Goal: Transaction & Acquisition: Purchase product/service

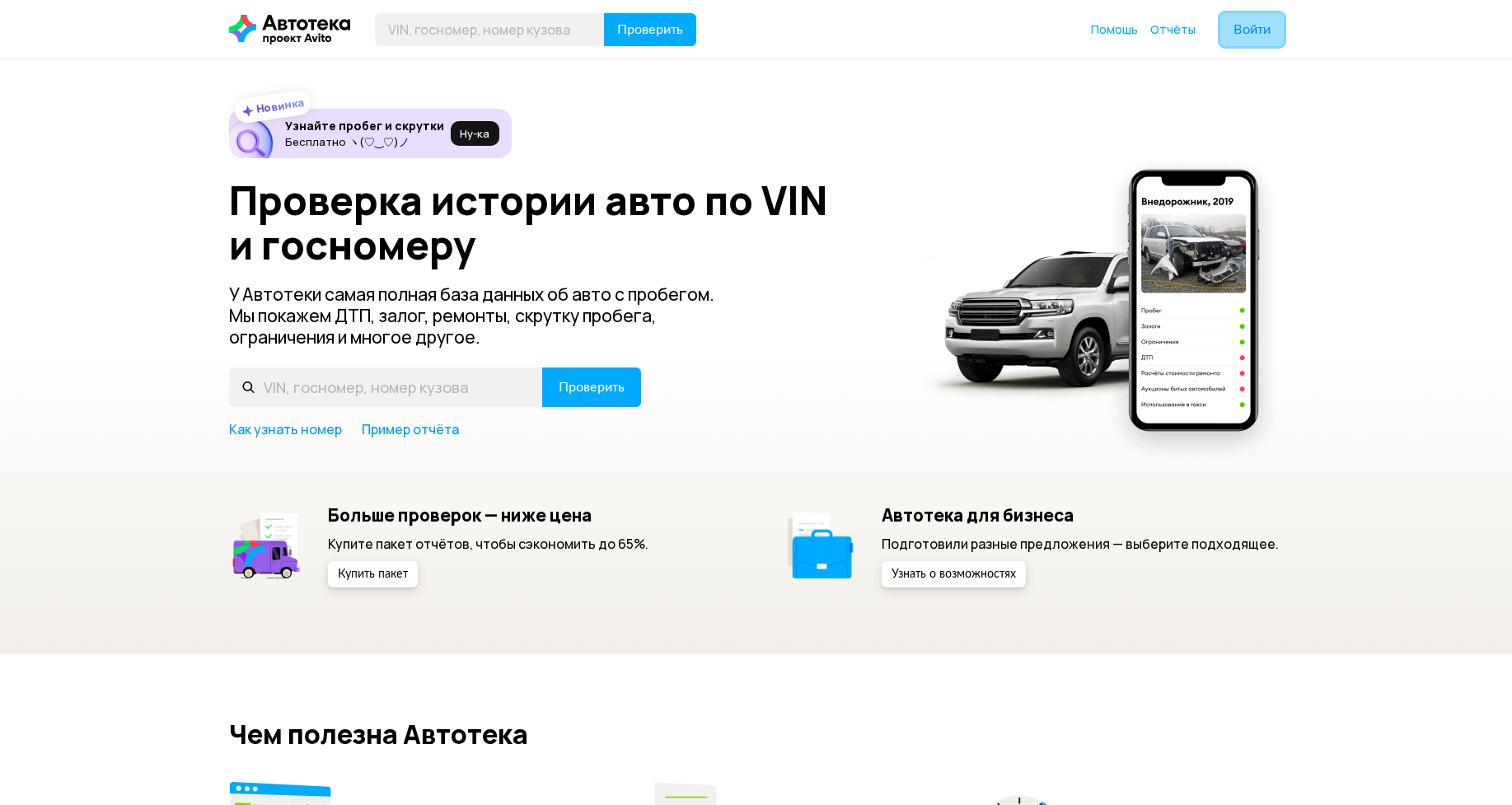
click at [1231, 35] on button "Войти" at bounding box center [1251, 29] width 63 height 33
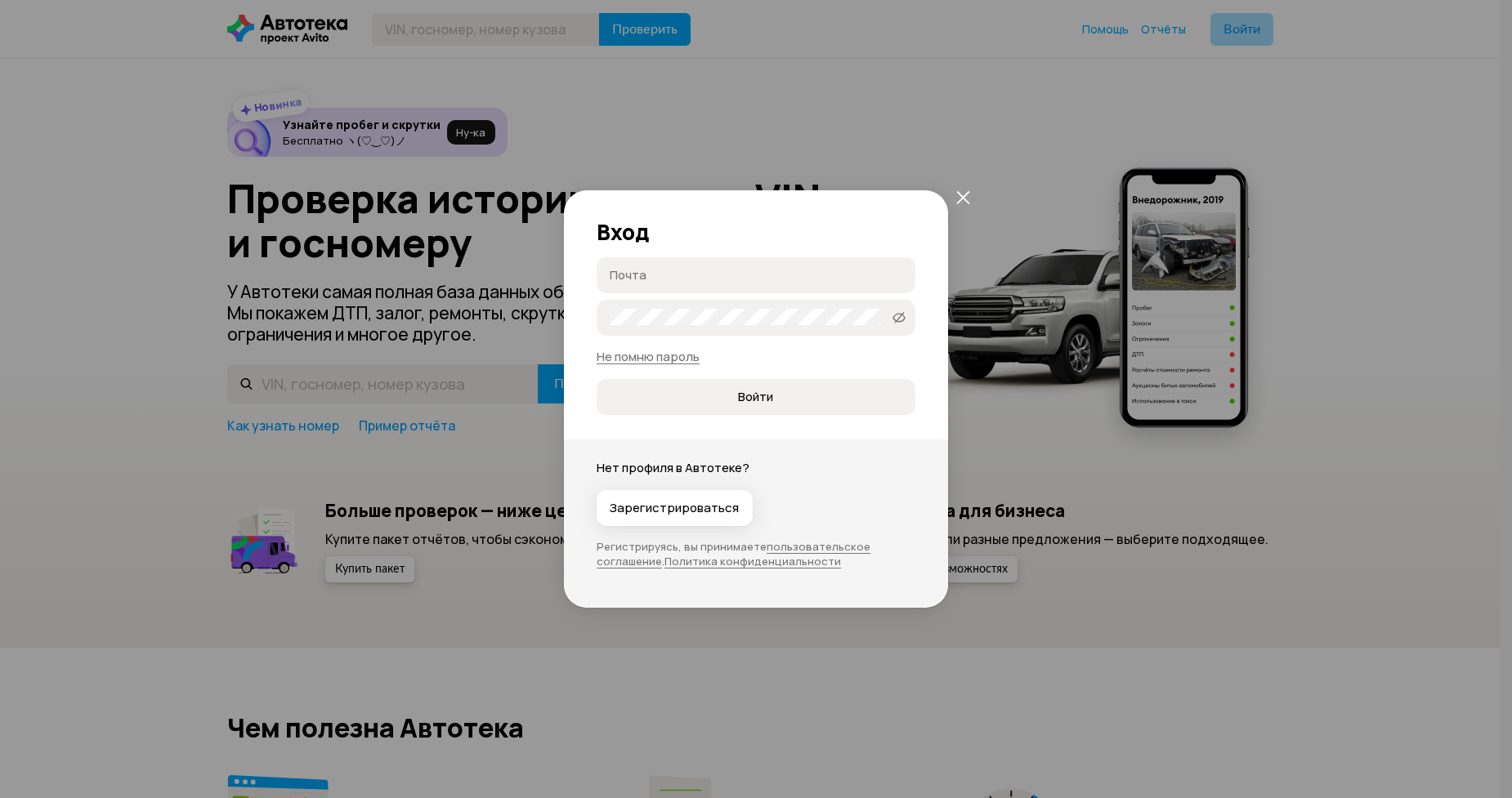
type input "[EMAIL_ADDRESS][DOMAIN_NAME]"
click at [749, 399] on span "Войти" at bounding box center [755, 396] width 35 height 17
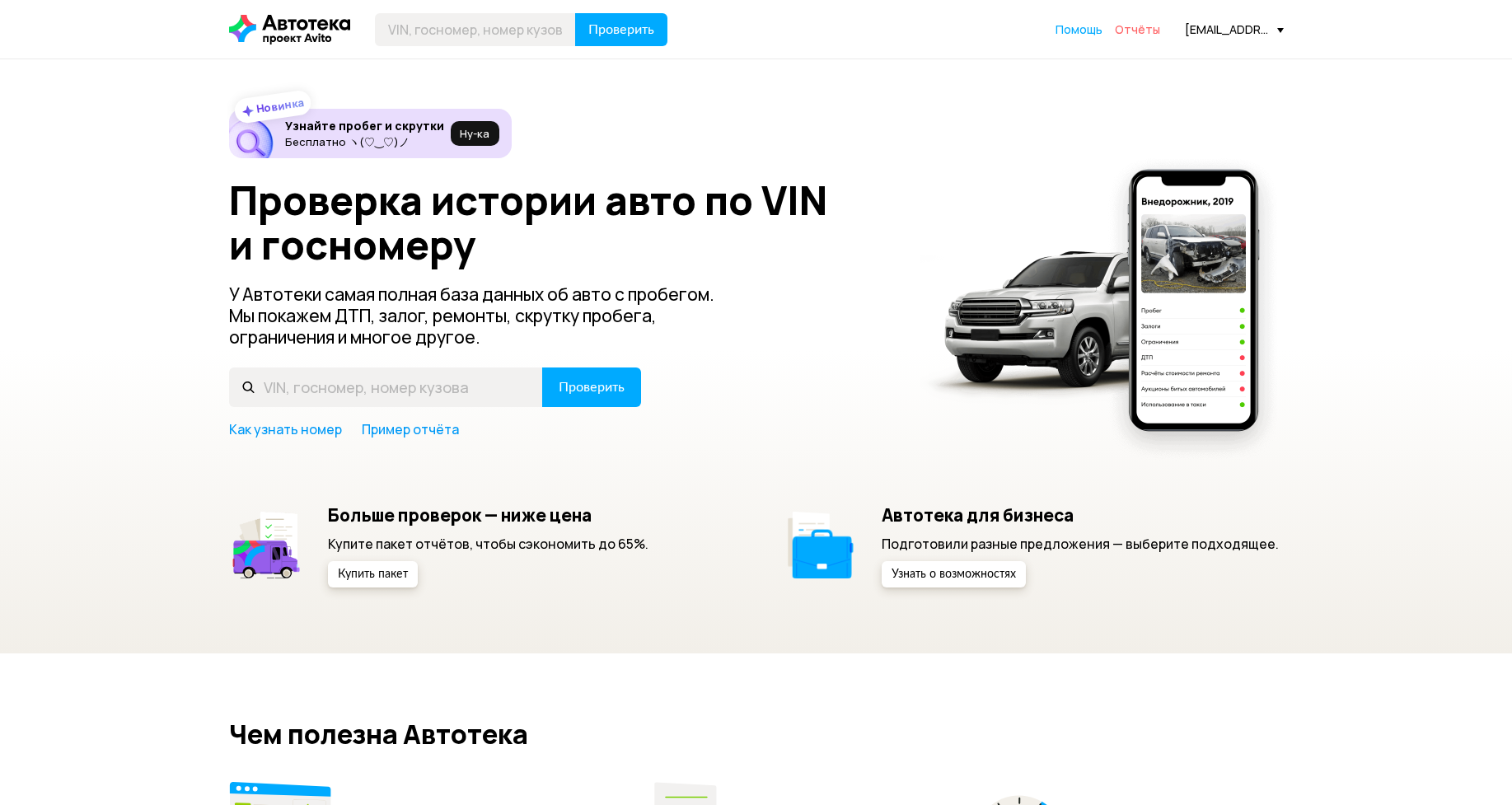
click at [1153, 35] on span "Отчёты" at bounding box center [1137, 29] width 45 height 16
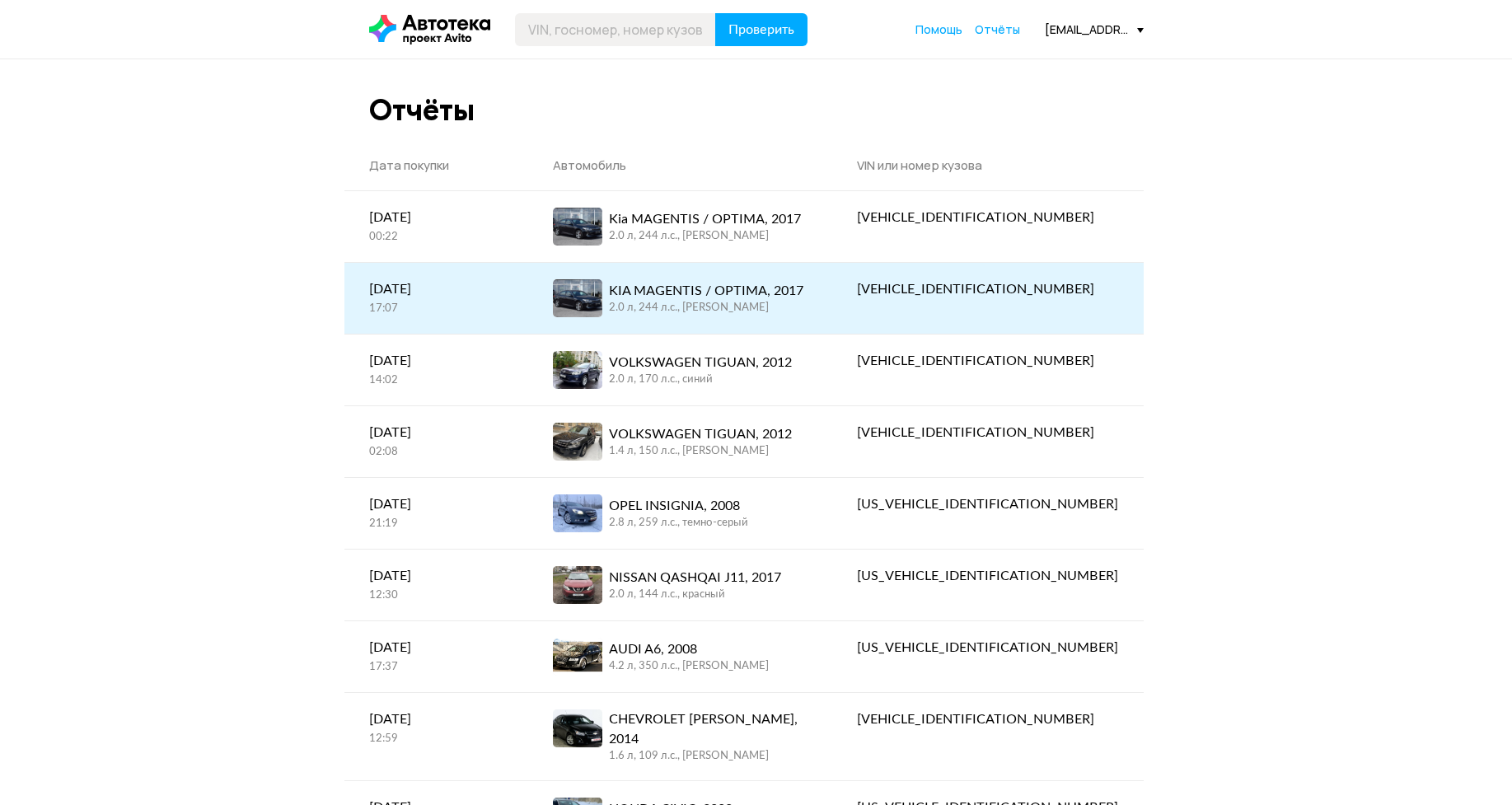
click at [1061, 296] on div "[VEHICLE_IDENTIFICATION_NUMBER]" at bounding box center [987, 289] width 261 height 20
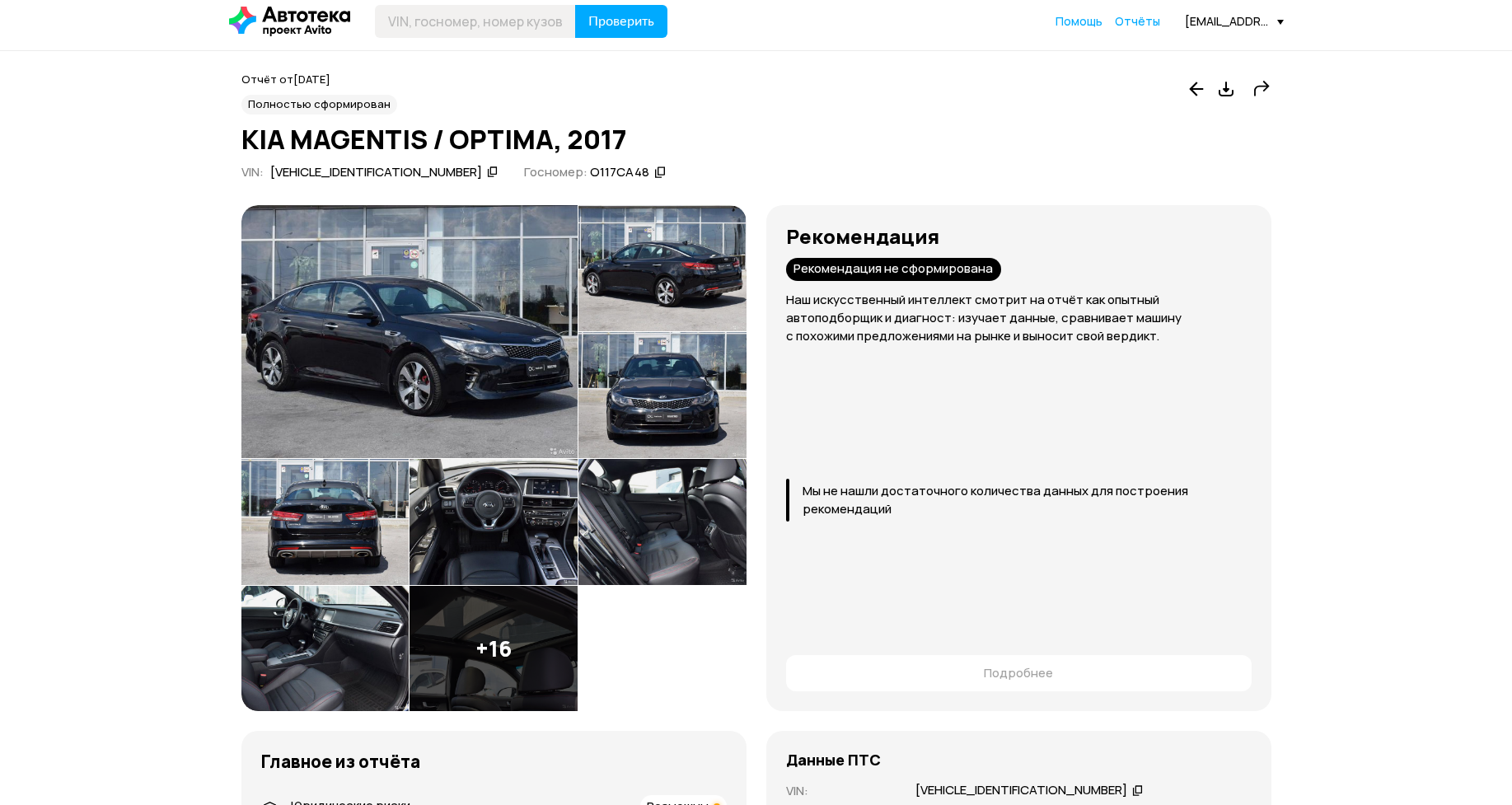
scroll to position [6, 0]
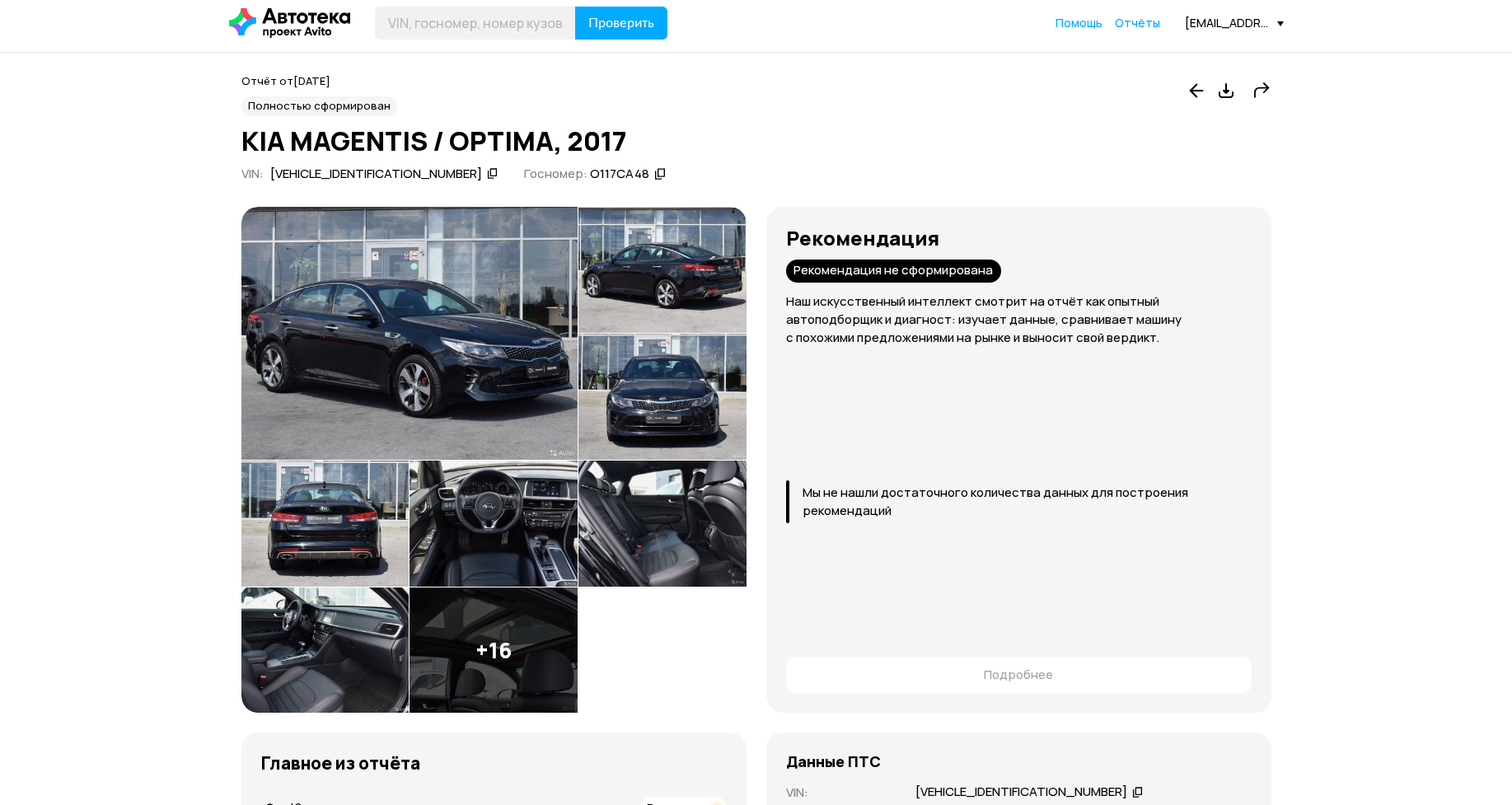
click at [338, 183] on div "[VEHICLE_IDENTIFICATION_NUMBER]" at bounding box center [376, 174] width 212 height 17
copy div "[VEHICLE_IDENTIFICATION_NUMBER]"
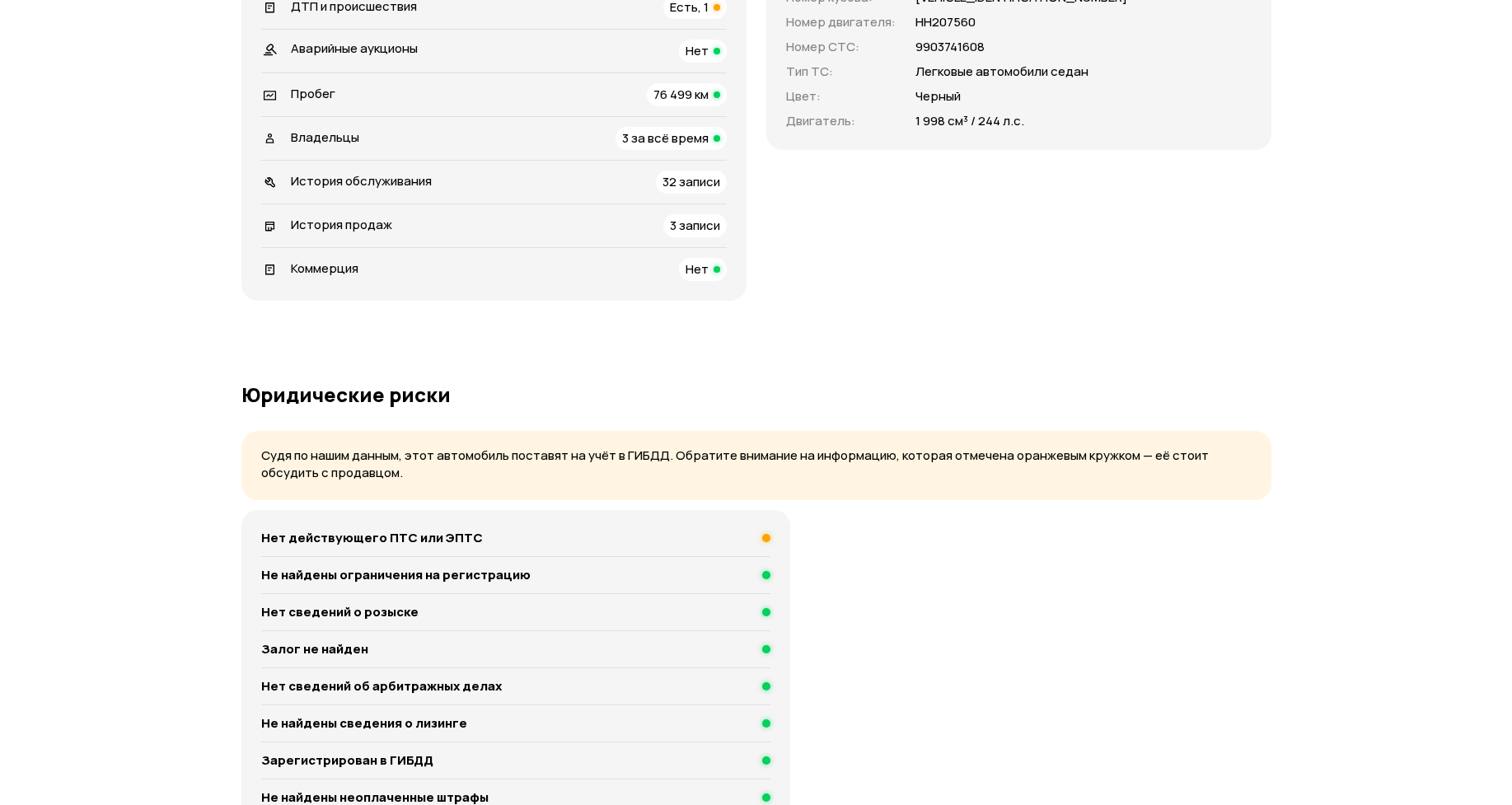
scroll to position [850, 0]
click at [341, 191] on span "История обслуживания" at bounding box center [362, 182] width 141 height 17
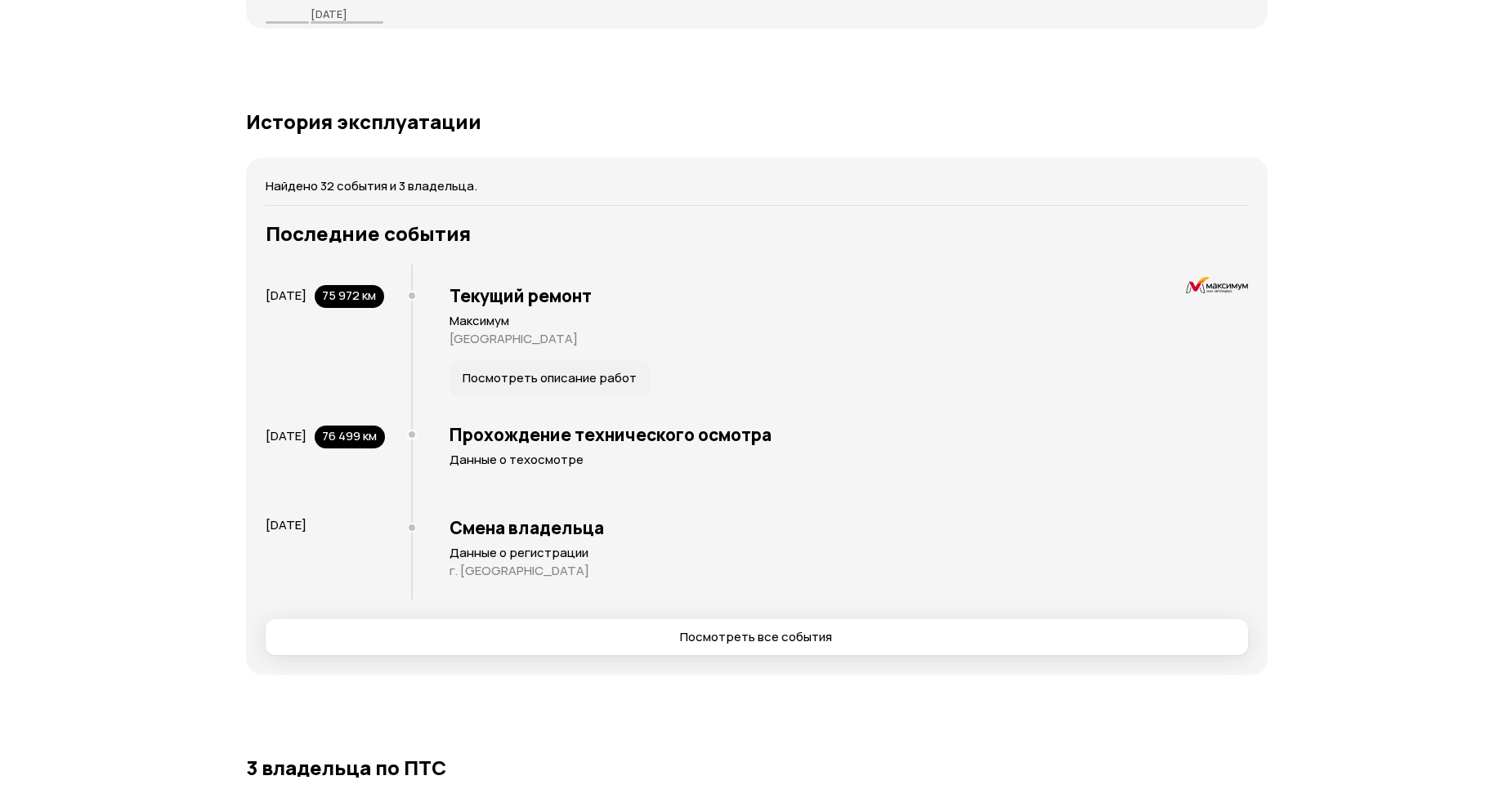
scroll to position [3642, 0]
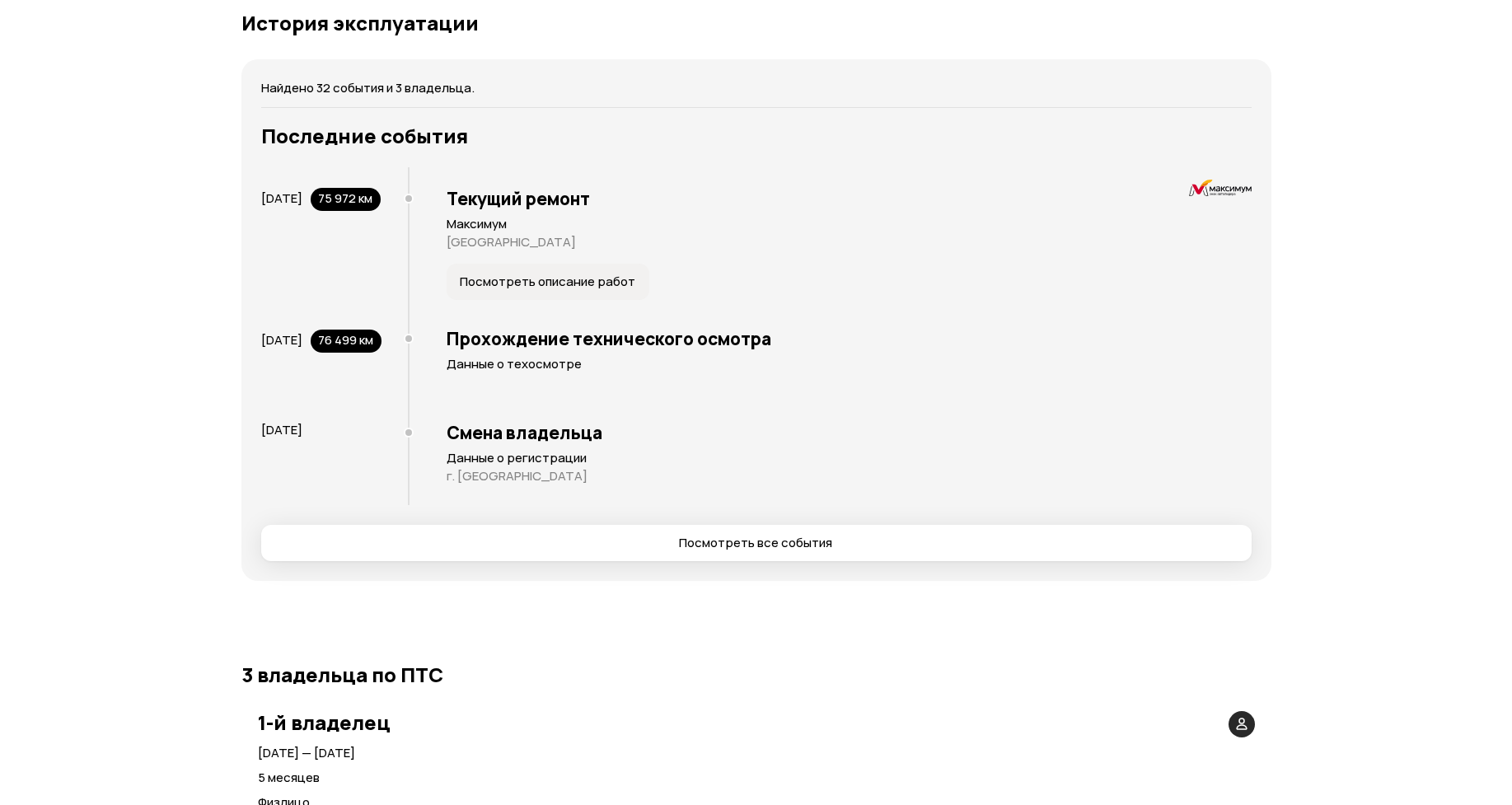
click at [453, 551] on span "Посмотреть все события" at bounding box center [756, 542] width 963 height 17
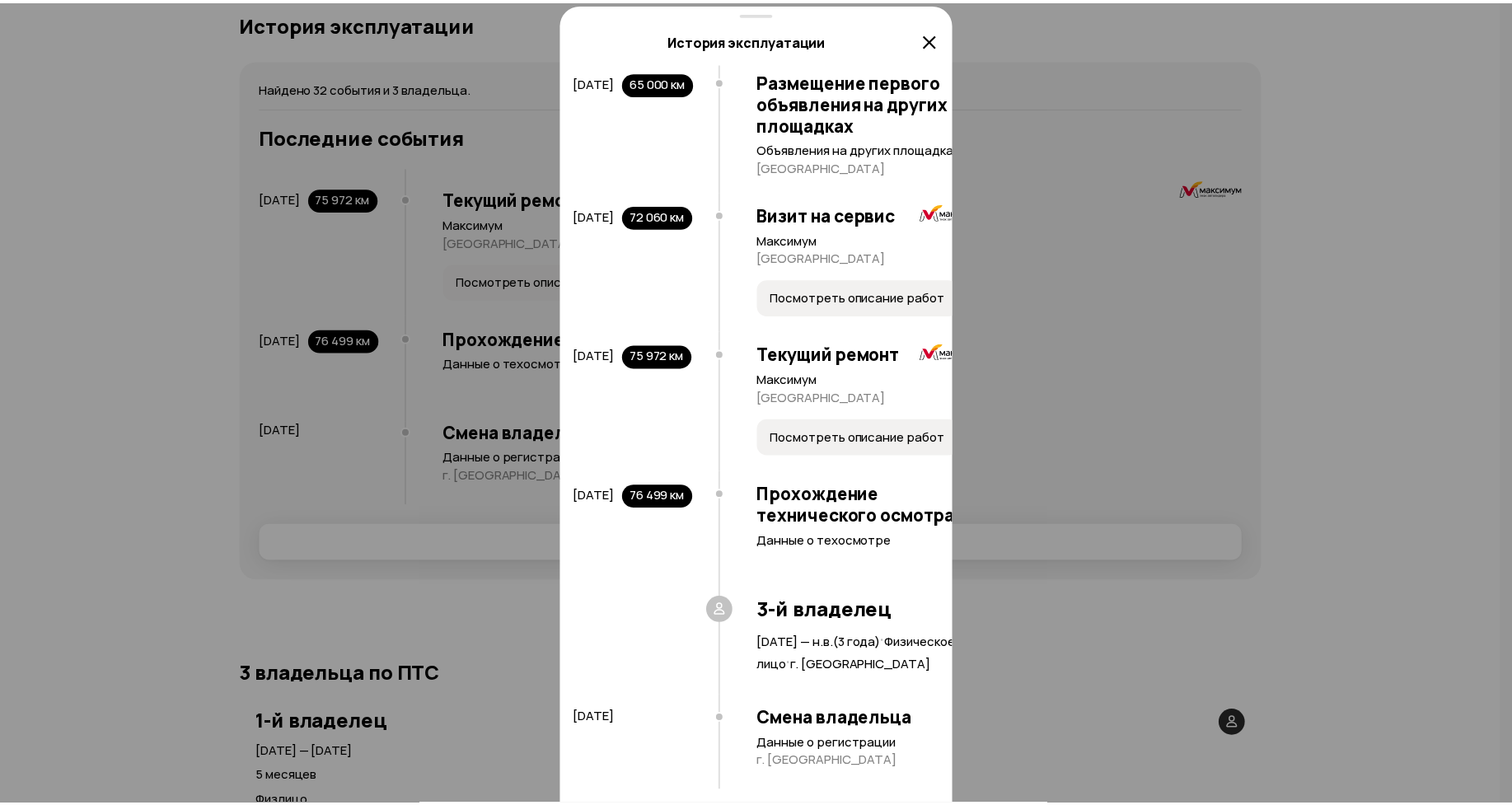
scroll to position [5009, 0]
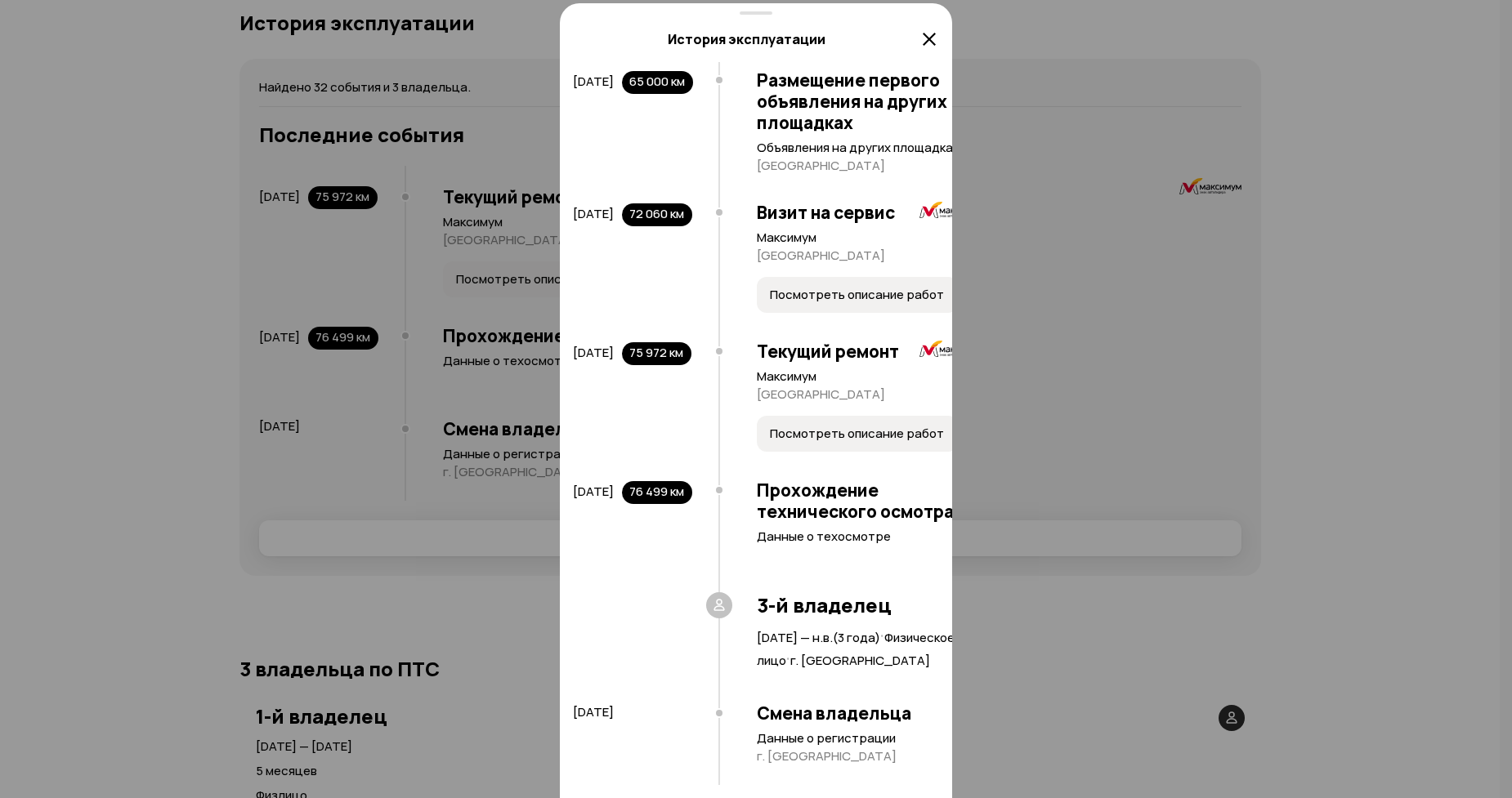
click at [930, 49] on icon at bounding box center [929, 39] width 19 height 19
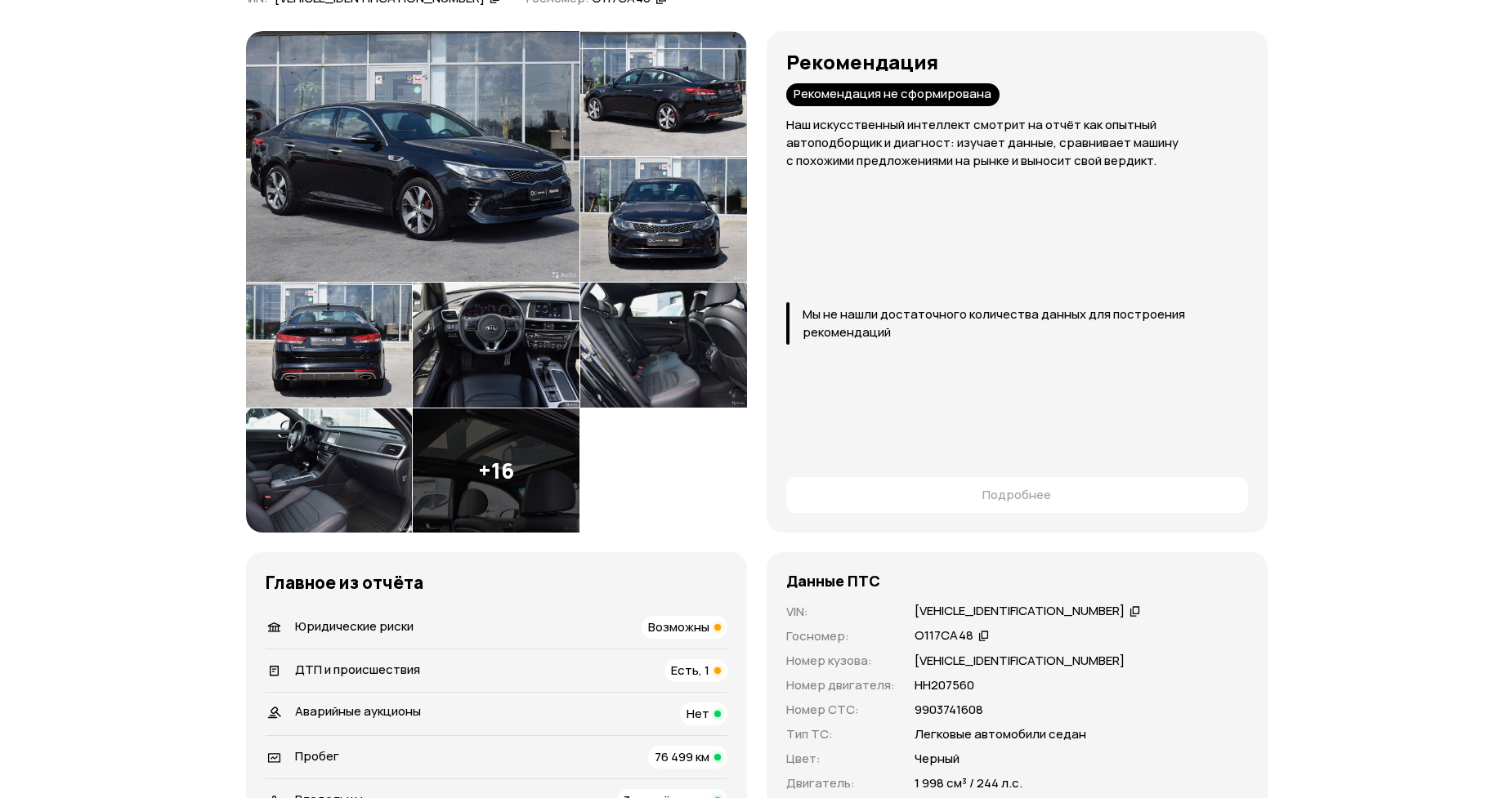
scroll to position [0, 0]
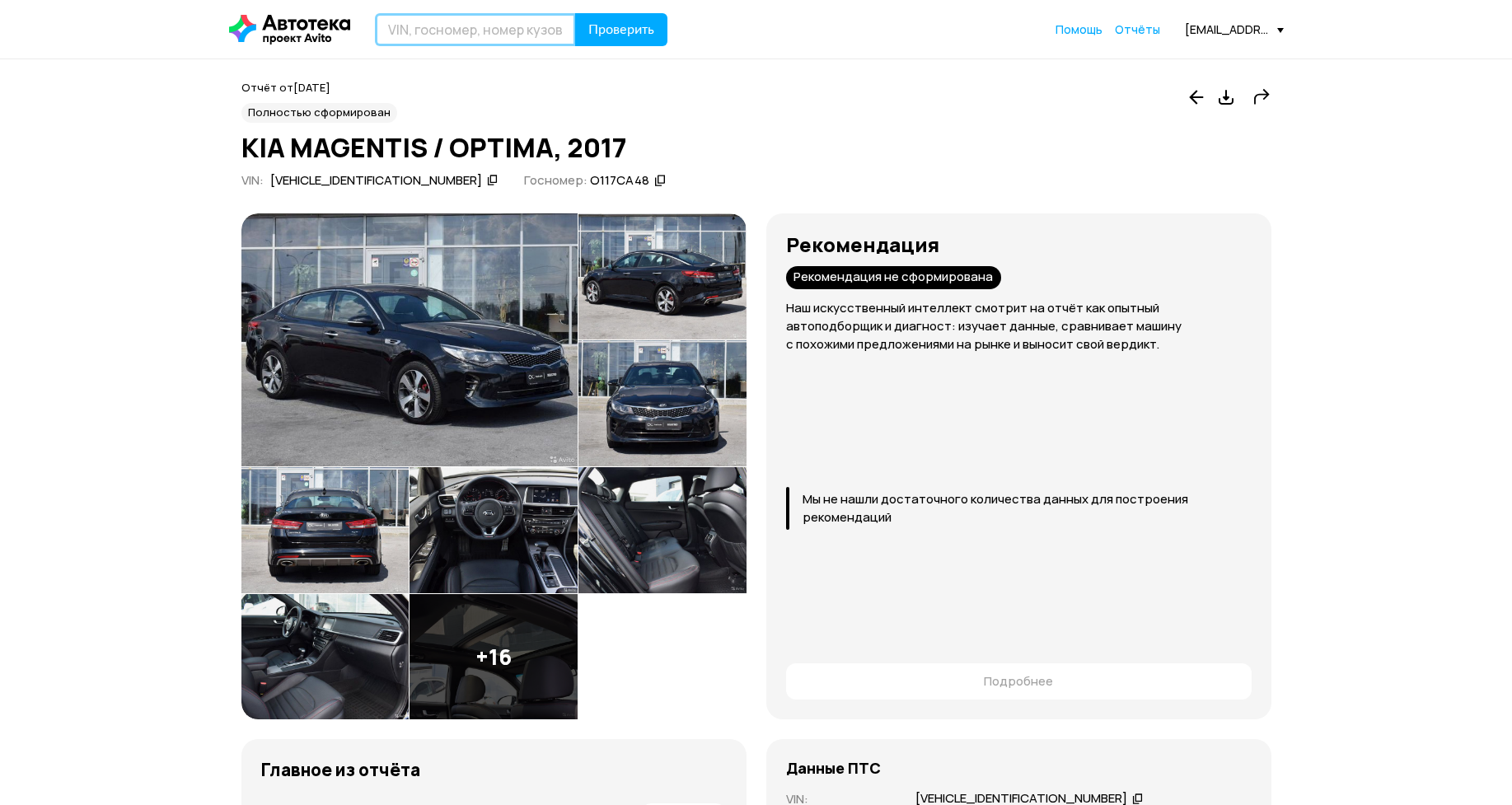
click at [532, 32] on input "text" at bounding box center [476, 29] width 201 height 33
paste input "[VEHICLE_IDENTIFICATION_NUMBER]"
type input "[VEHICLE_IDENTIFICATION_NUMBER]"
click at [612, 20] on button "Проверить" at bounding box center [622, 29] width 93 height 33
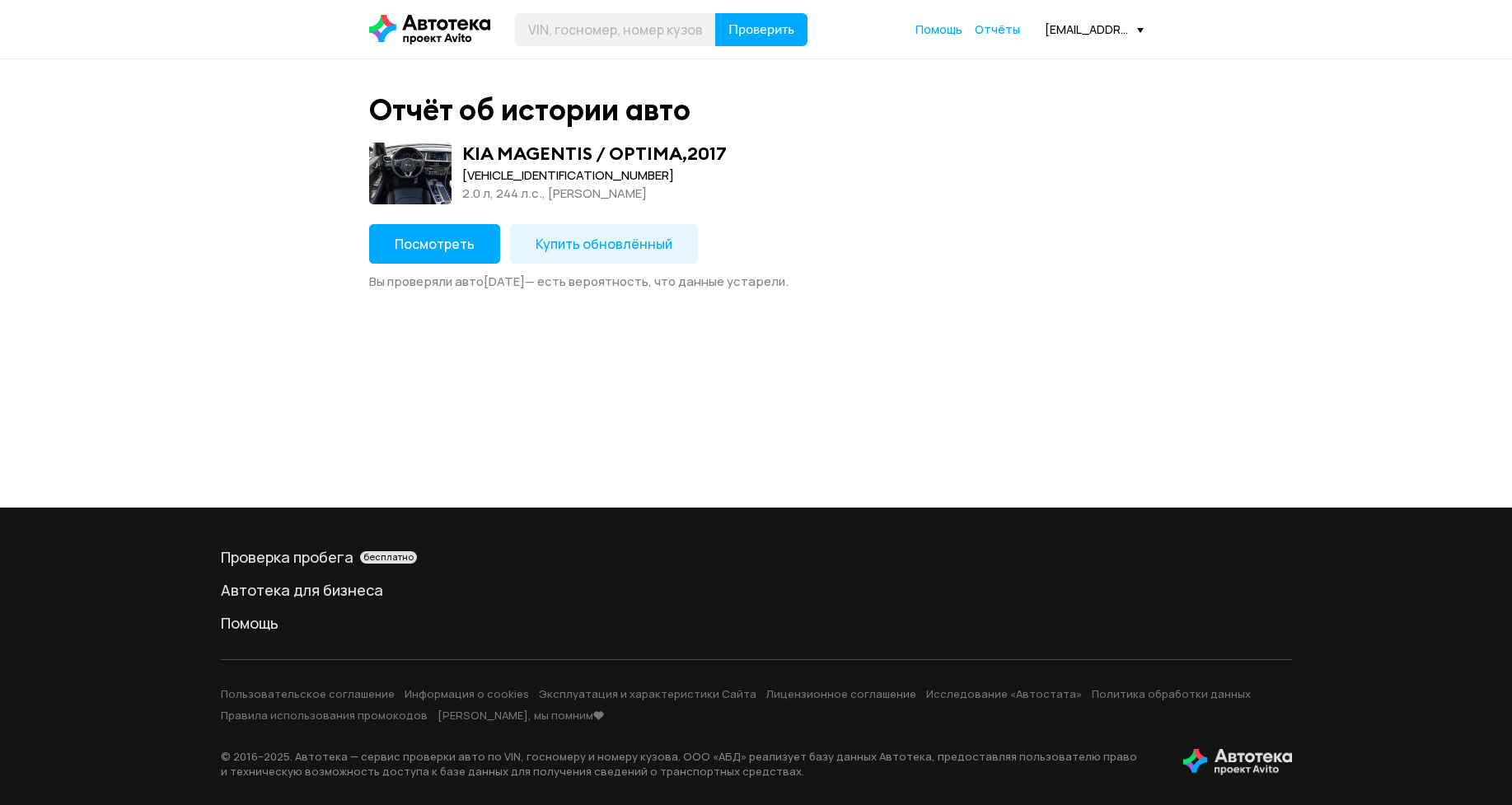
click at [535, 245] on span "Купить обновлённый" at bounding box center [604, 244] width 137 height 18
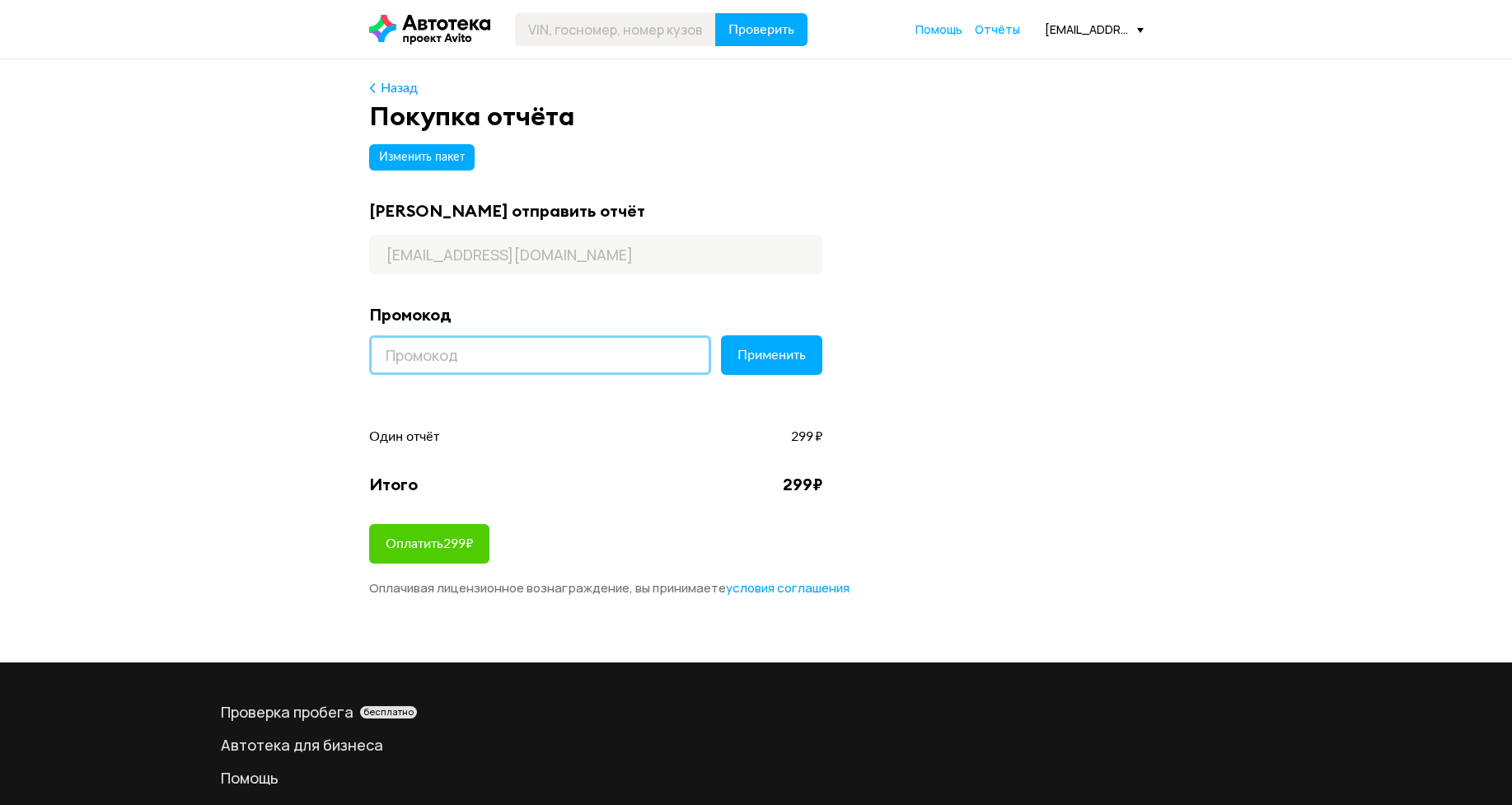
click at [490, 357] on input at bounding box center [540, 355] width 342 height 39
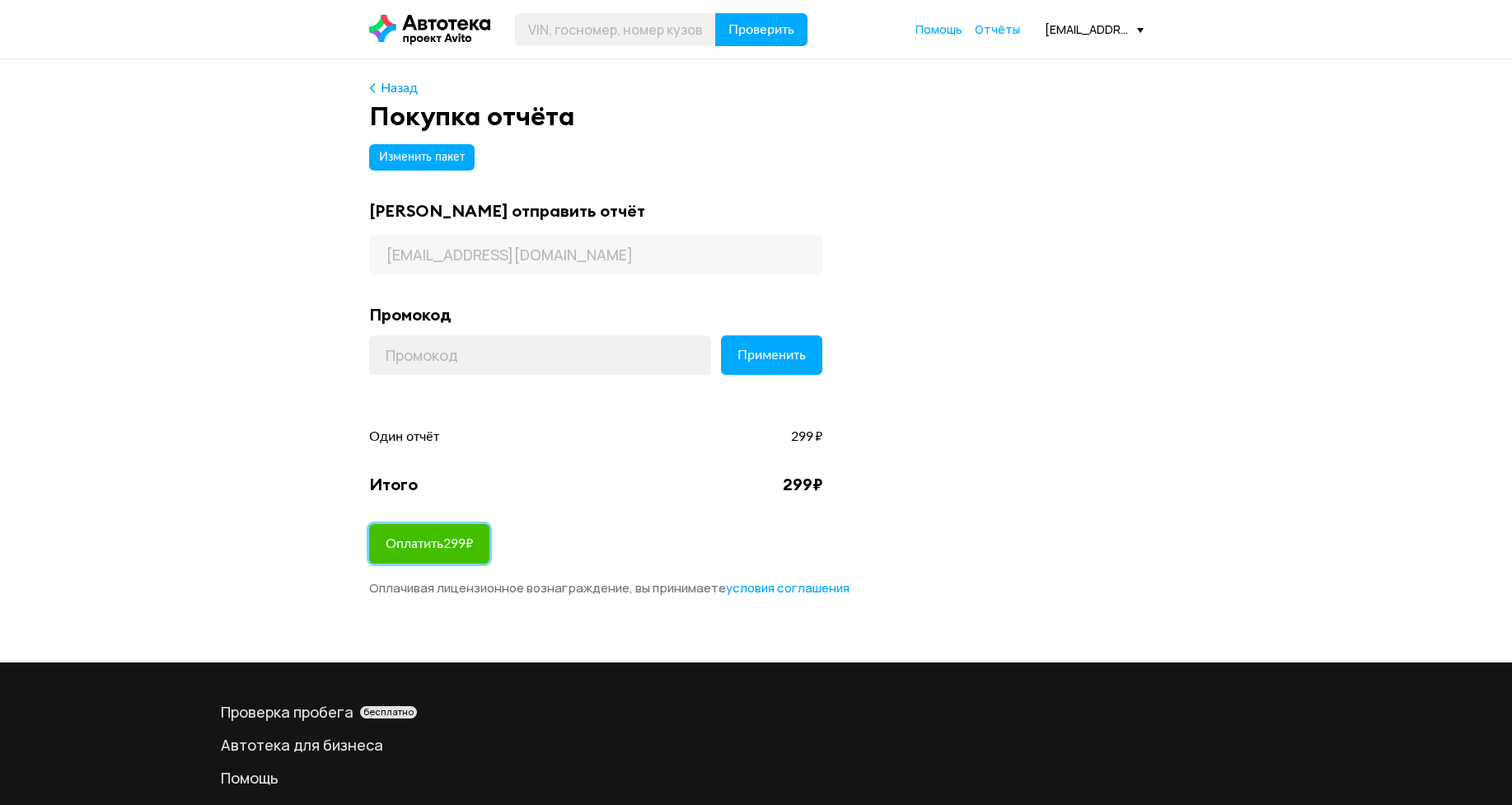
click at [485, 540] on button "Оплатить 299 ₽" at bounding box center [428, 543] width 120 height 39
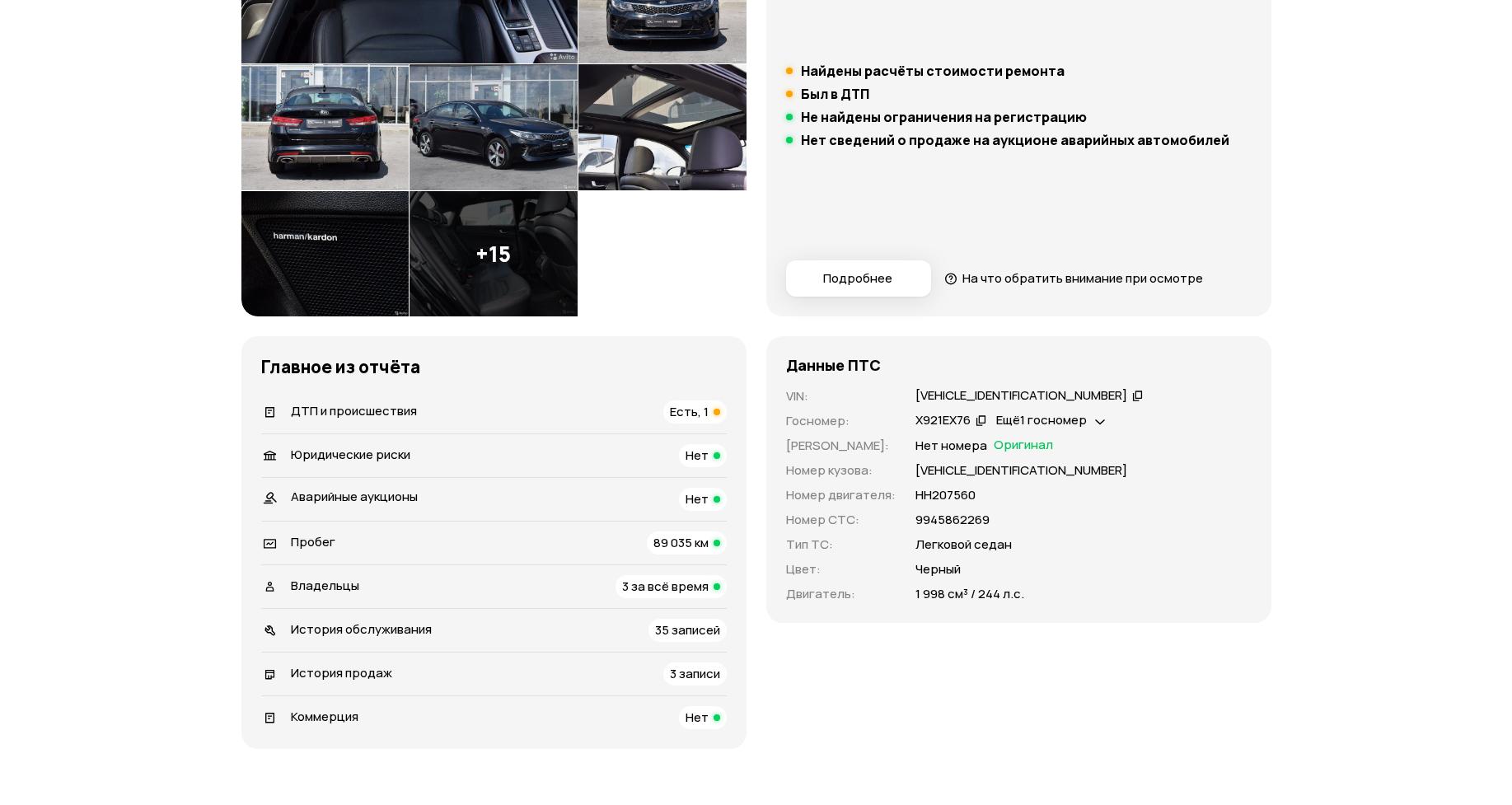
scroll to position [405, 0]
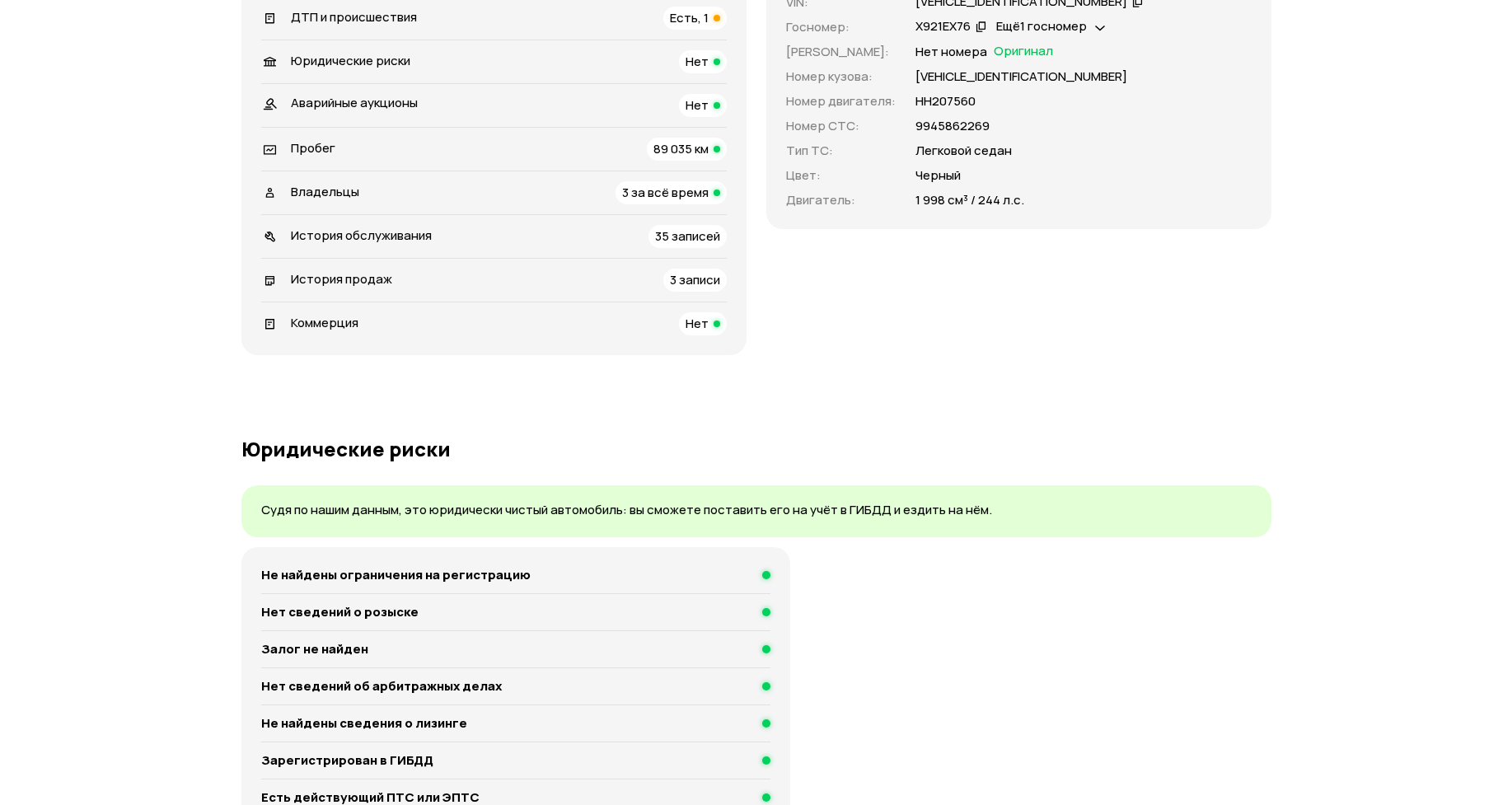
click at [537, 29] on div "ДТП и происшествия Есть, 1" at bounding box center [493, 18] width 466 height 23
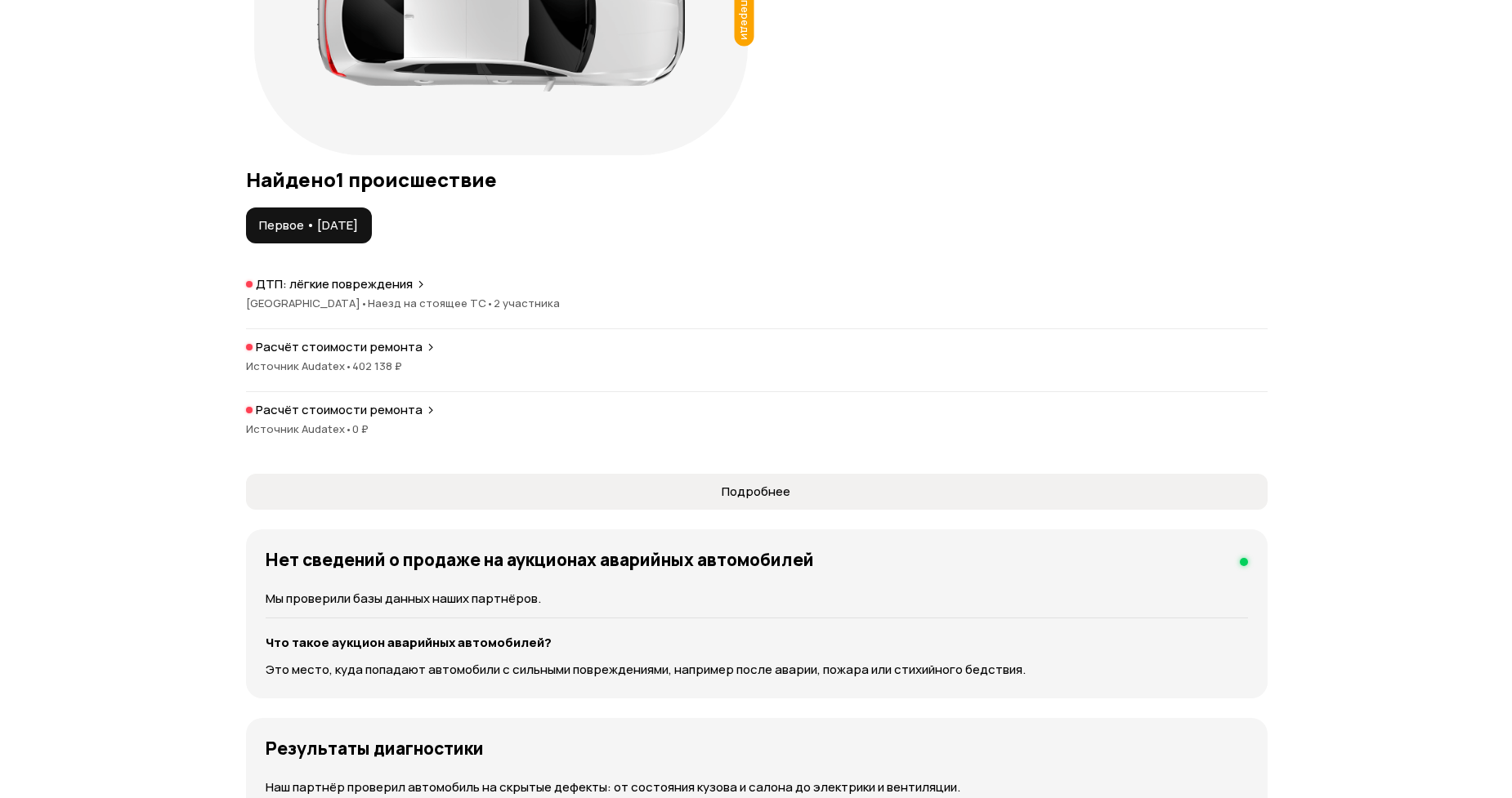
scroll to position [1966, 0]
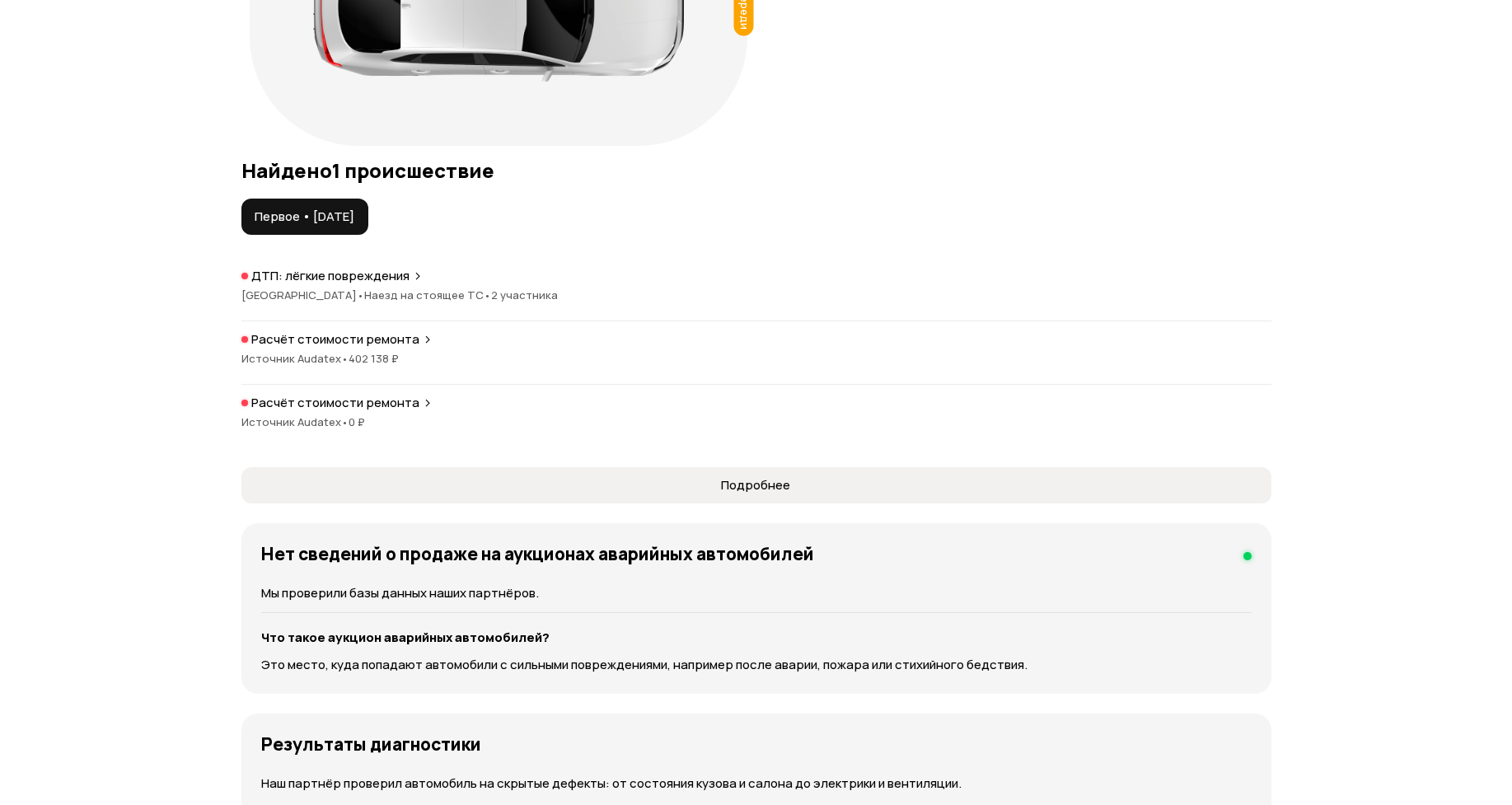
click at [695, 702] on article "Повреждения автомобиля Спереди Найдено 1 происшествие Первое • 14 янв 2018 ДТП:…" at bounding box center [756, 384] width 1030 height 1152
click at [701, 493] on span "Подробнее" at bounding box center [756, 485] width 1003 height 17
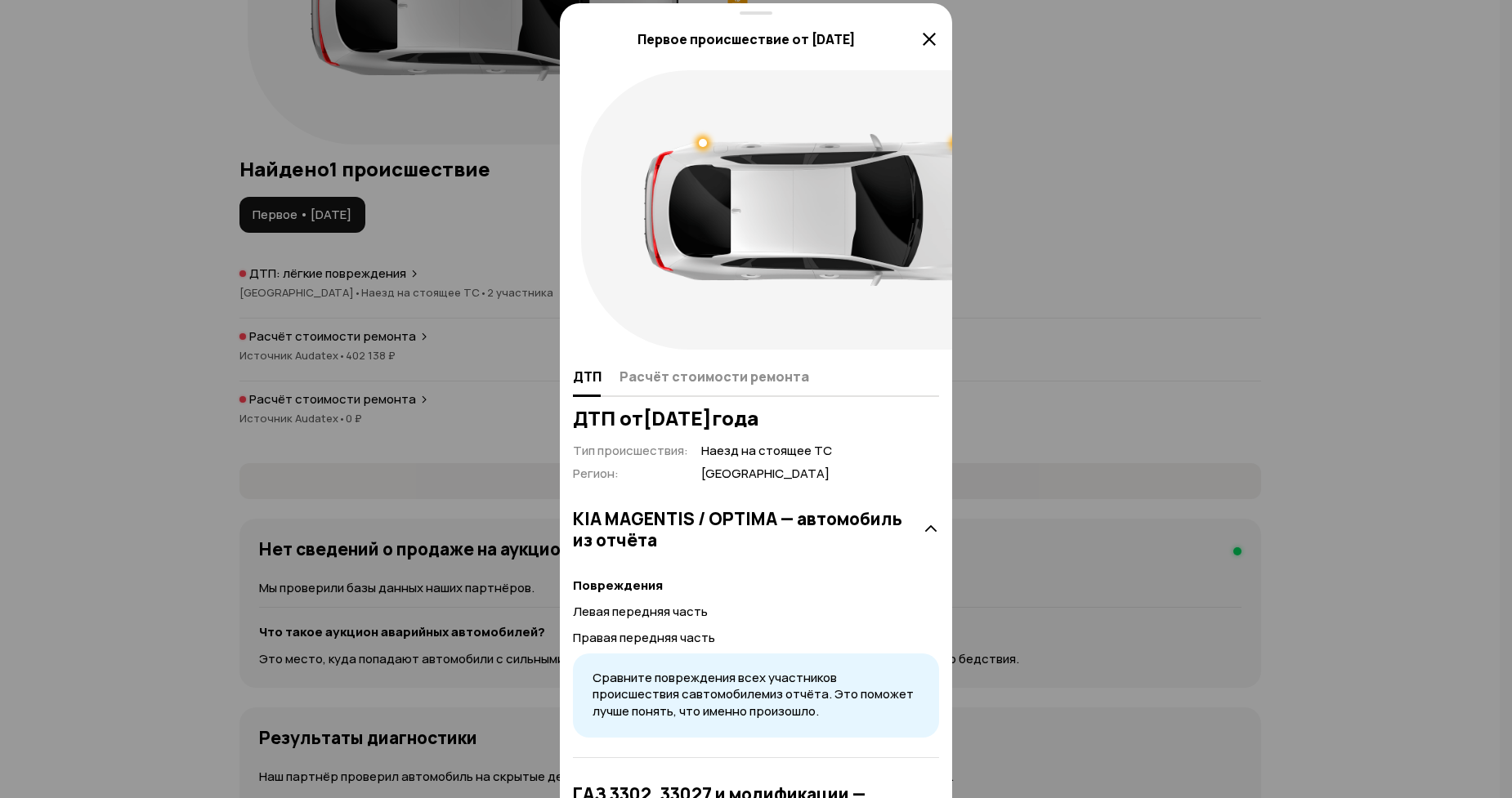
scroll to position [116, 0]
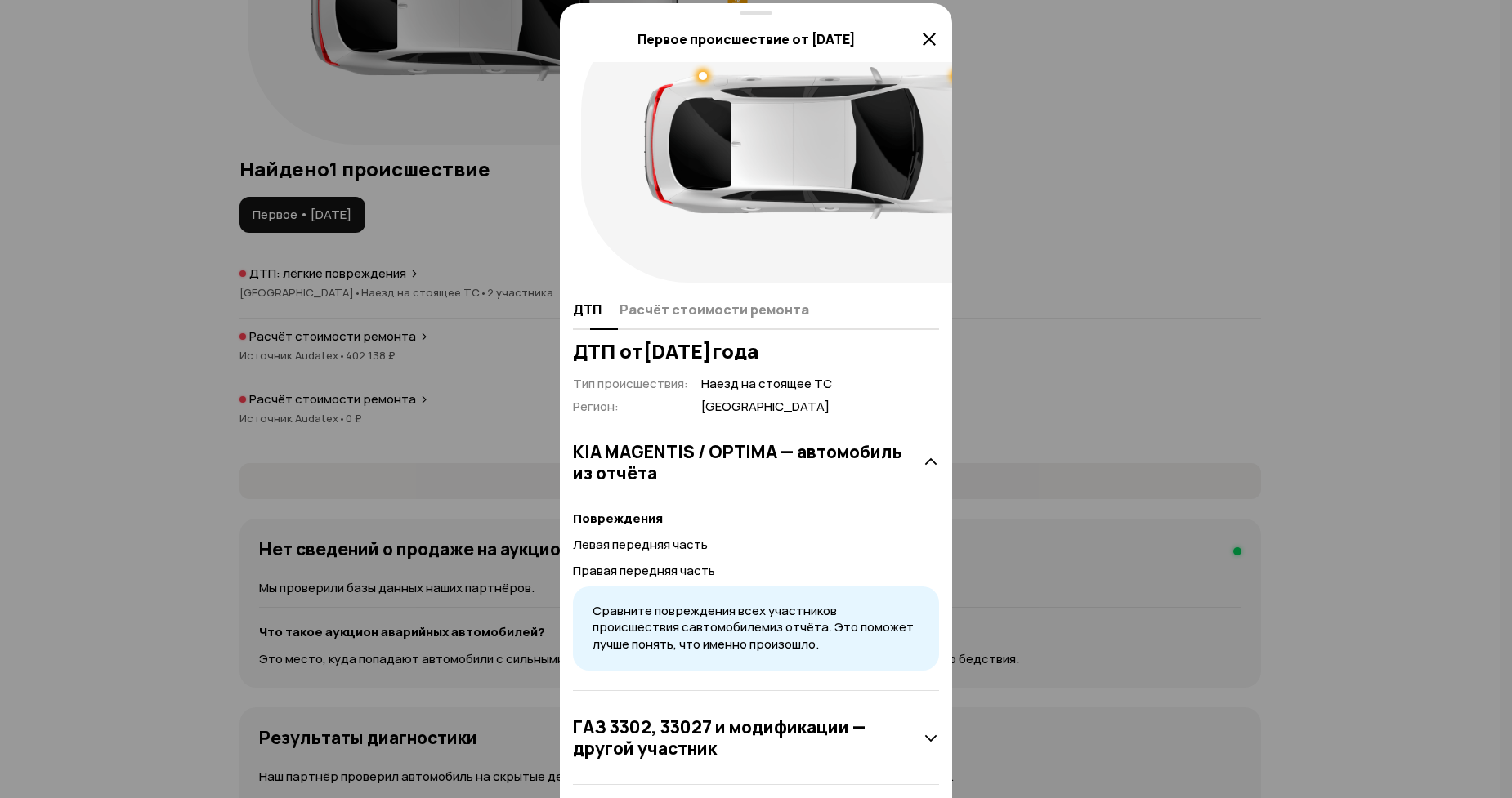
click at [707, 318] on span "Расчёт стоимости ремонта" at bounding box center [714, 309] width 190 height 17
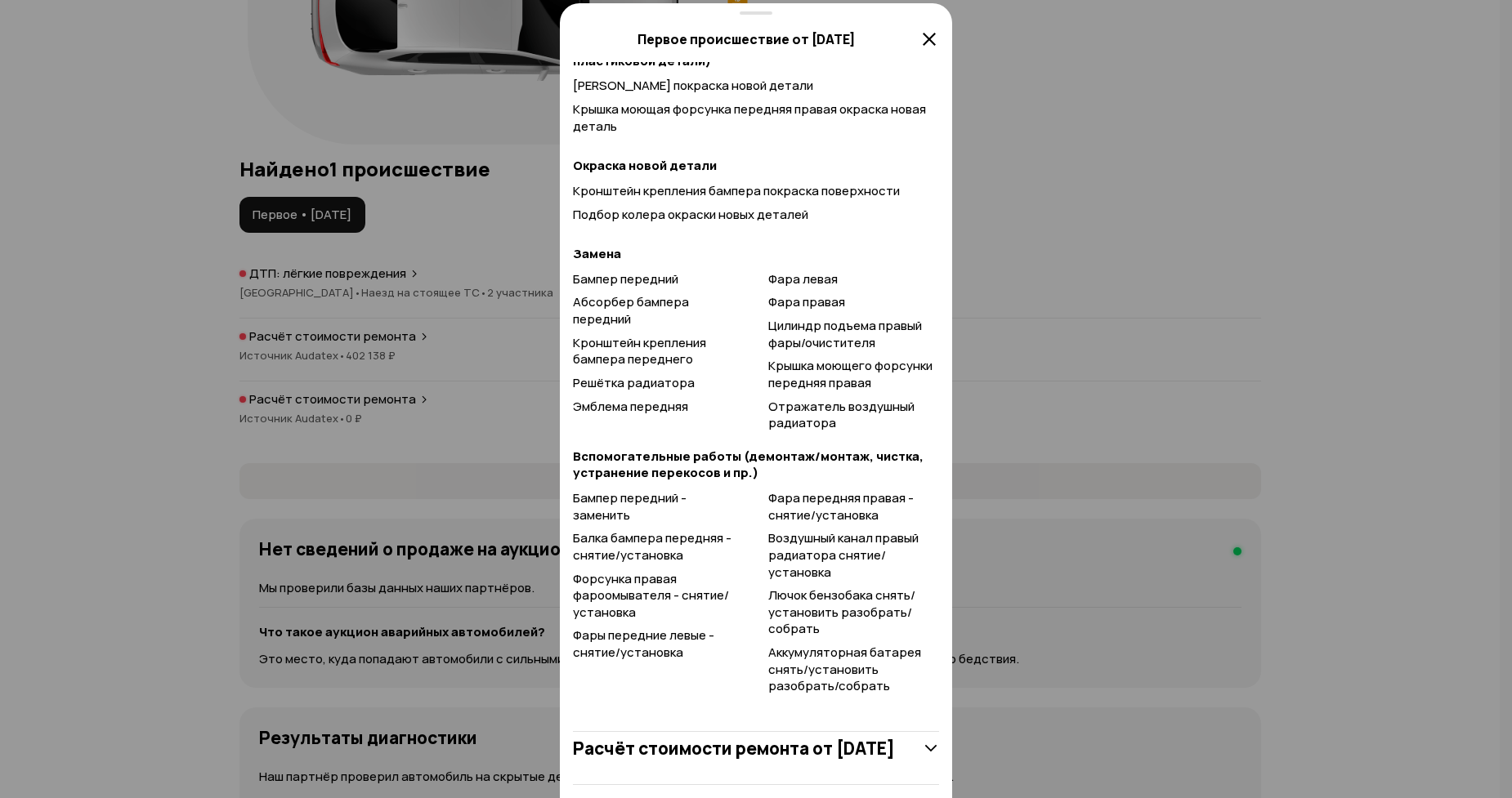
scroll to position [824, 0]
click at [774, 737] on h3 "Расчёт стоимости ремонта от 24 апреля 2018 года" at bounding box center [734, 748] width 322 height 21
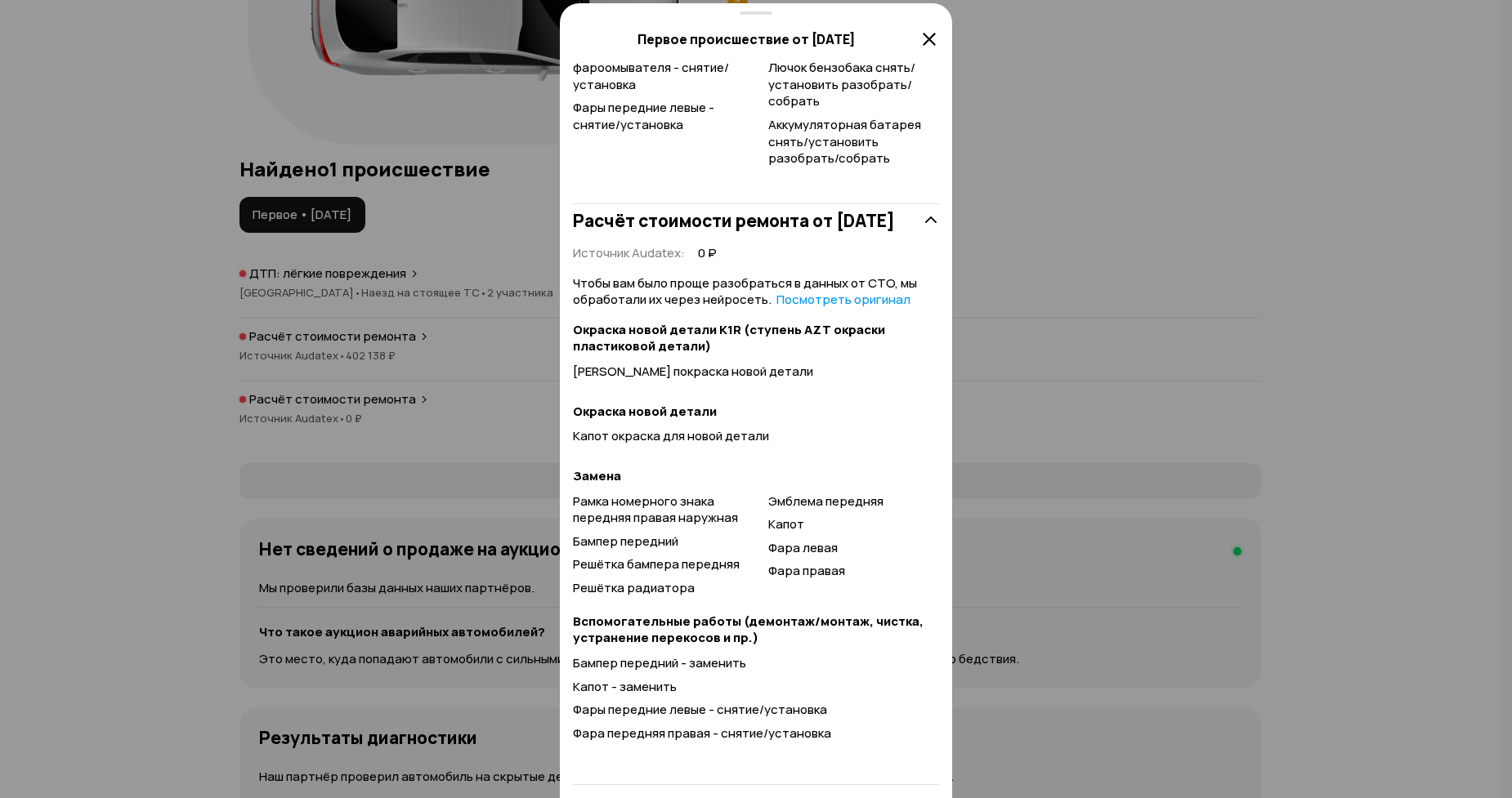
scroll to position [1352, 0]
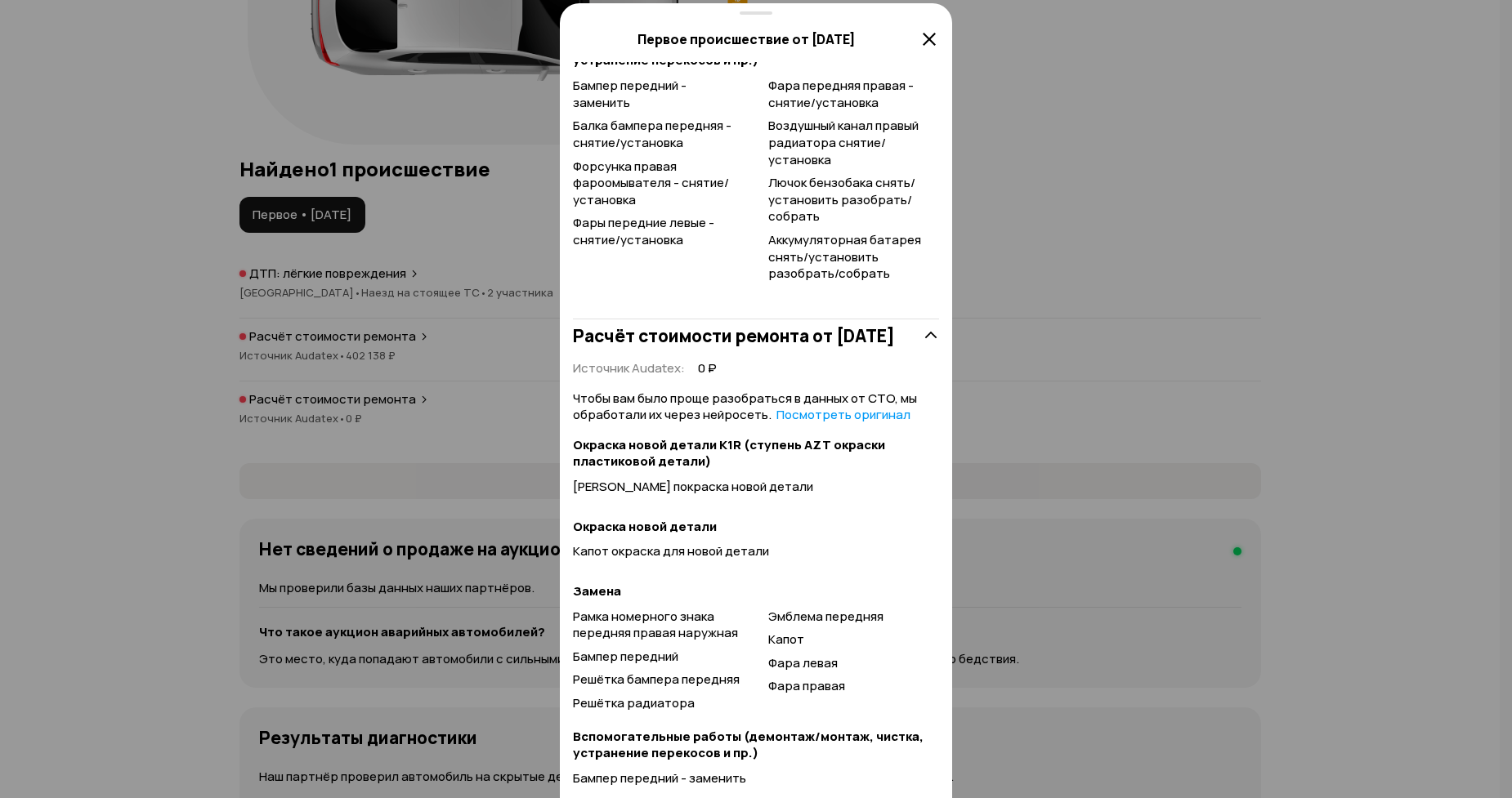
click at [989, 315] on div at bounding box center [756, 0] width 1512 height 1596
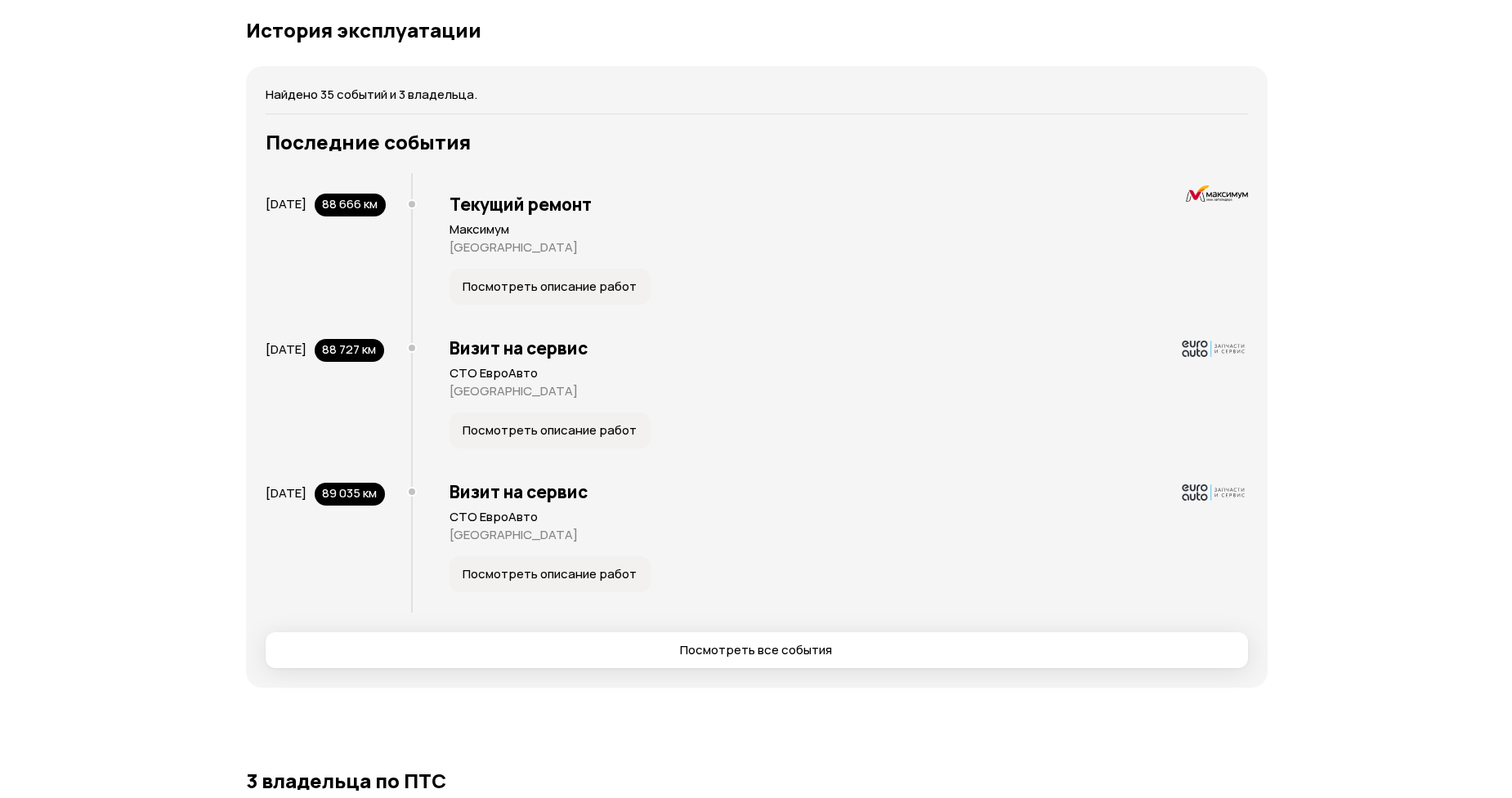
scroll to position [3558, 0]
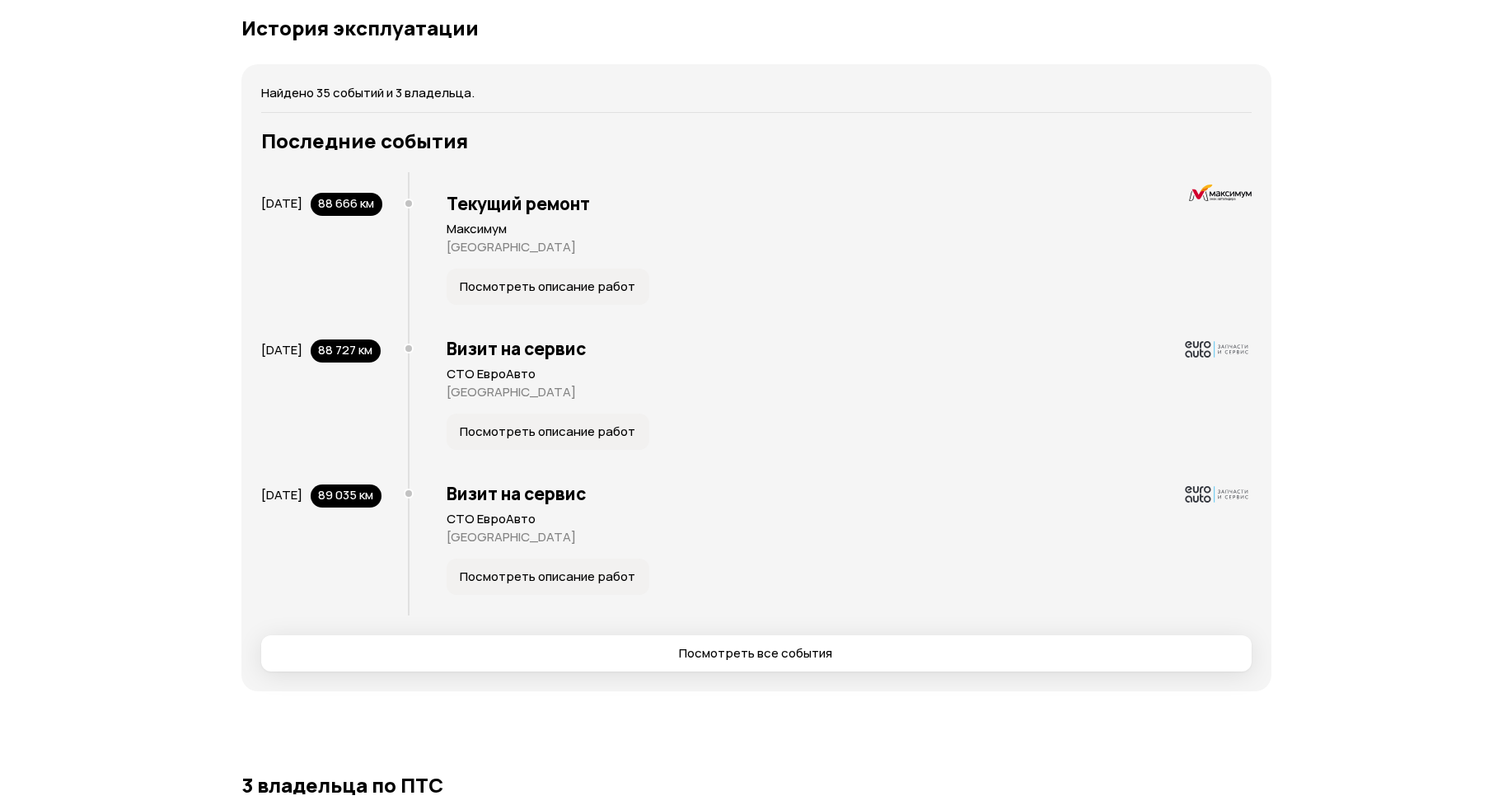
click at [459, 295] on span "Посмотреть описание работ" at bounding box center [547, 287] width 175 height 17
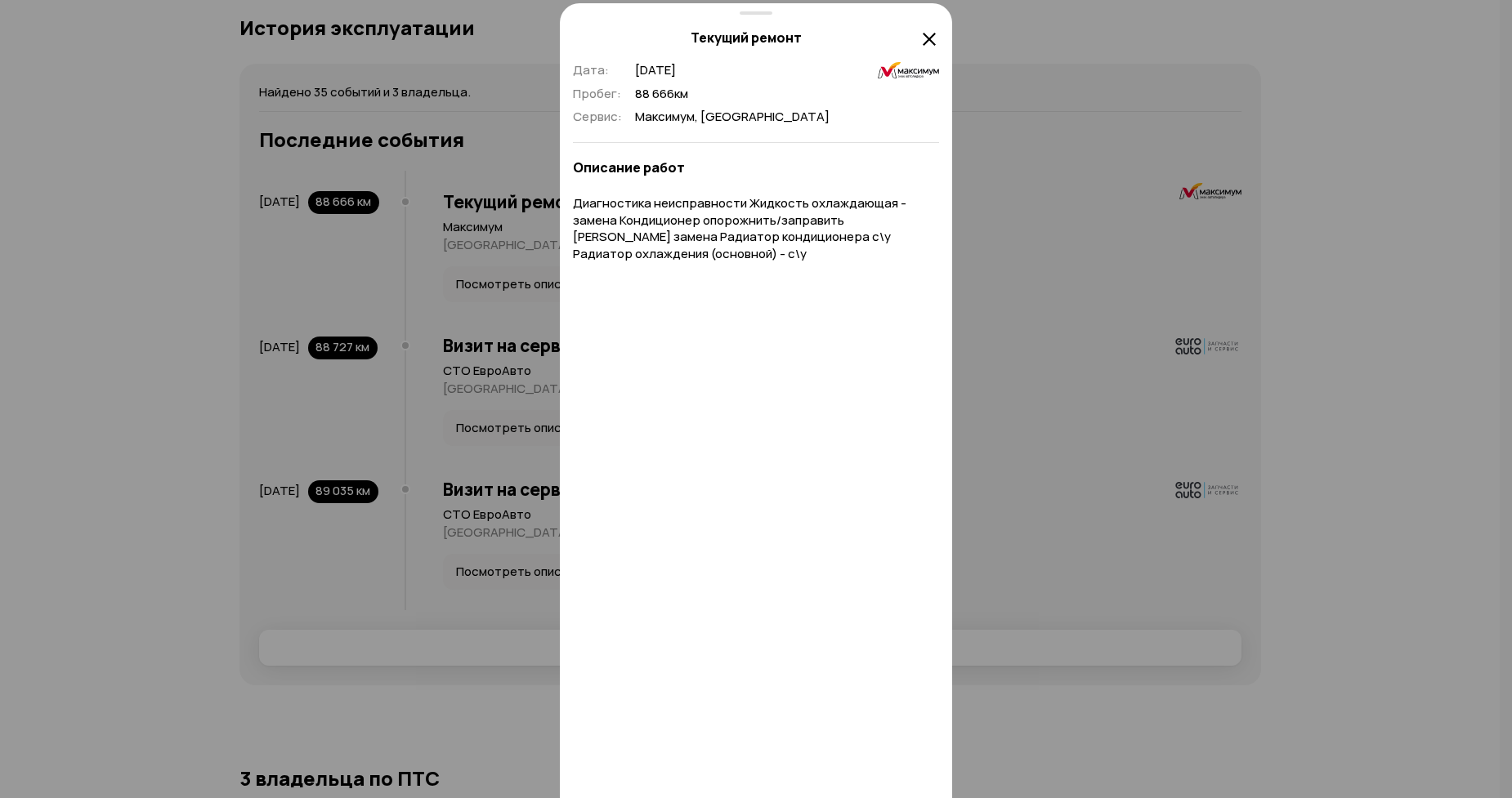
click at [450, 286] on div at bounding box center [756, 0] width 1512 height 1596
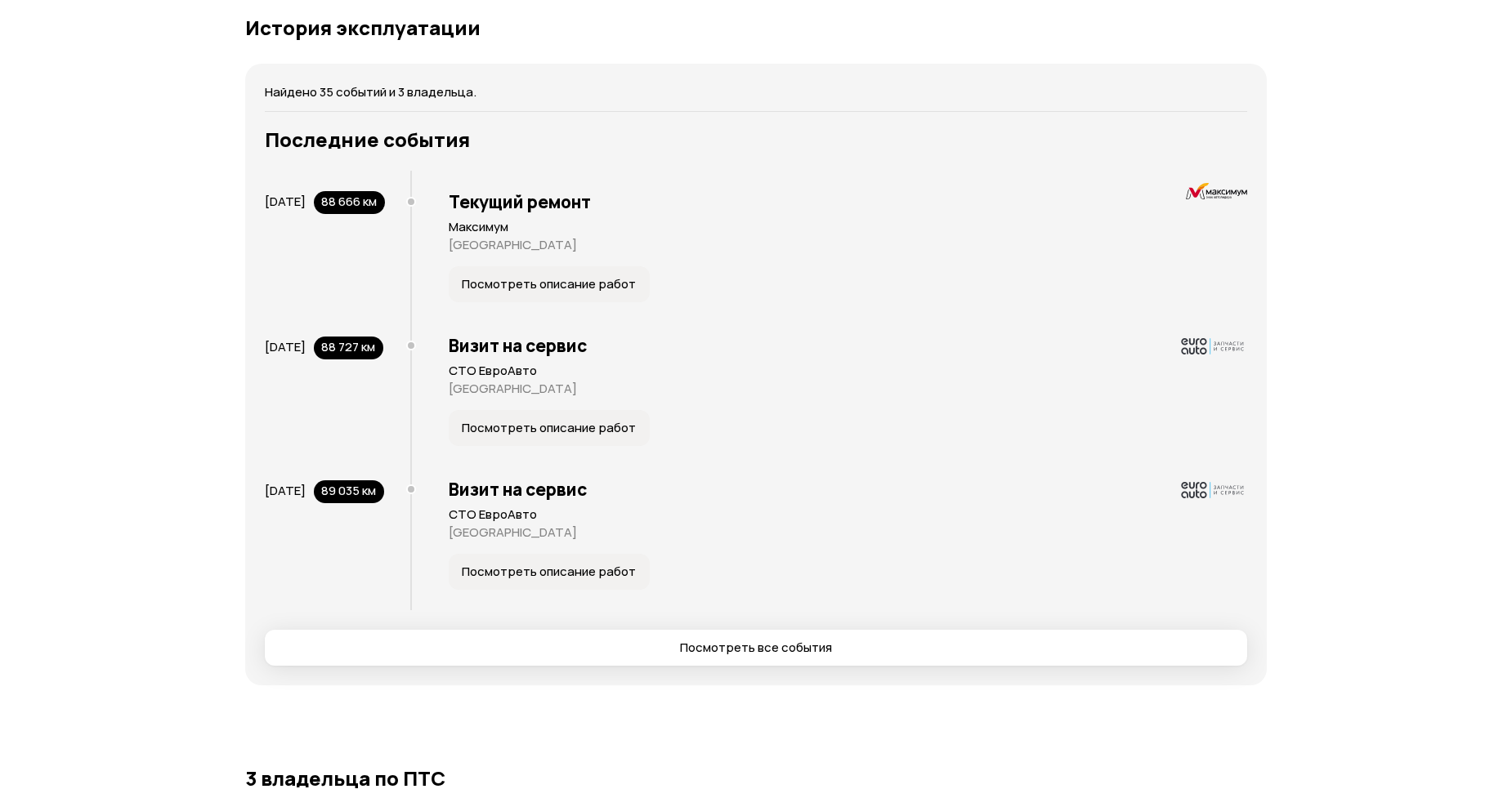
click at [449, 446] on button "Посмотреть описание работ" at bounding box center [549, 427] width 201 height 36
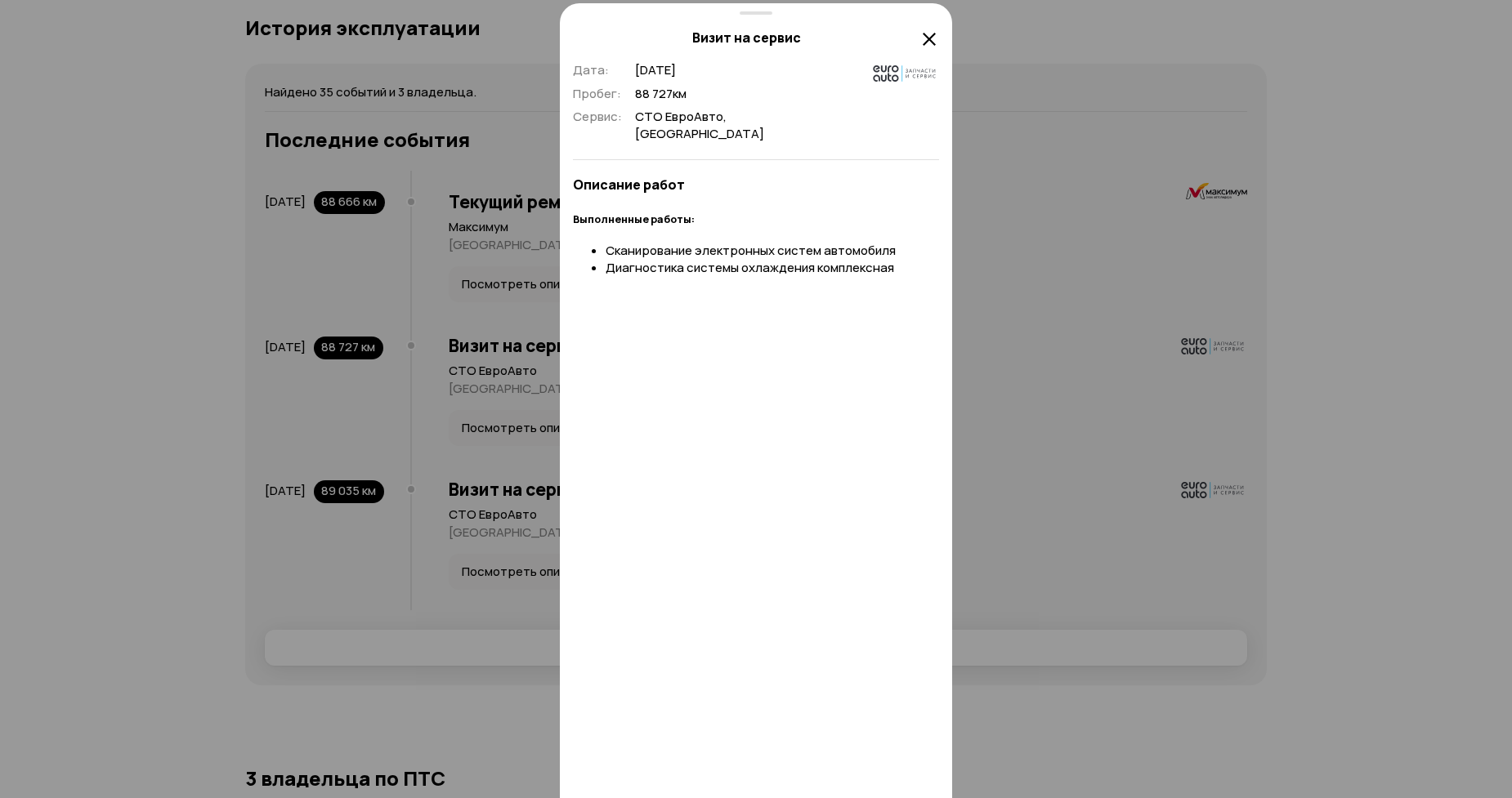
click at [541, 322] on div at bounding box center [756, 0] width 1512 height 1596
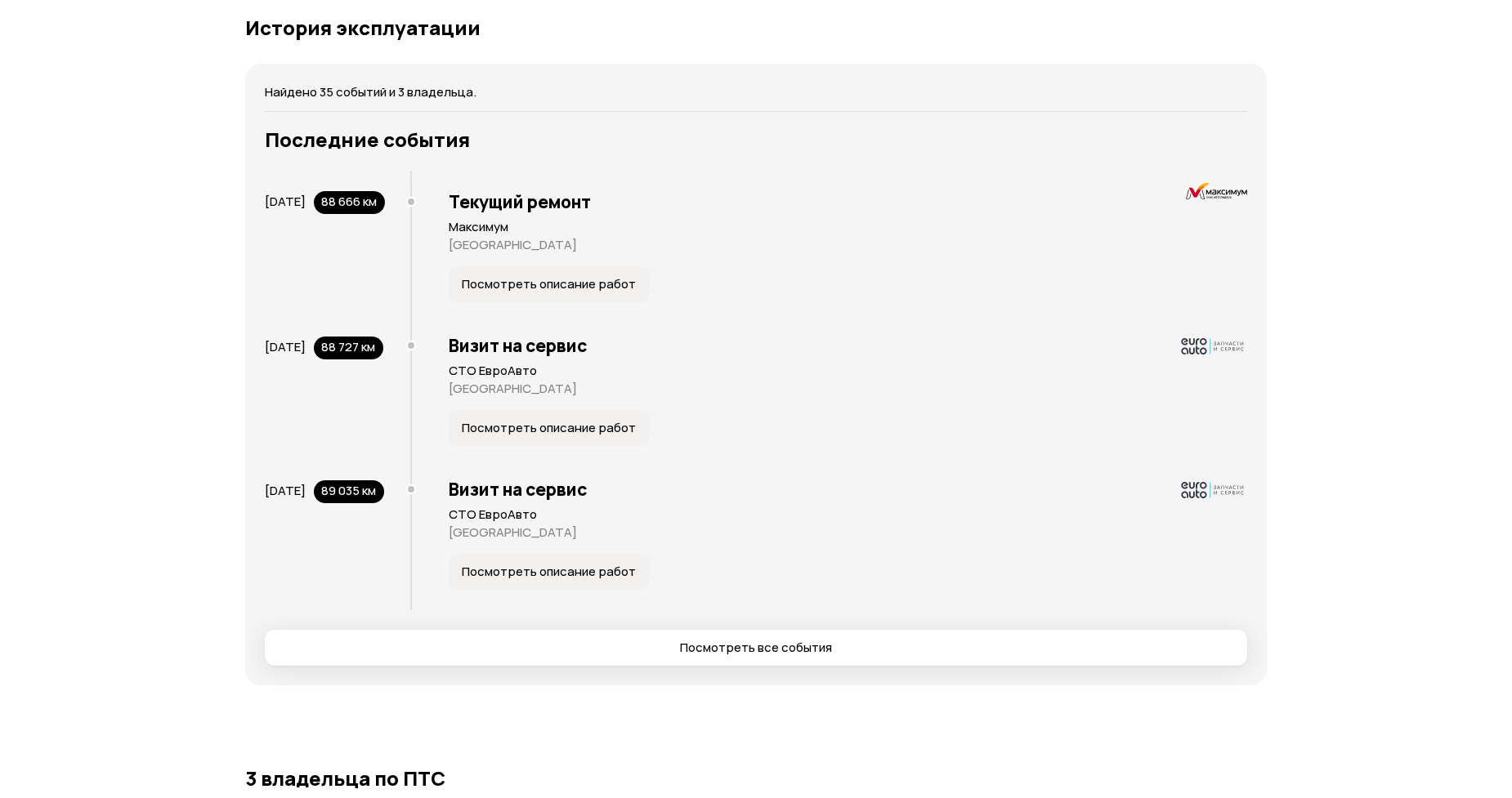
click at [463, 436] on span "Посмотреть описание работ" at bounding box center [548, 428] width 174 height 17
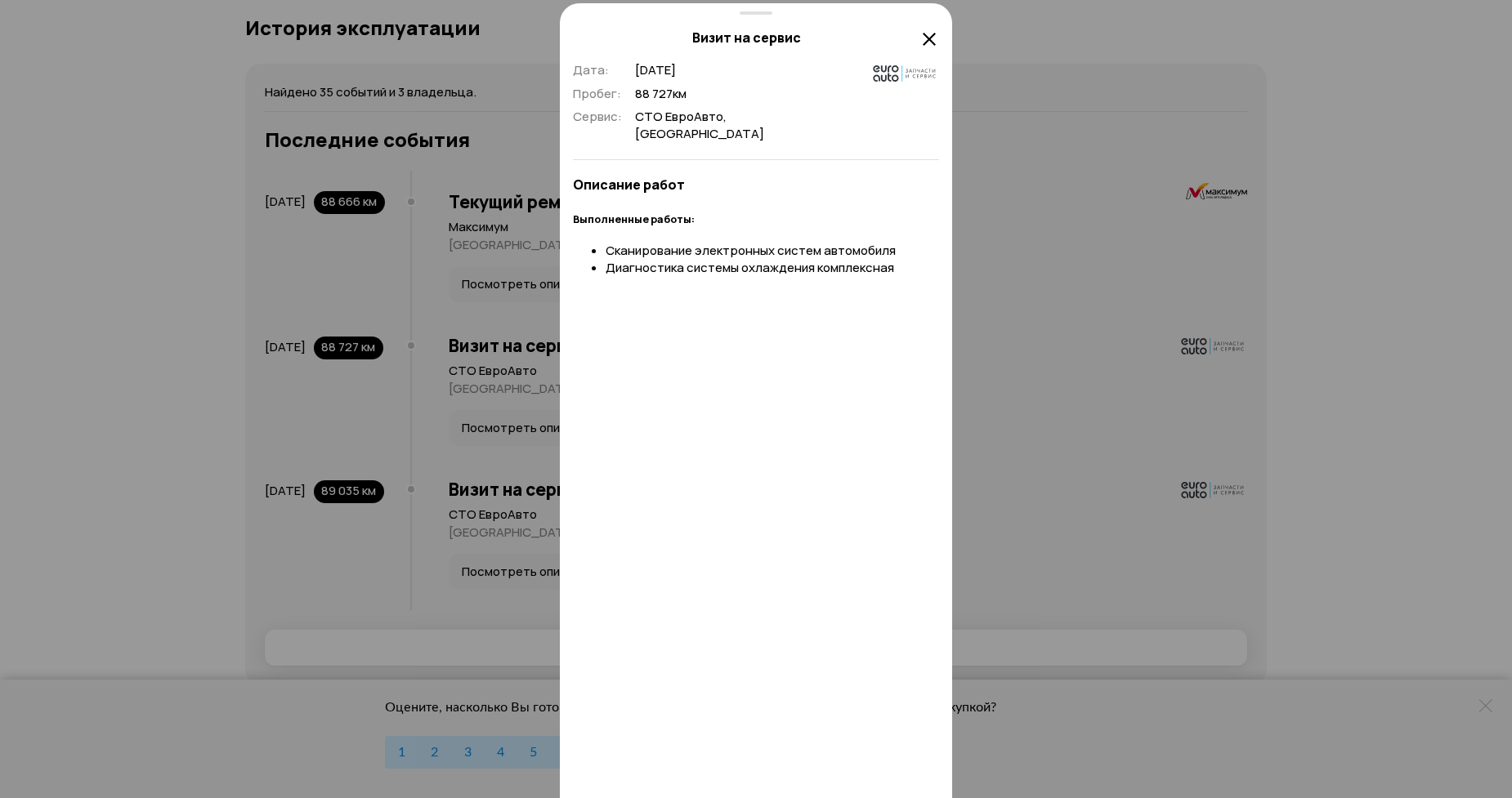
click at [995, 199] on div at bounding box center [756, 0] width 1512 height 1596
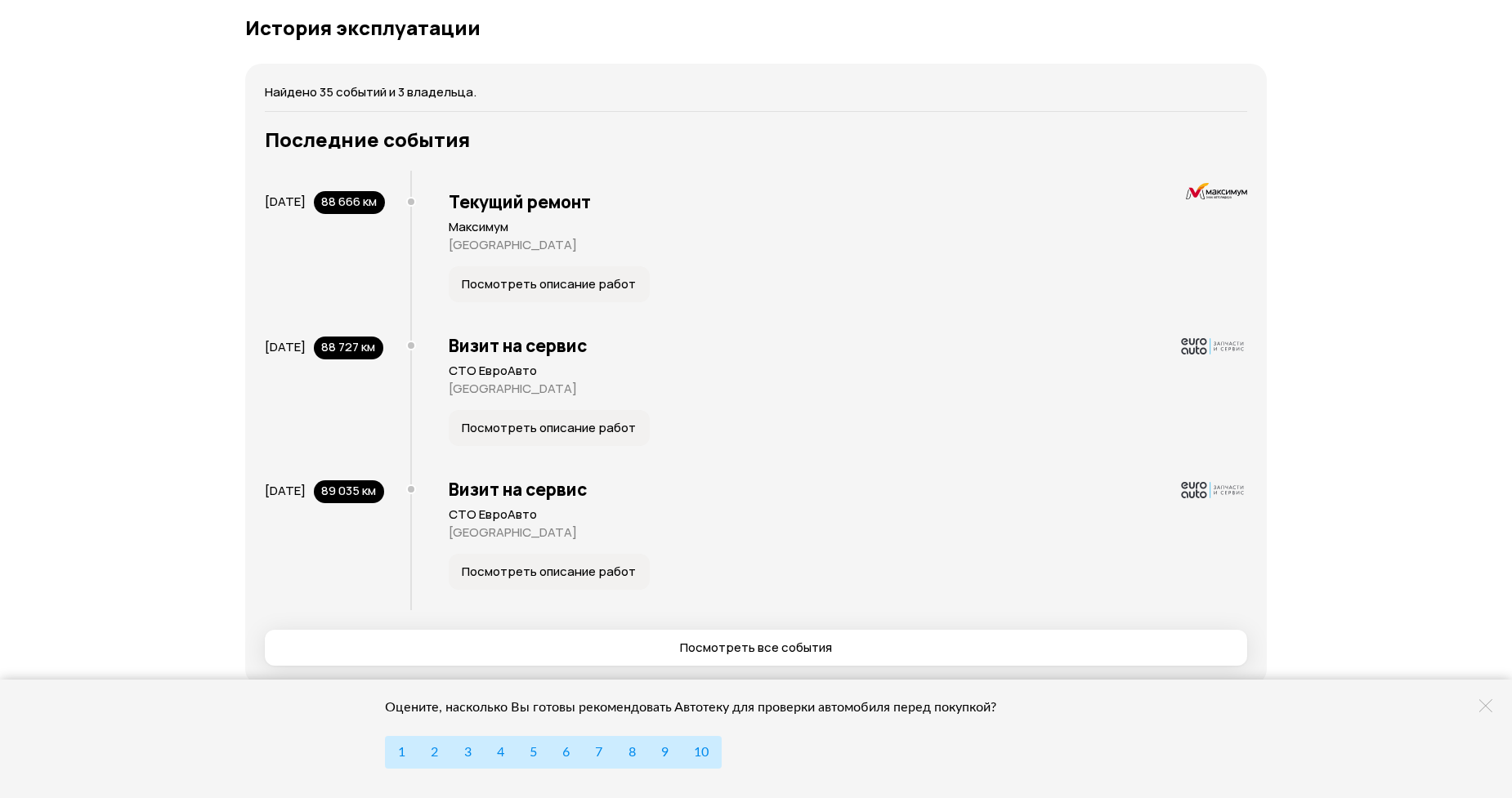
click at [1483, 714] on div "Оцените, насколько Вы готовы рекомендовать Автотеку для проверки автомобиля пер…" at bounding box center [756, 739] width 1512 height 118
click at [1483, 708] on icon at bounding box center [1486, 705] width 13 height 13
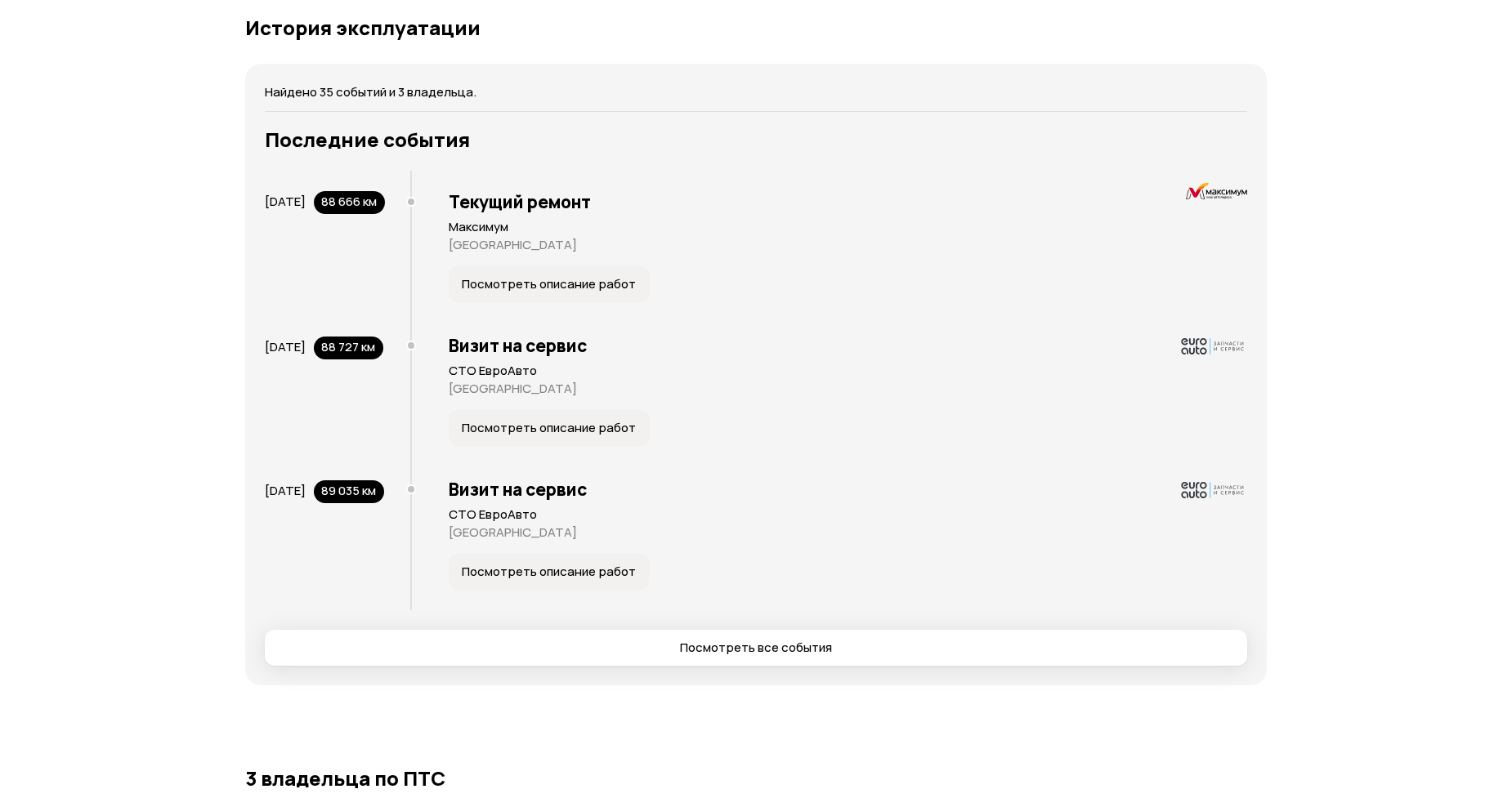
click at [462, 580] on span "Посмотреть описание работ" at bounding box center [548, 571] width 174 height 17
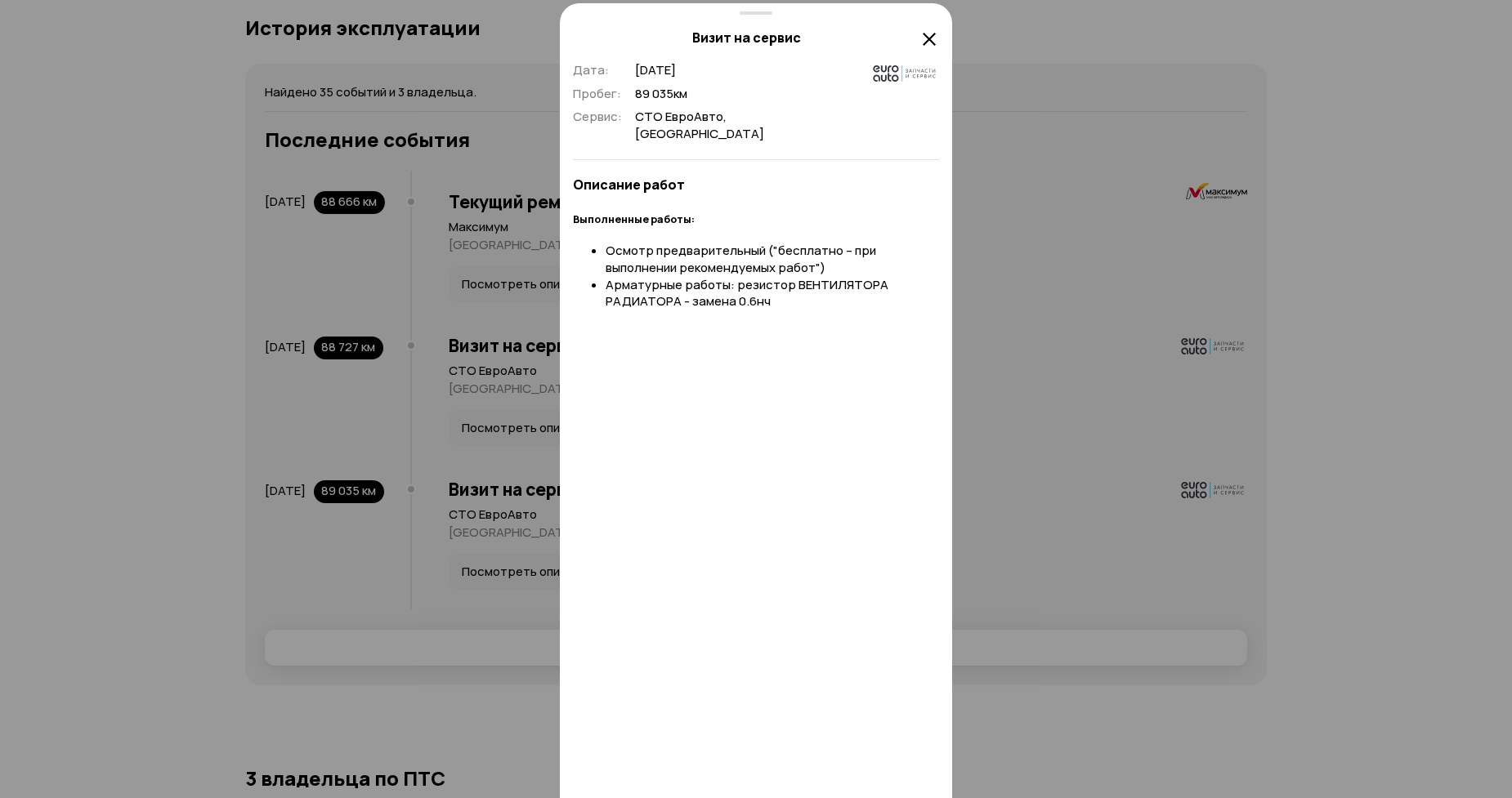
click at [468, 499] on div at bounding box center [756, 0] width 1512 height 1596
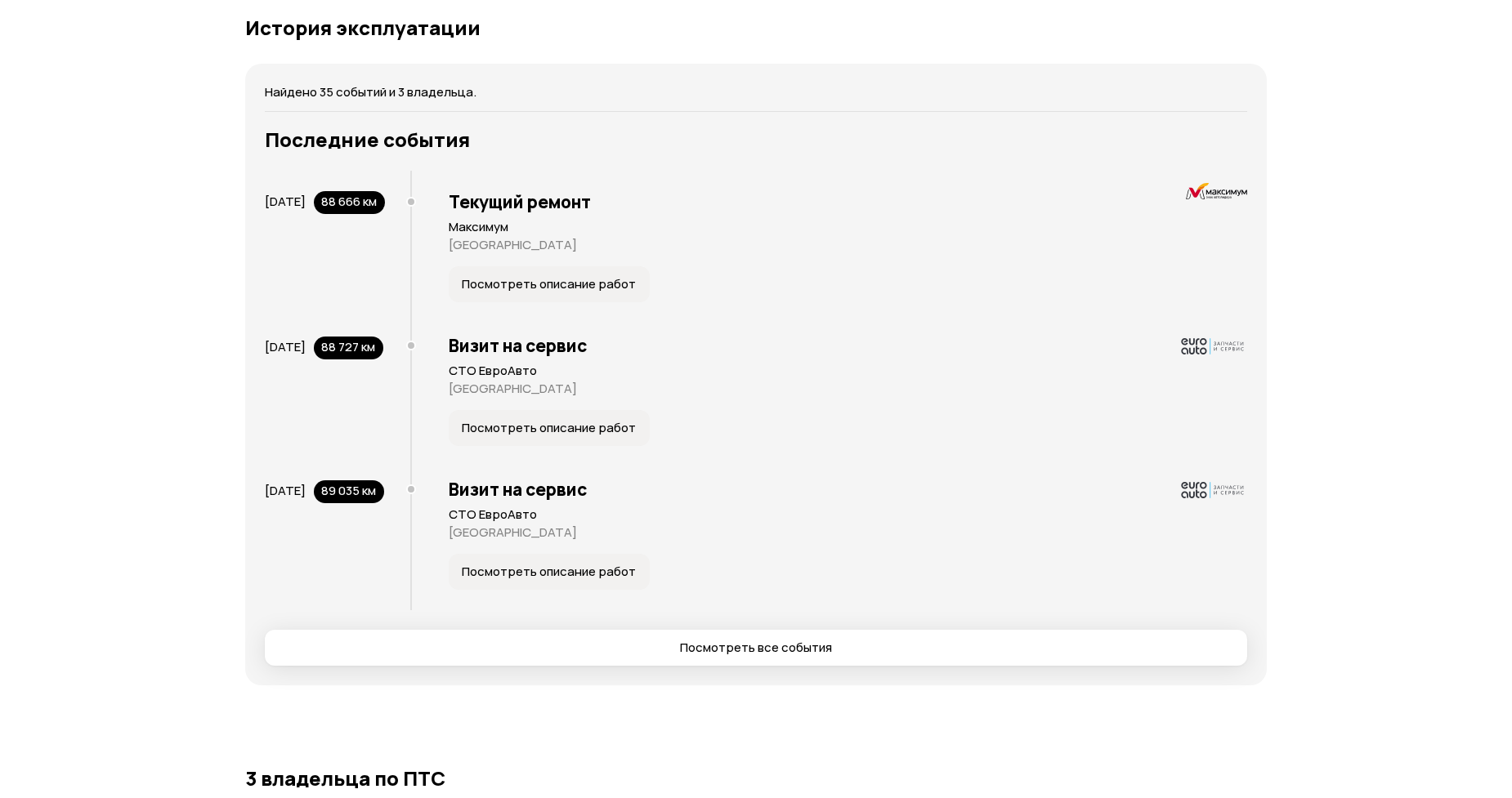
click at [1511, 709] on div "Отчёт от 10 октября 2025 года Отчёт формируется   KIA MAGENTIS / OPTIMA, 2017 V…" at bounding box center [756, 500] width 1512 height 7999
click at [1419, 102] on div "Отчёт от 10 октября 2025 года Отчёт формируется   KIA MAGENTIS / OPTIMA, 2017 V…" at bounding box center [756, 500] width 1512 height 7999
click at [1511, 56] on div "Отчёт от 10 октября 2025 года Отчёт формируется   KIA MAGENTIS / OPTIMA, 2017 V…" at bounding box center [756, 500] width 1512 height 7999
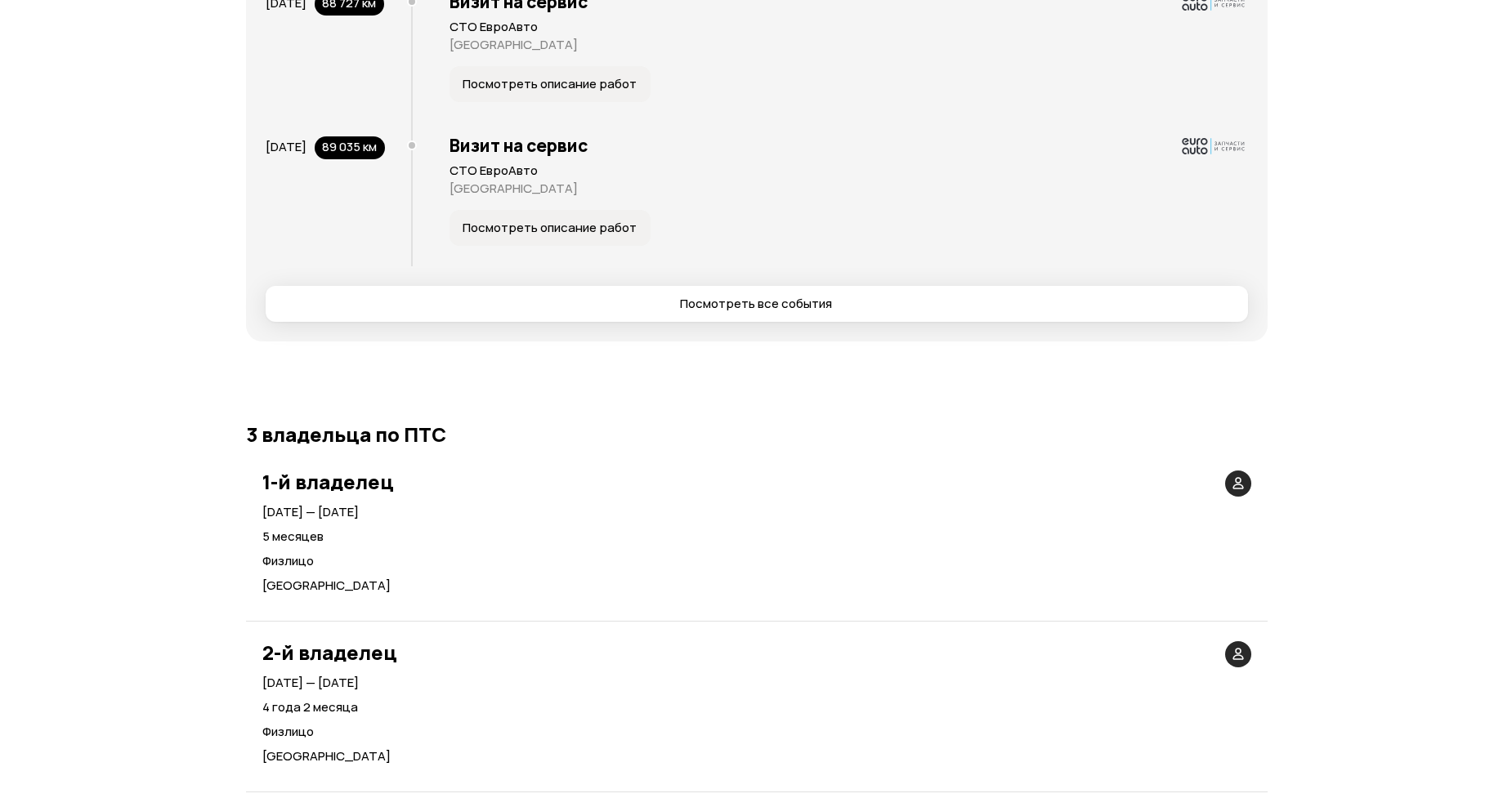
scroll to position [3915, 0]
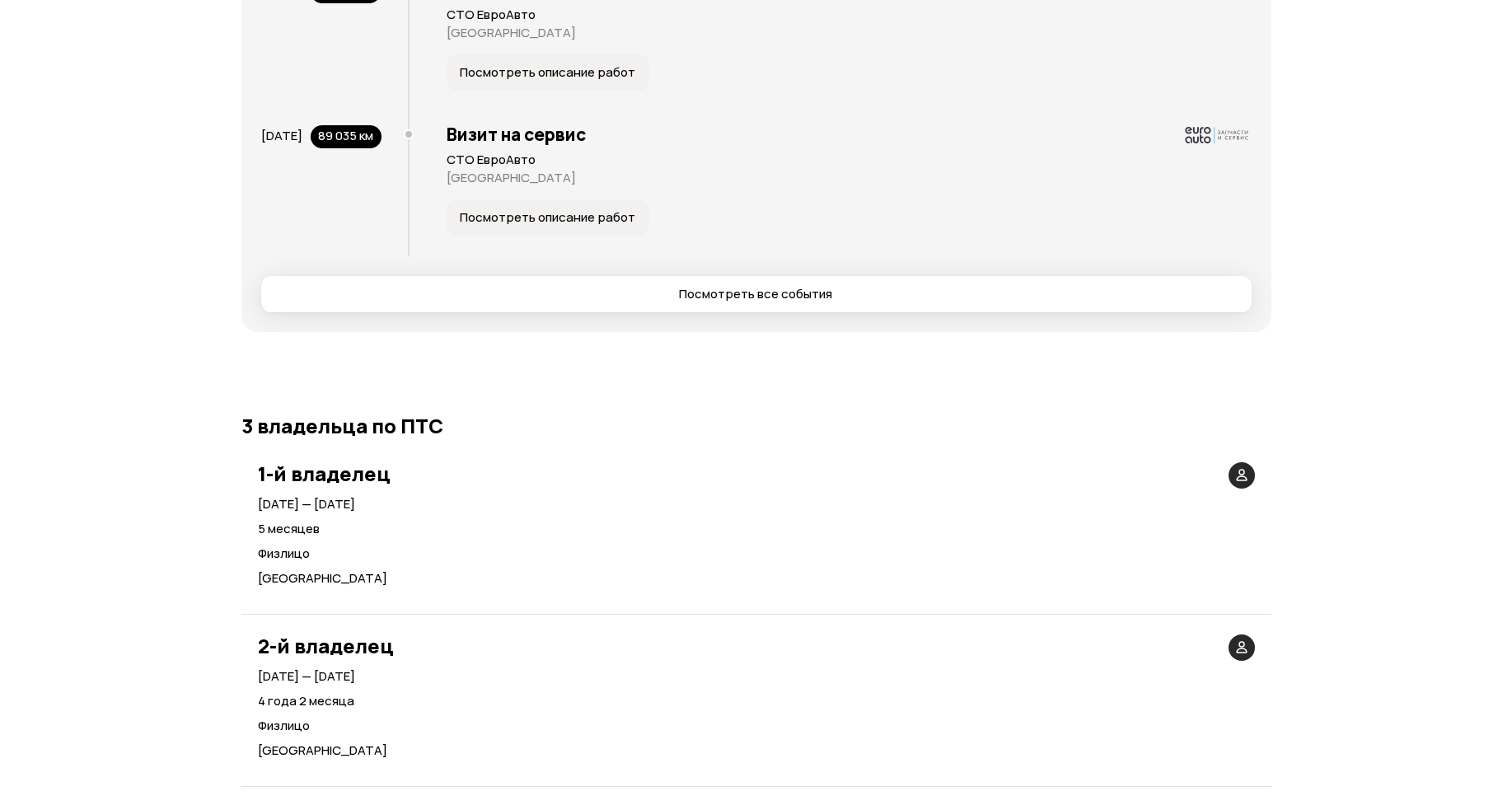
click at [379, 303] on span "Посмотреть все события" at bounding box center [756, 294] width 963 height 17
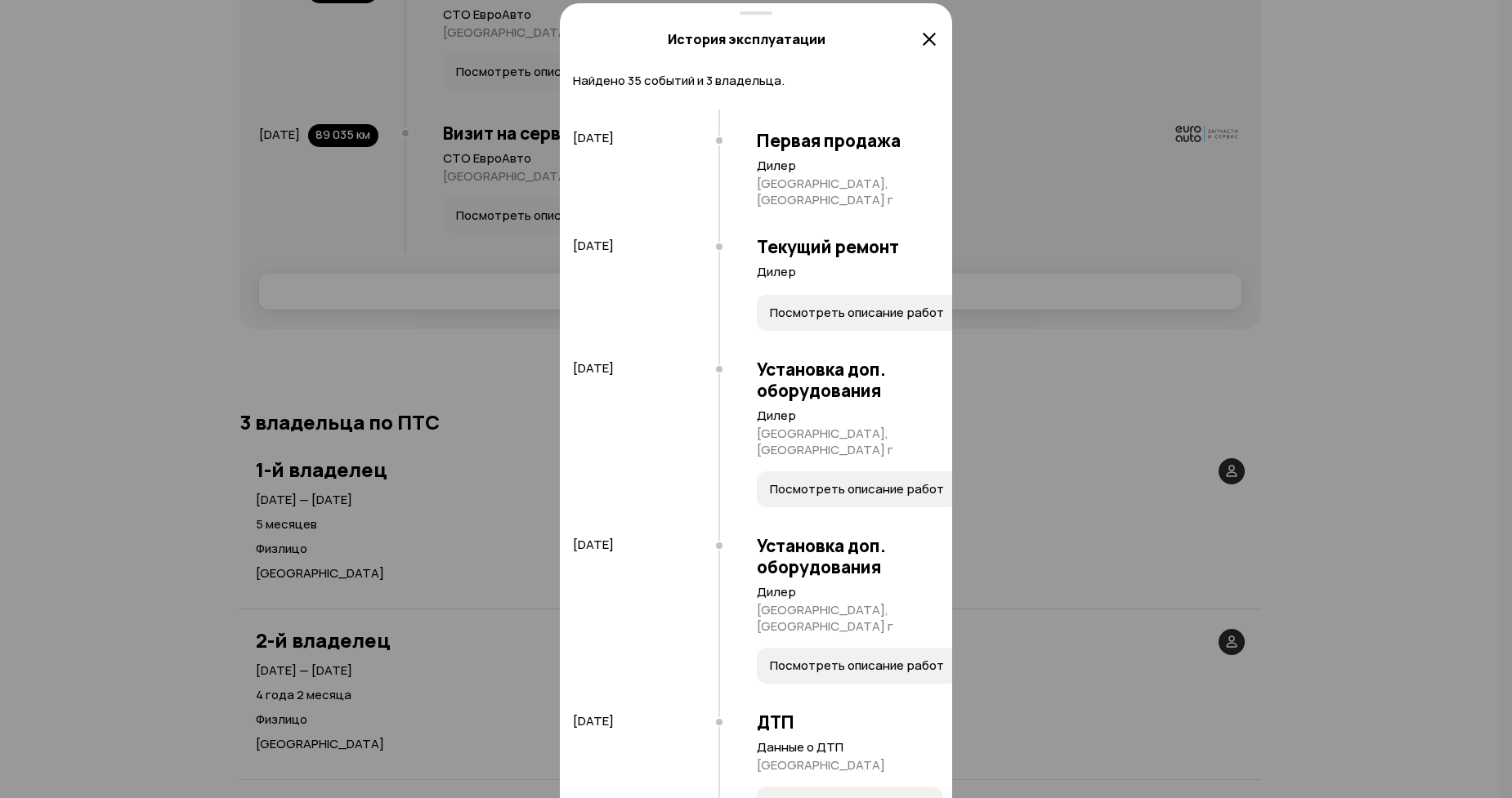
scroll to position [1, 0]
click at [757, 330] on button "Посмотреть описание работ" at bounding box center [858, 312] width 201 height 36
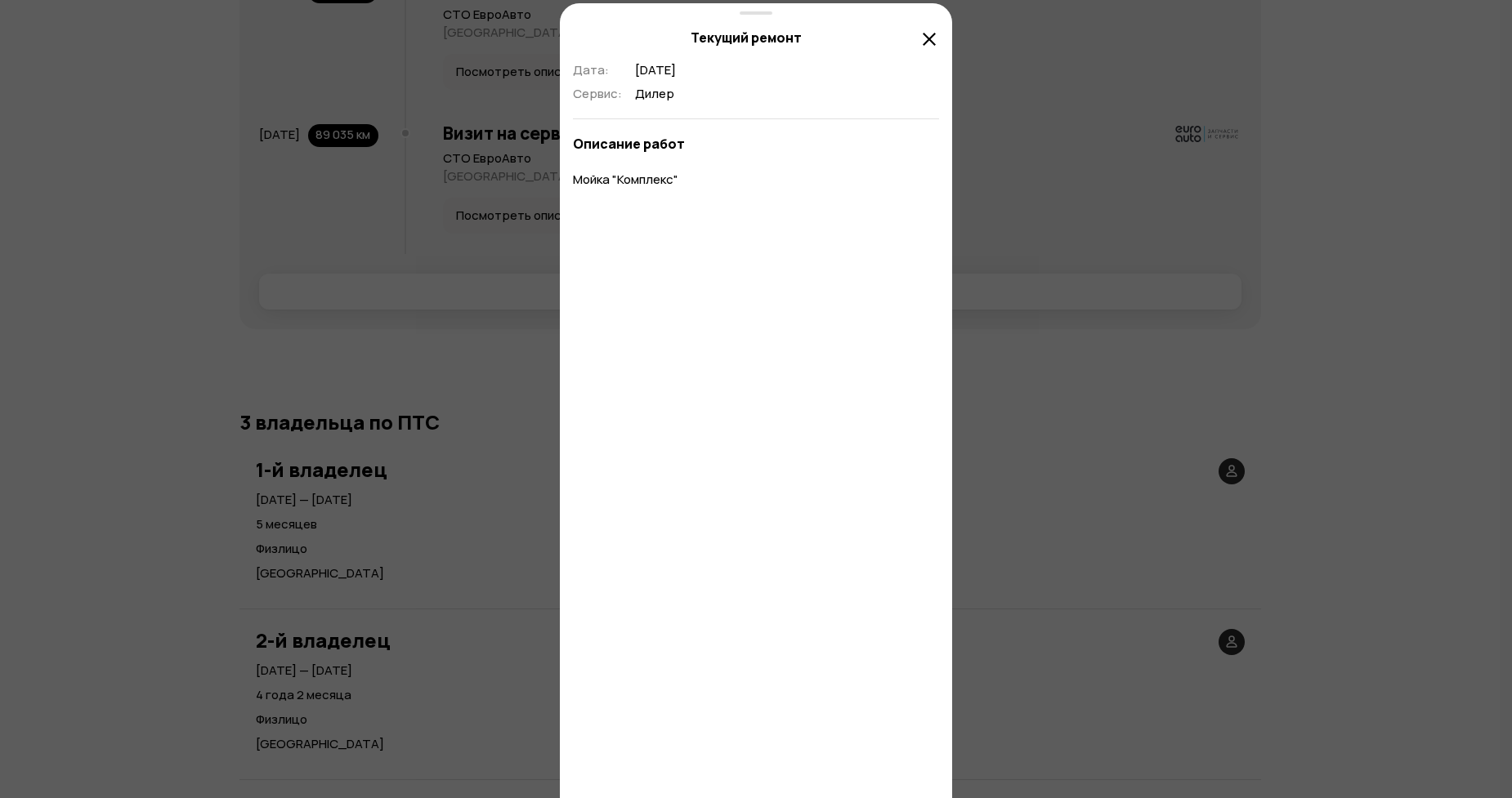
click at [923, 38] on icon at bounding box center [929, 39] width 19 height 19
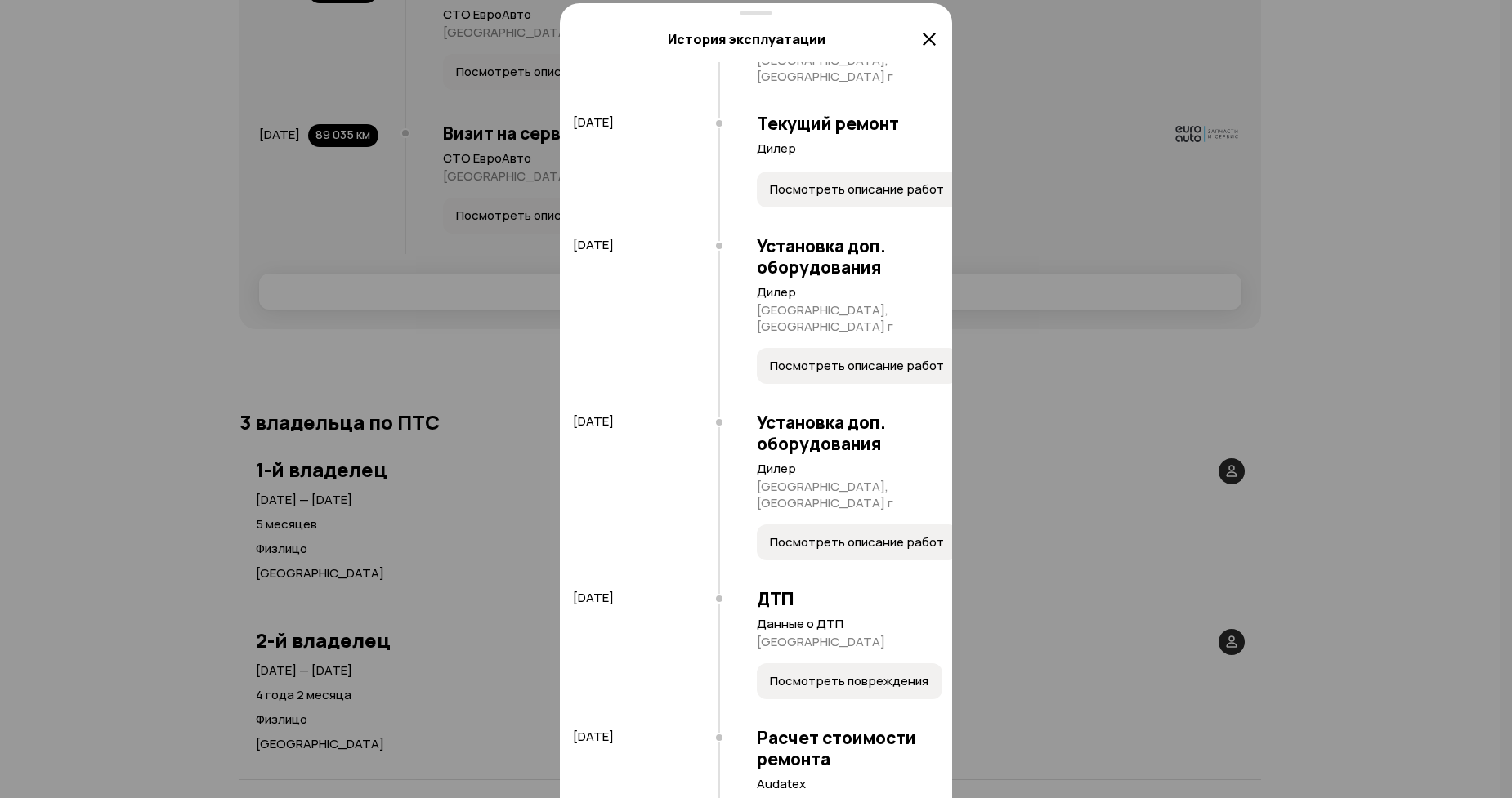
scroll to position [125, 0]
click at [780, 362] on span "Посмотреть описание работ" at bounding box center [857, 364] width 174 height 17
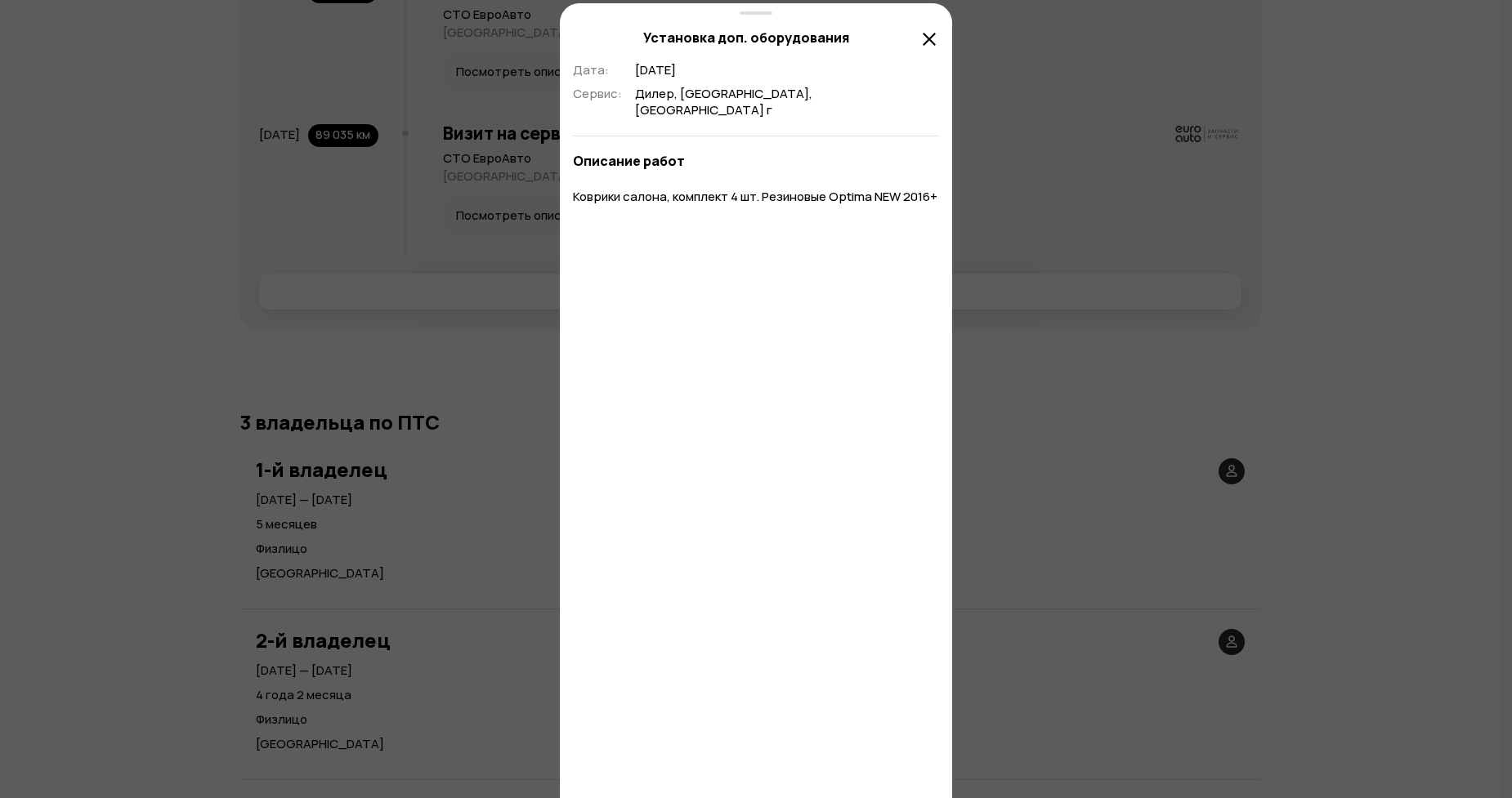
click at [923, 36] on icon at bounding box center [929, 39] width 19 height 19
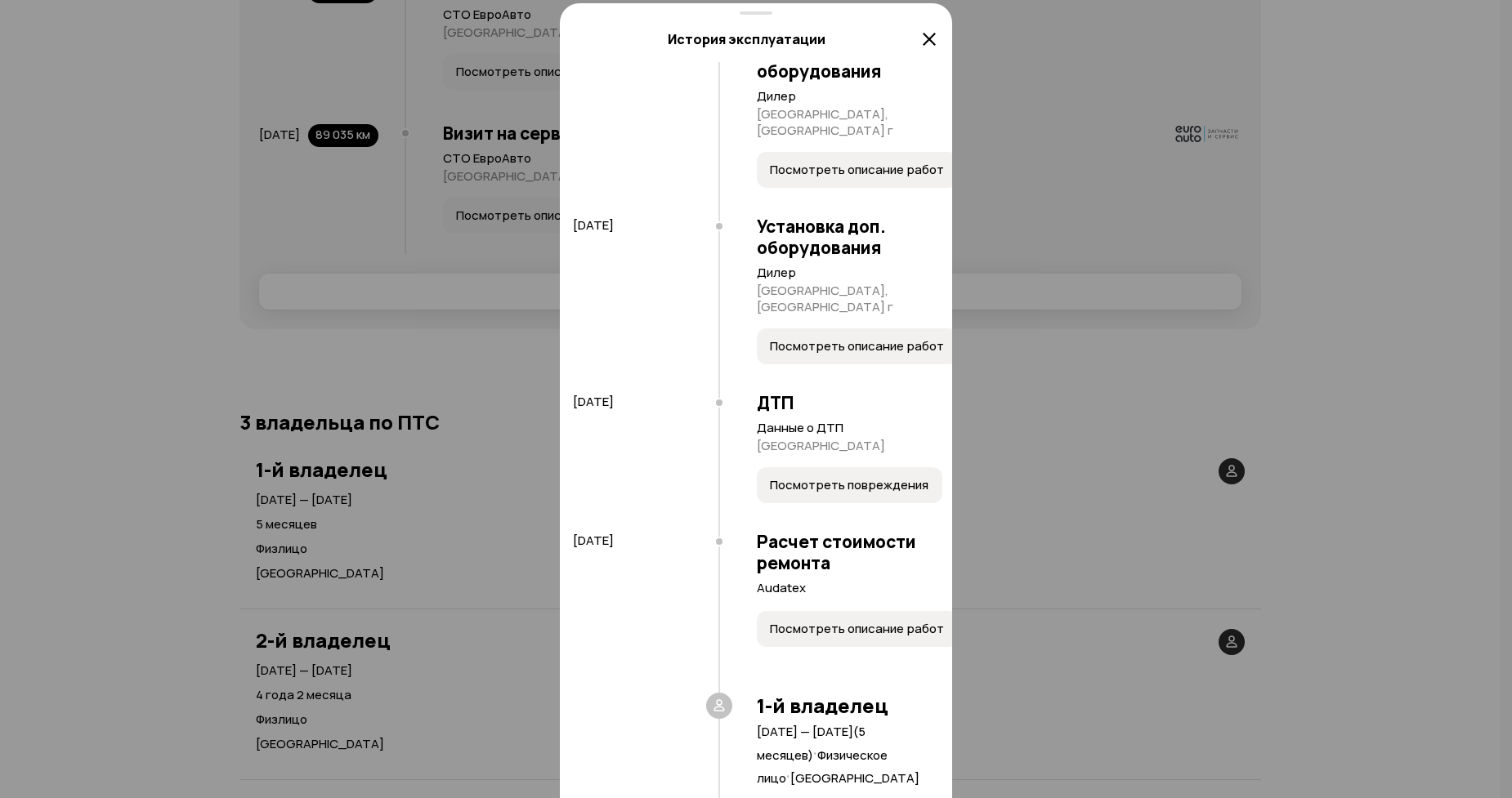
scroll to position [328, 0]
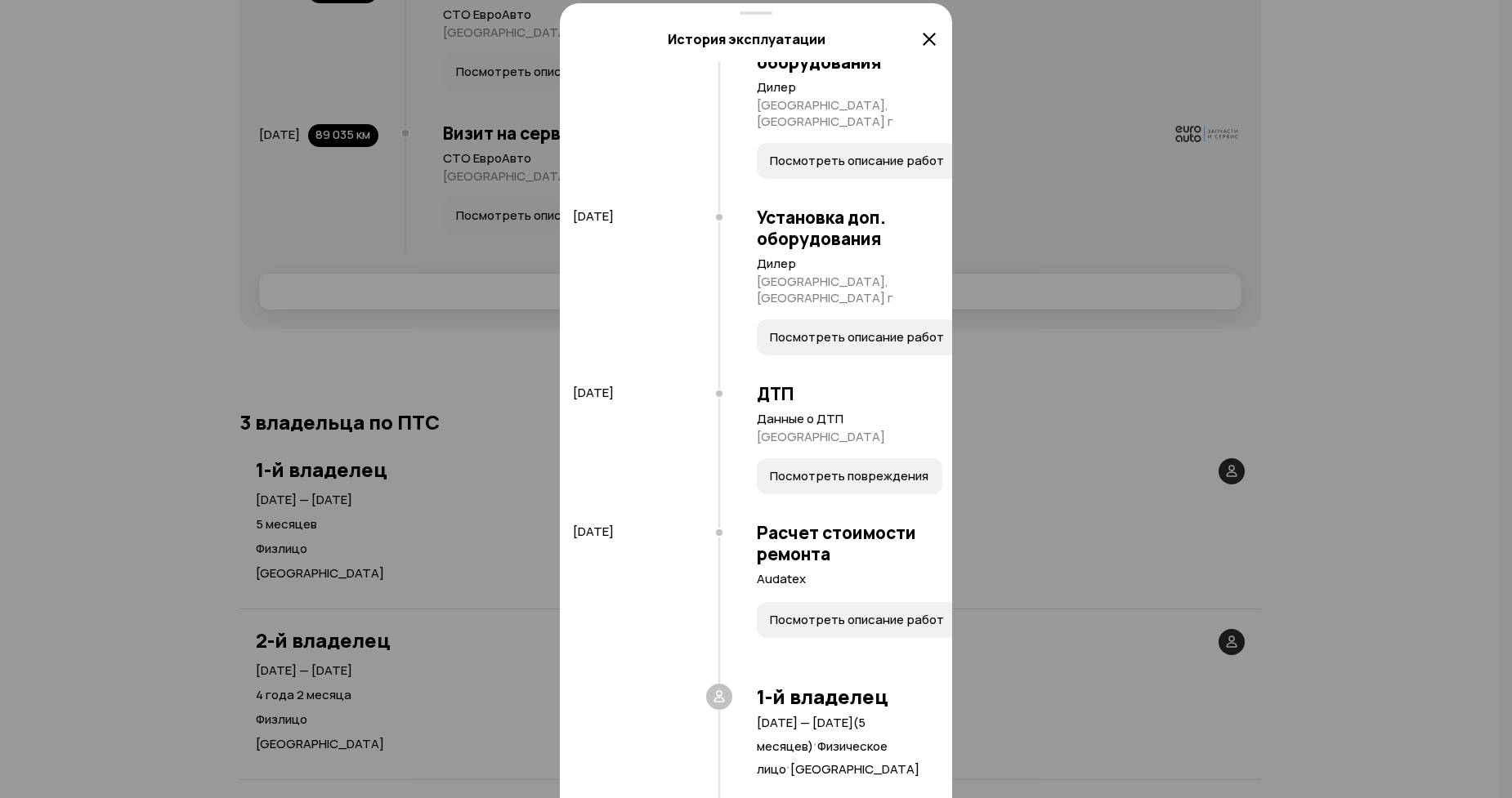
click at [770, 329] on span "Посмотреть описание работ" at bounding box center [857, 337] width 174 height 17
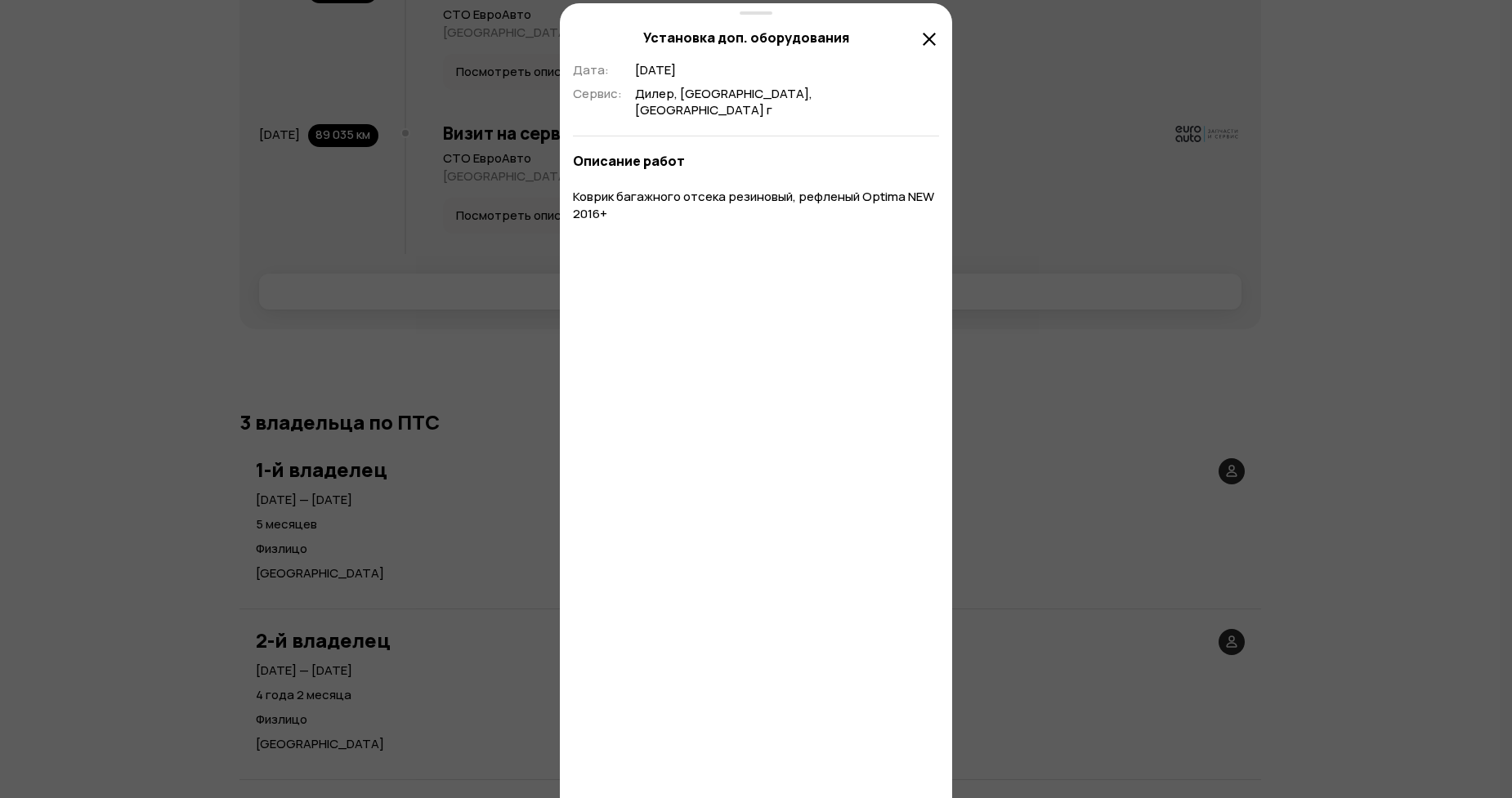
click at [936, 31] on icon at bounding box center [929, 39] width 19 height 19
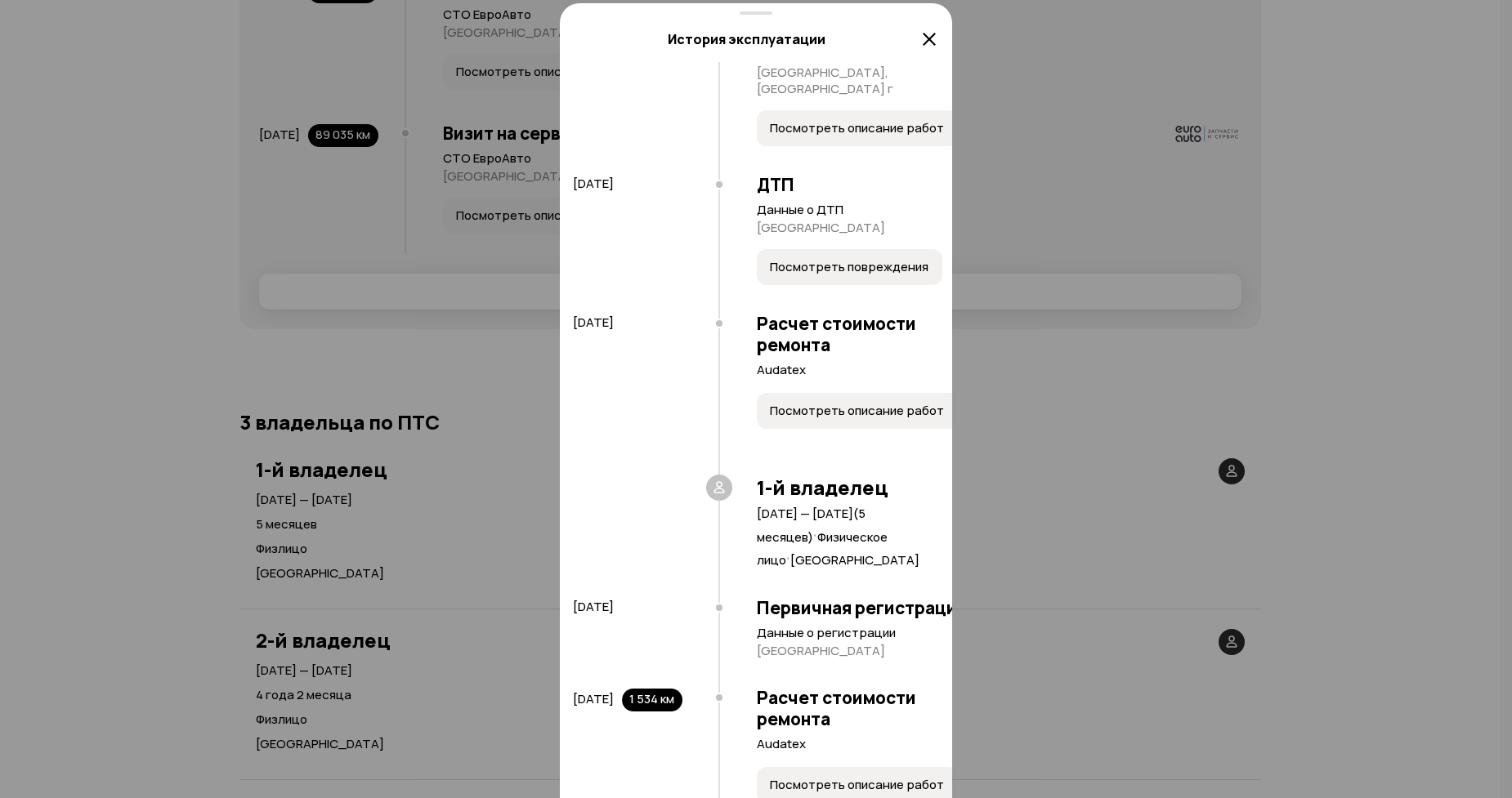
scroll to position [555, 0]
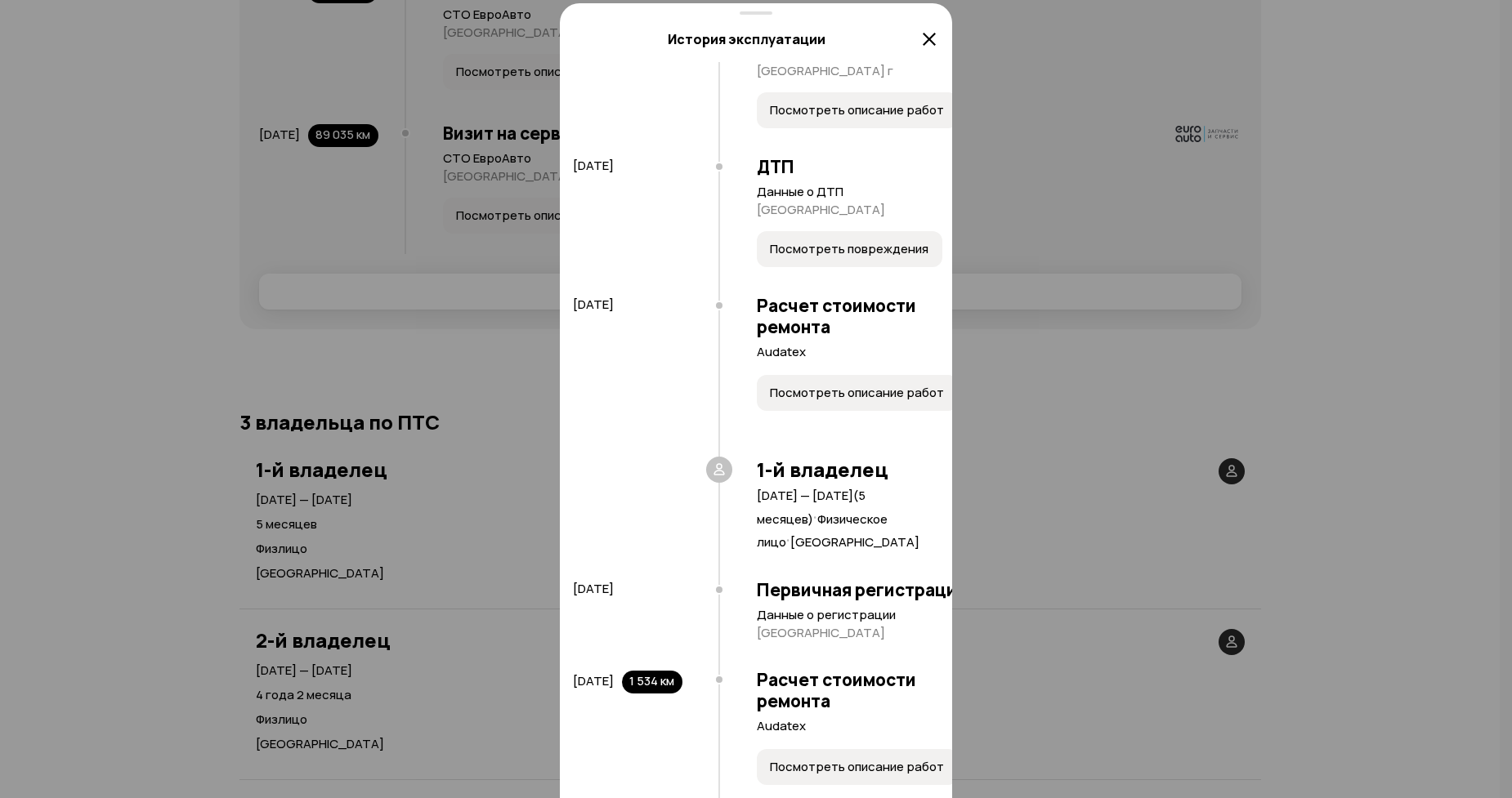
click at [757, 267] on button "Посмотреть повреждения" at bounding box center [850, 249] width 185 height 36
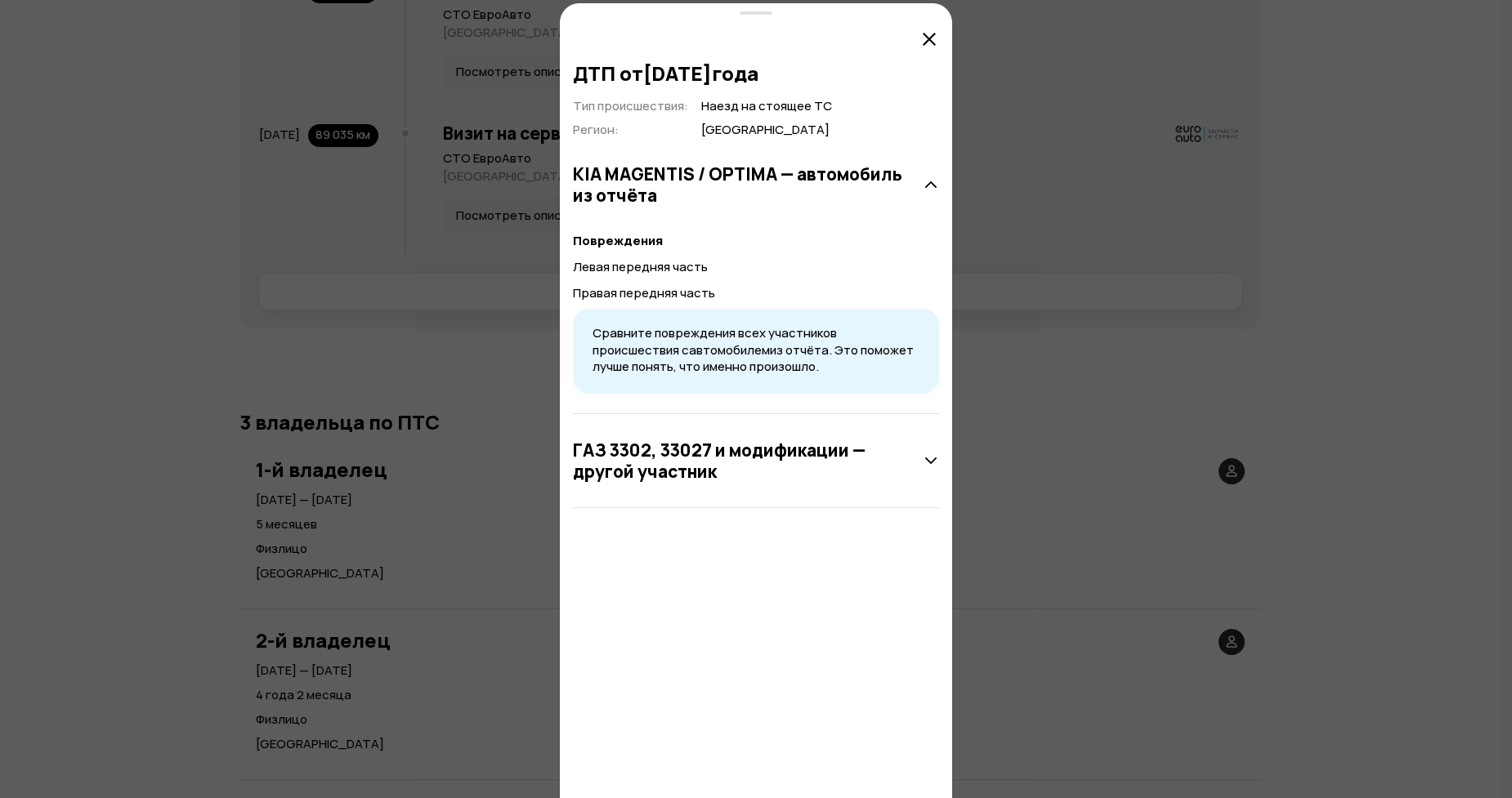
click at [902, 455] on div "ГАЗ 3302, 33027 и модификации — другой участник" at bounding box center [756, 460] width 366 height 54
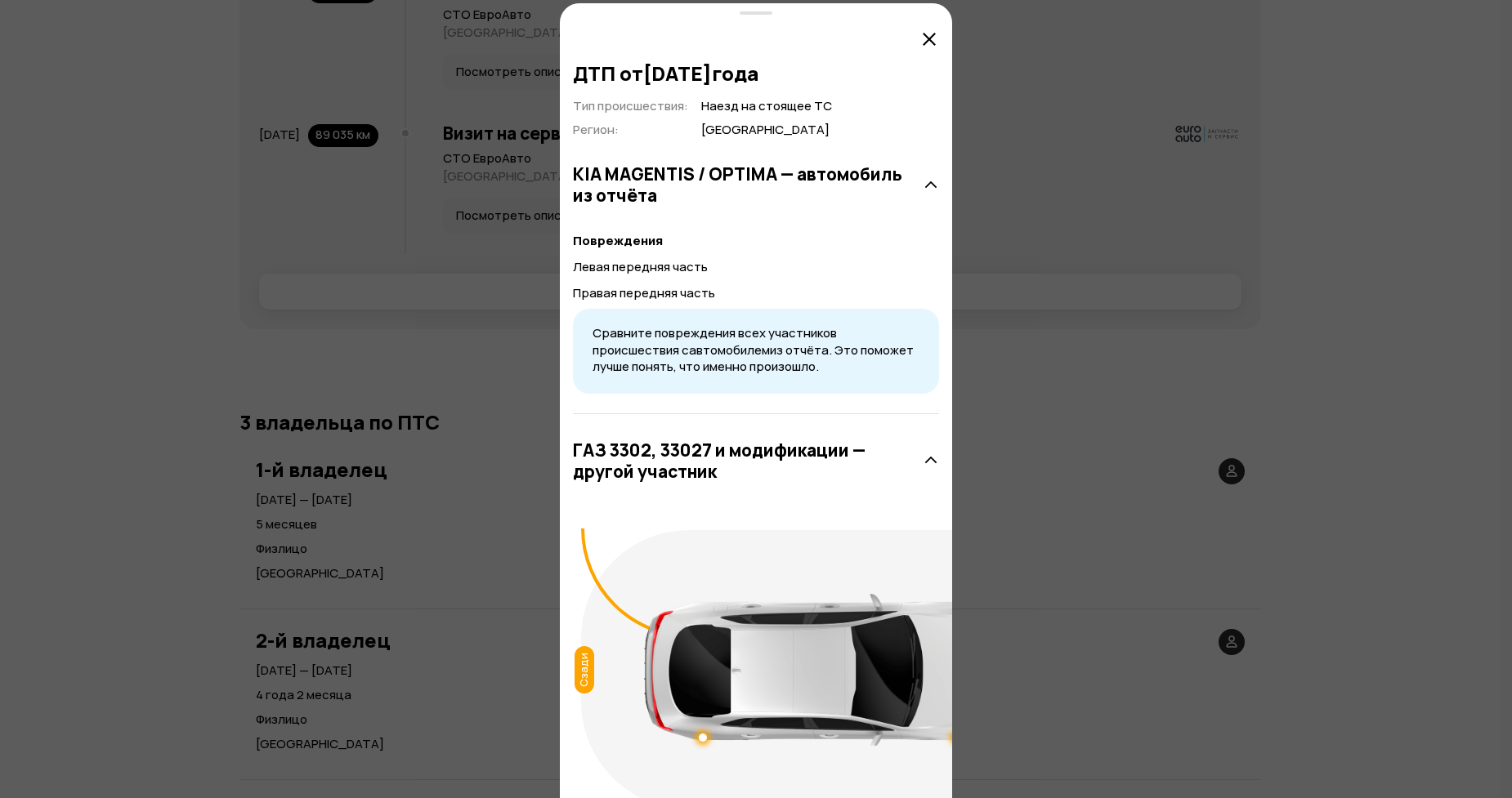
scroll to position [141, 0]
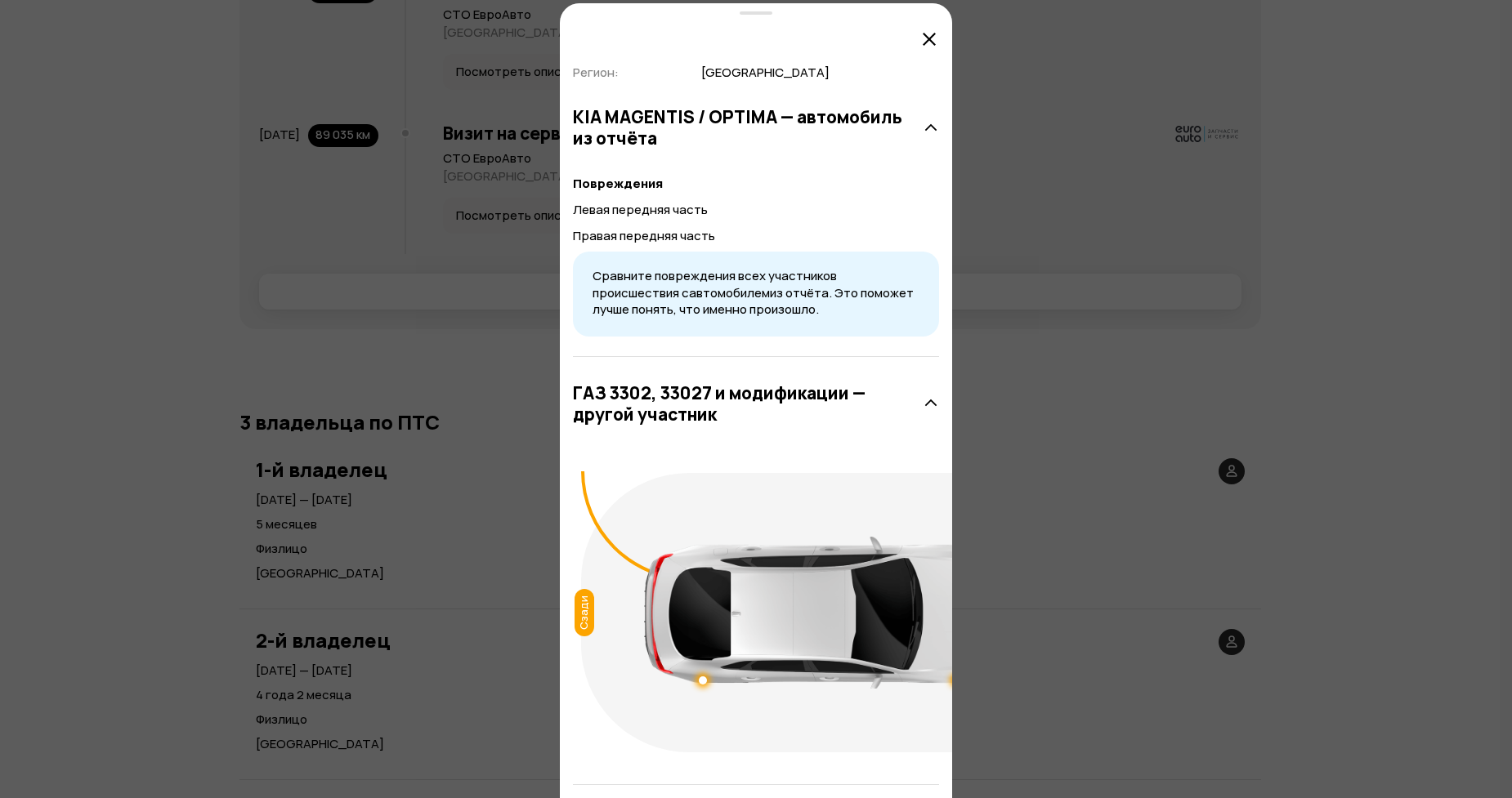
click at [927, 36] on icon at bounding box center [929, 39] width 19 height 19
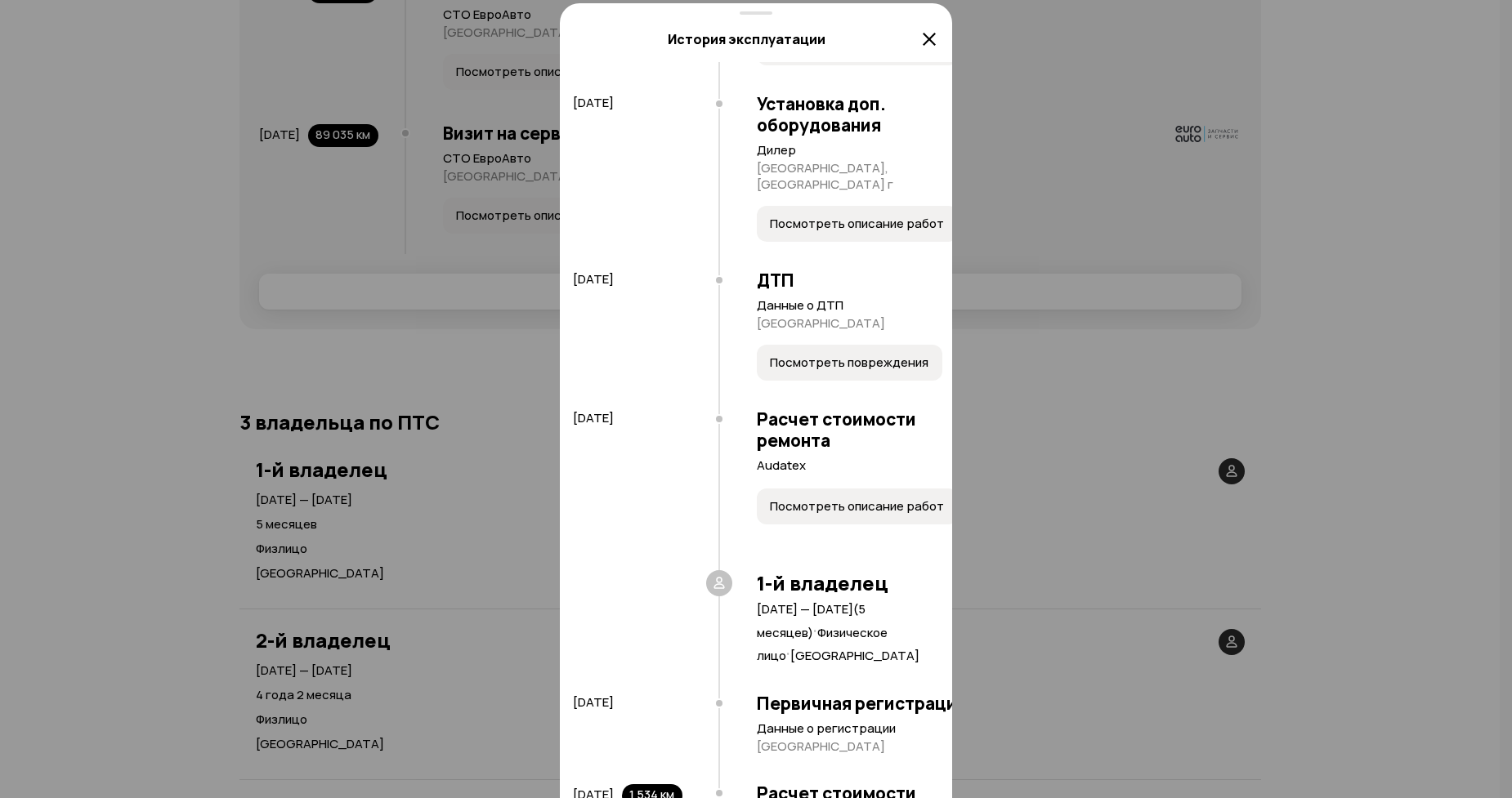
scroll to position [525, 0]
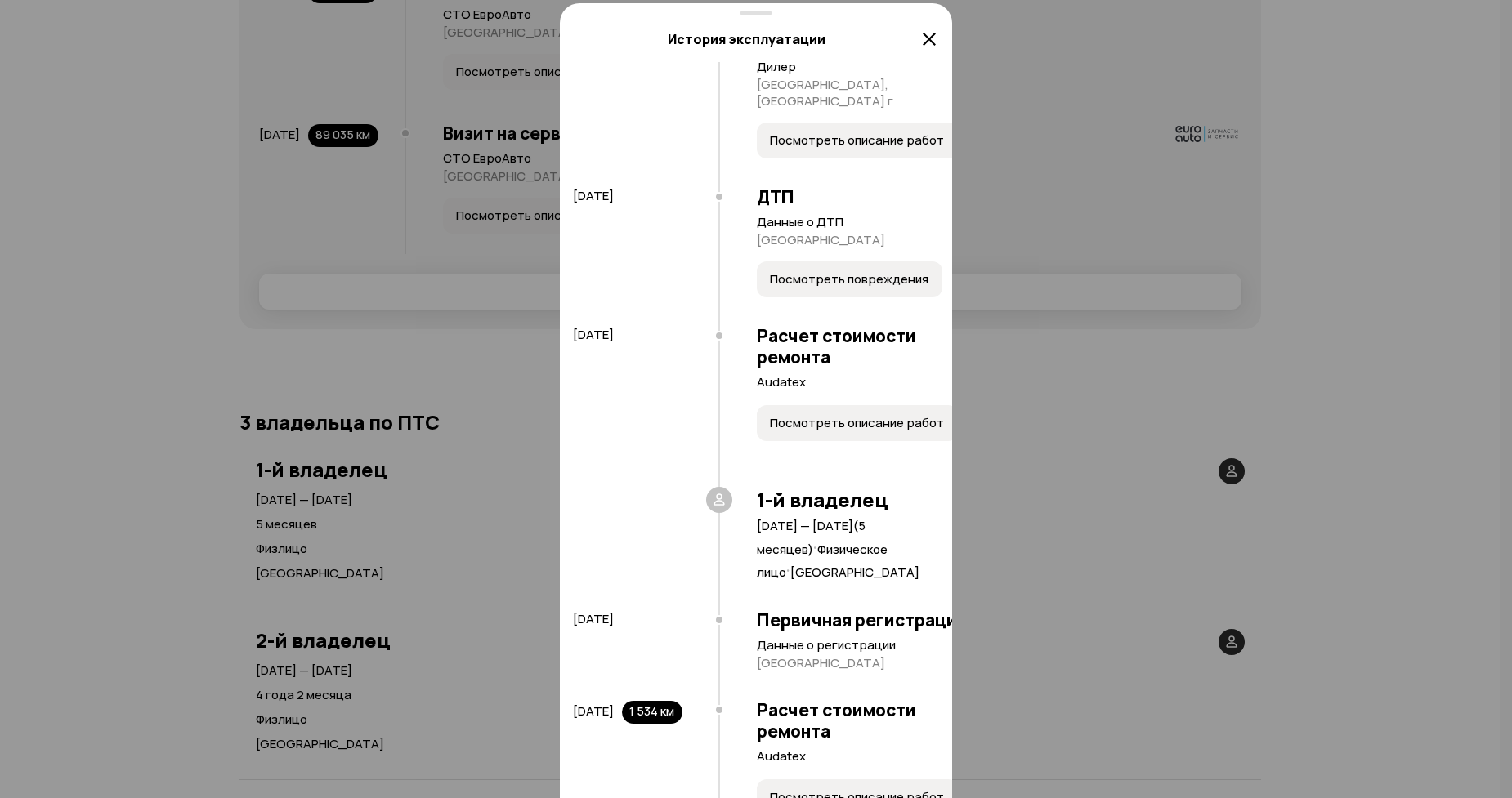
click at [757, 441] on button "Посмотреть описание работ" at bounding box center [858, 423] width 201 height 36
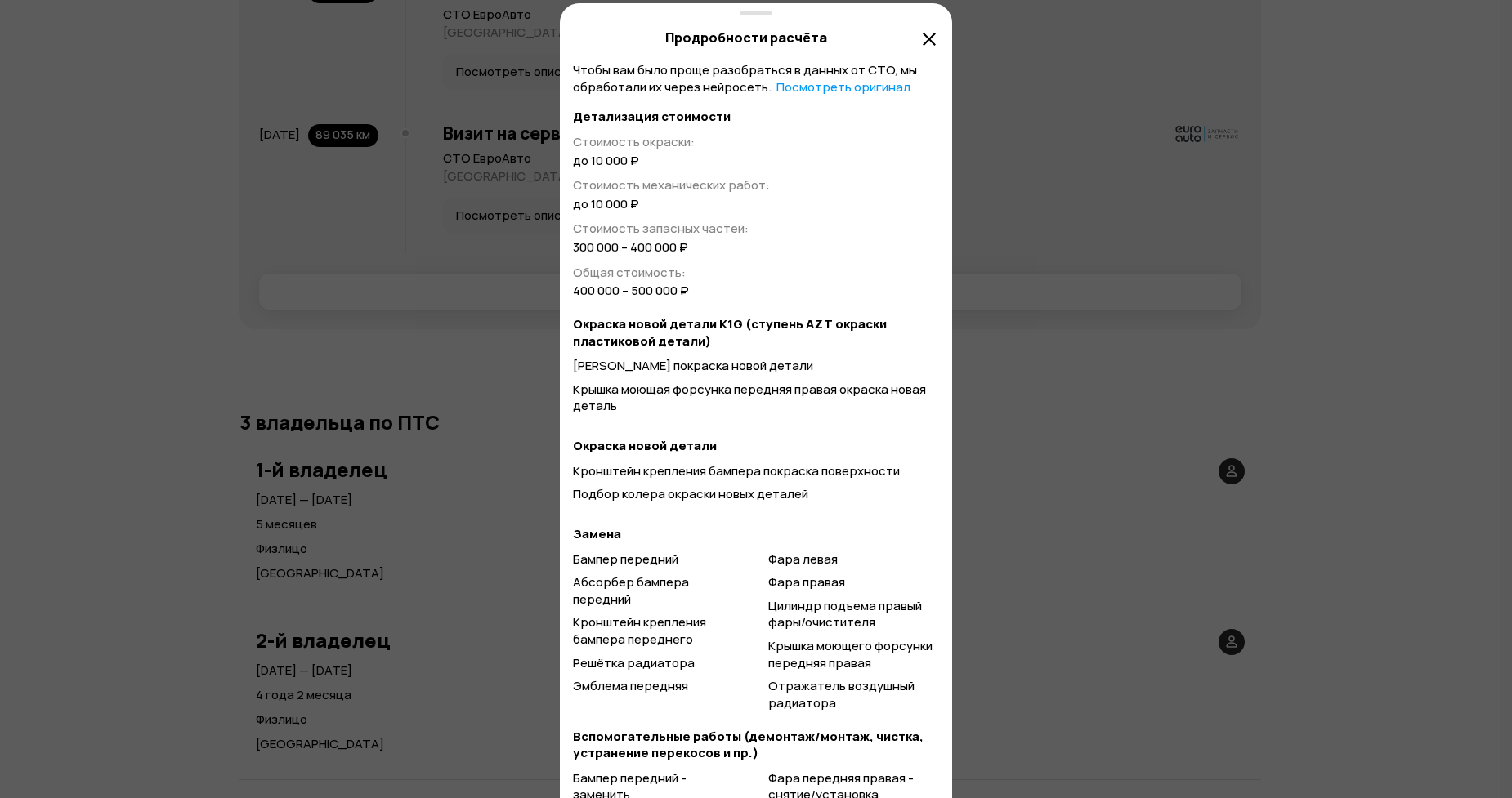
scroll to position [219, 0]
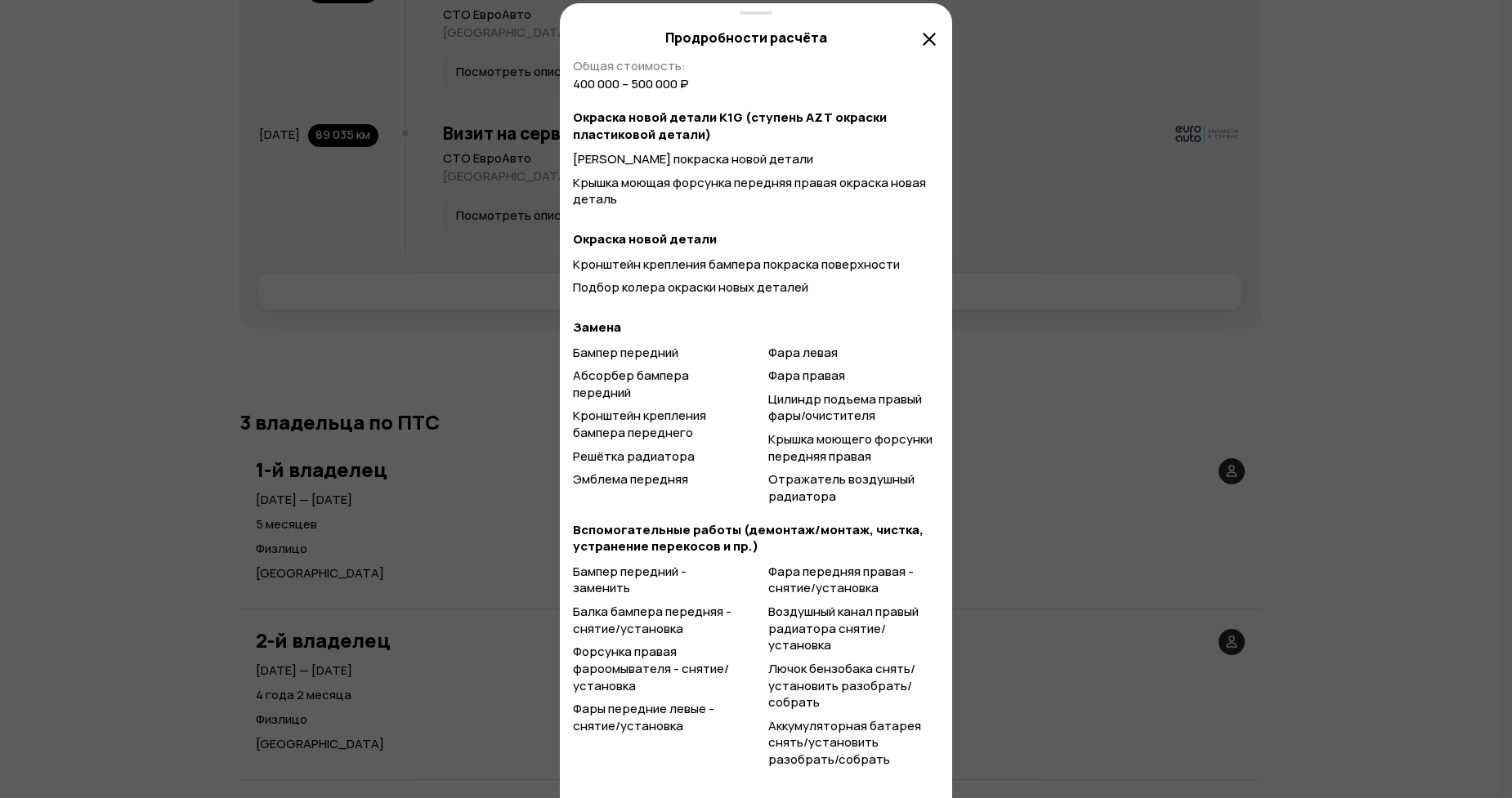
click at [918, 47] on div "Продробности расчёта" at bounding box center [746, 39] width 346 height 19
click at [929, 32] on icon at bounding box center [929, 39] width 19 height 19
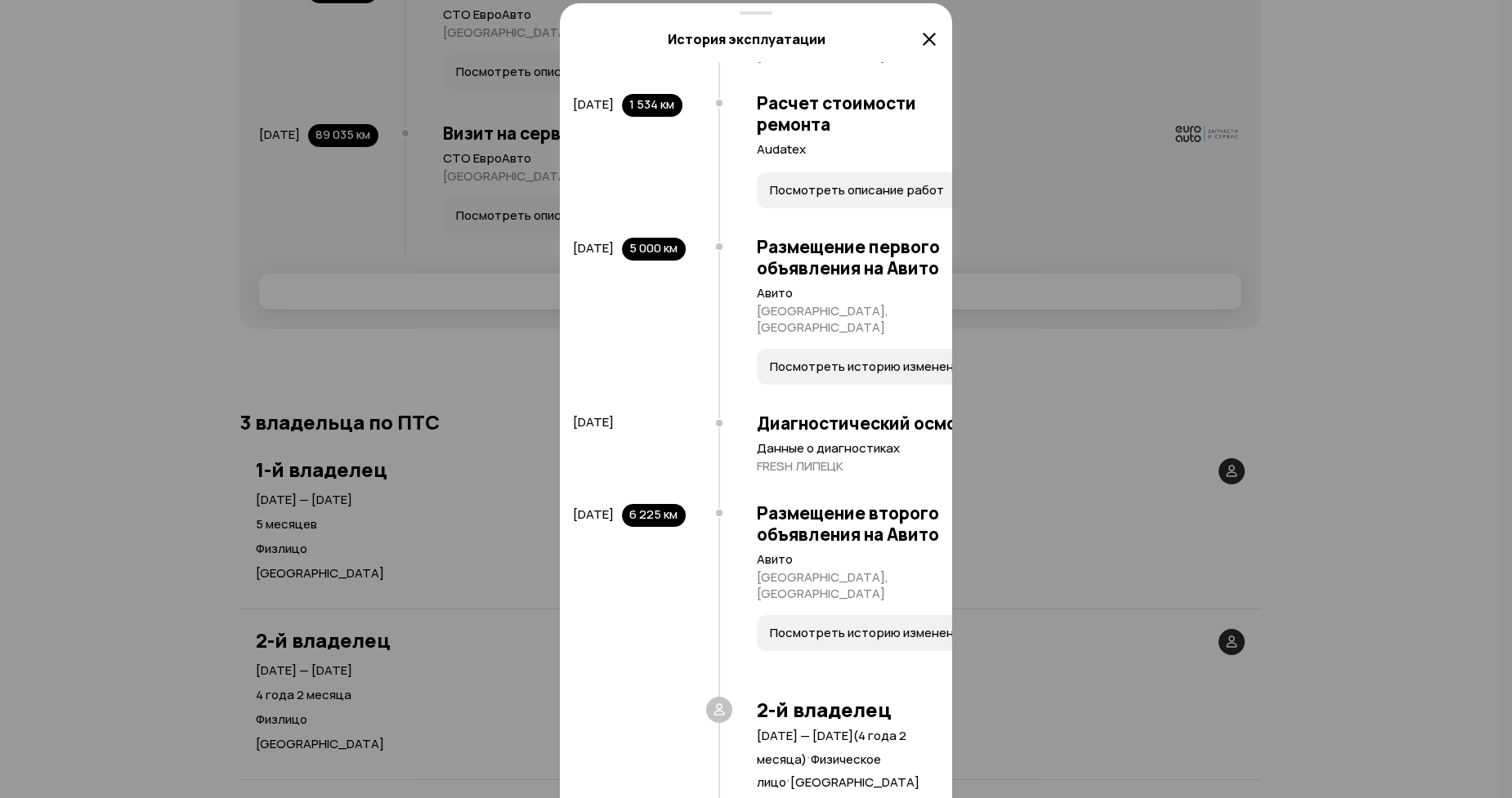
scroll to position [1148, 0]
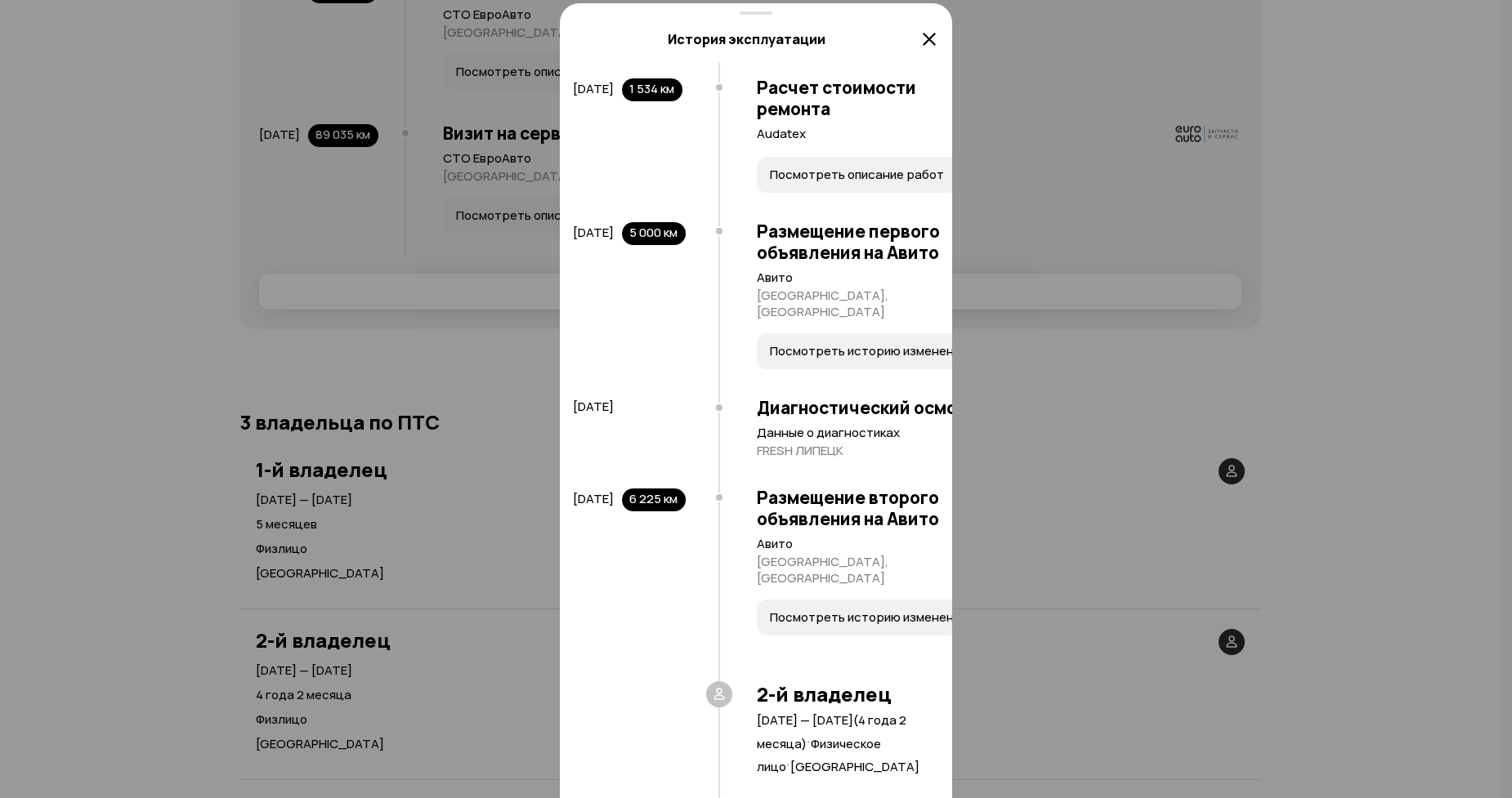
click at [770, 183] on span "Посмотреть описание работ" at bounding box center [857, 175] width 174 height 17
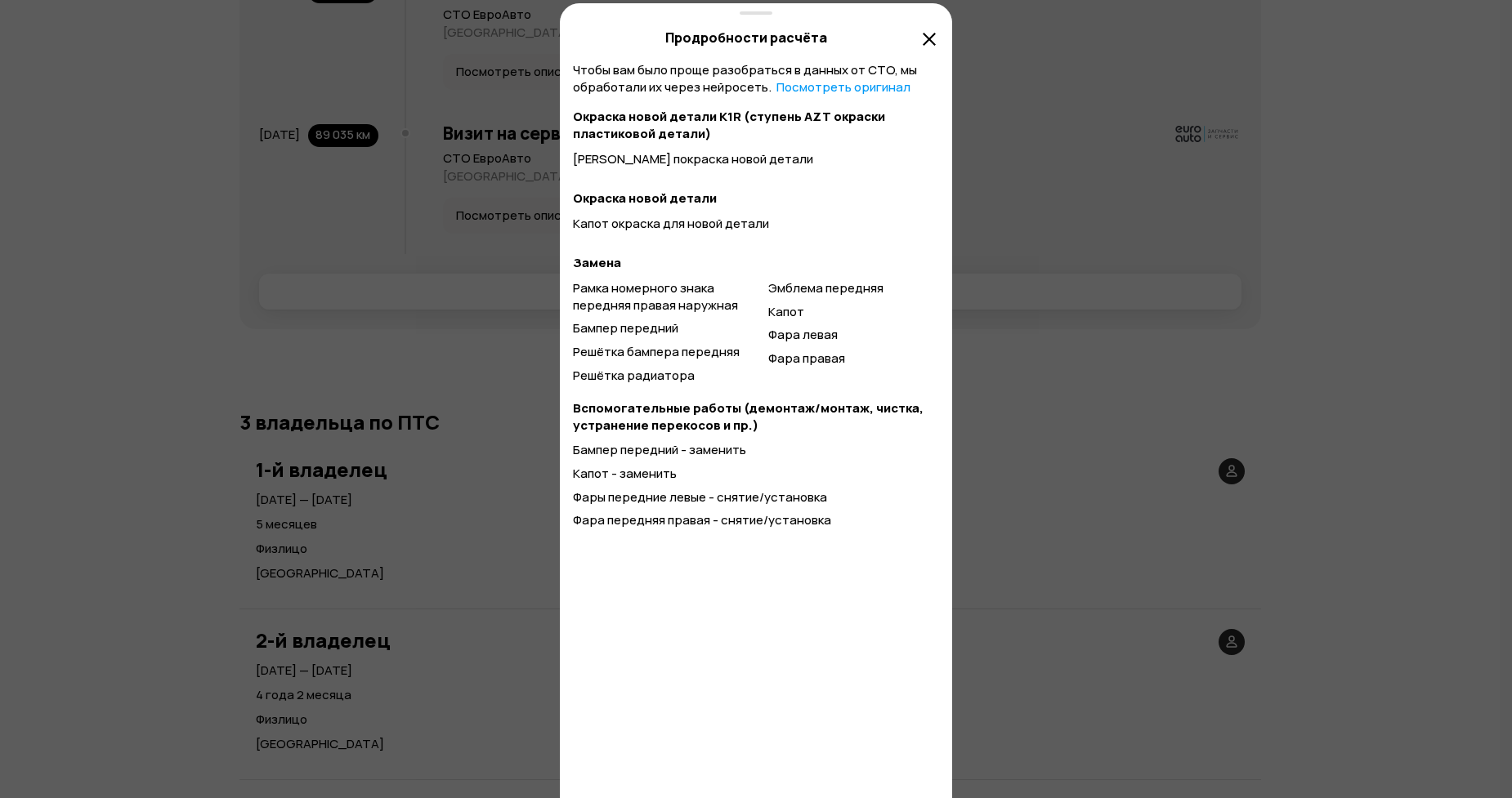
click at [936, 41] on icon at bounding box center [929, 39] width 19 height 19
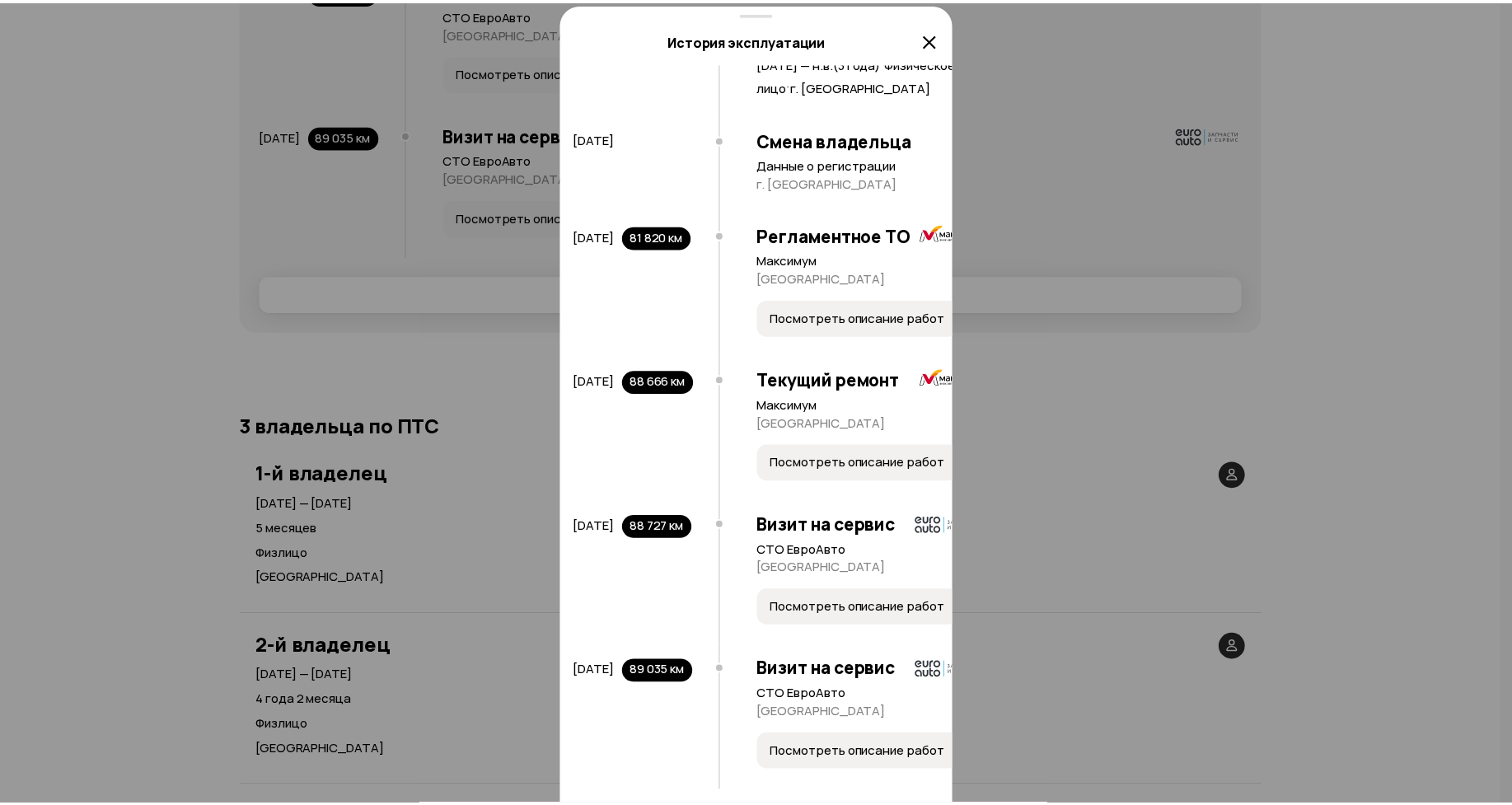
scroll to position [5724, 0]
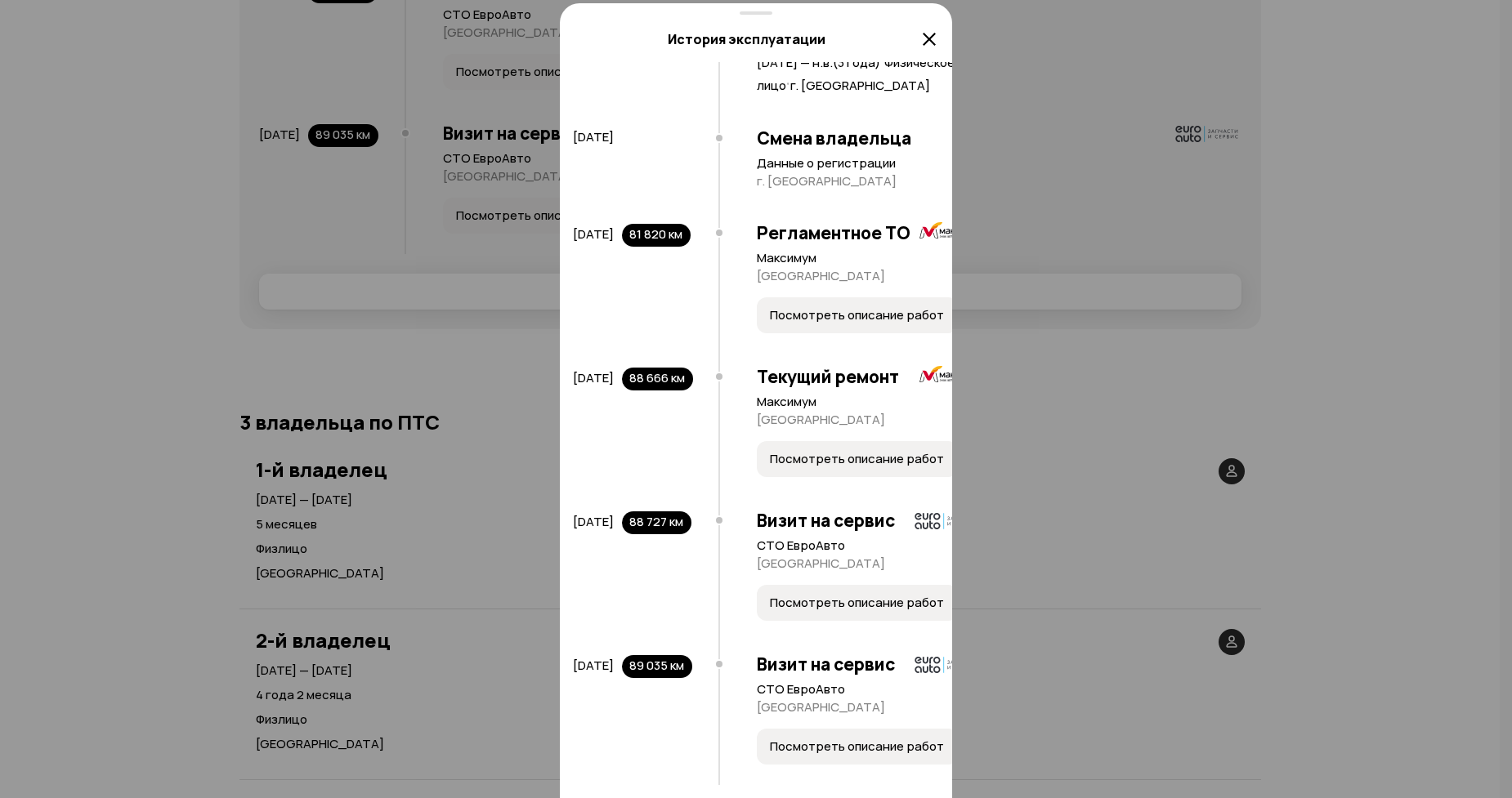
click at [934, 44] on icon at bounding box center [929, 39] width 19 height 19
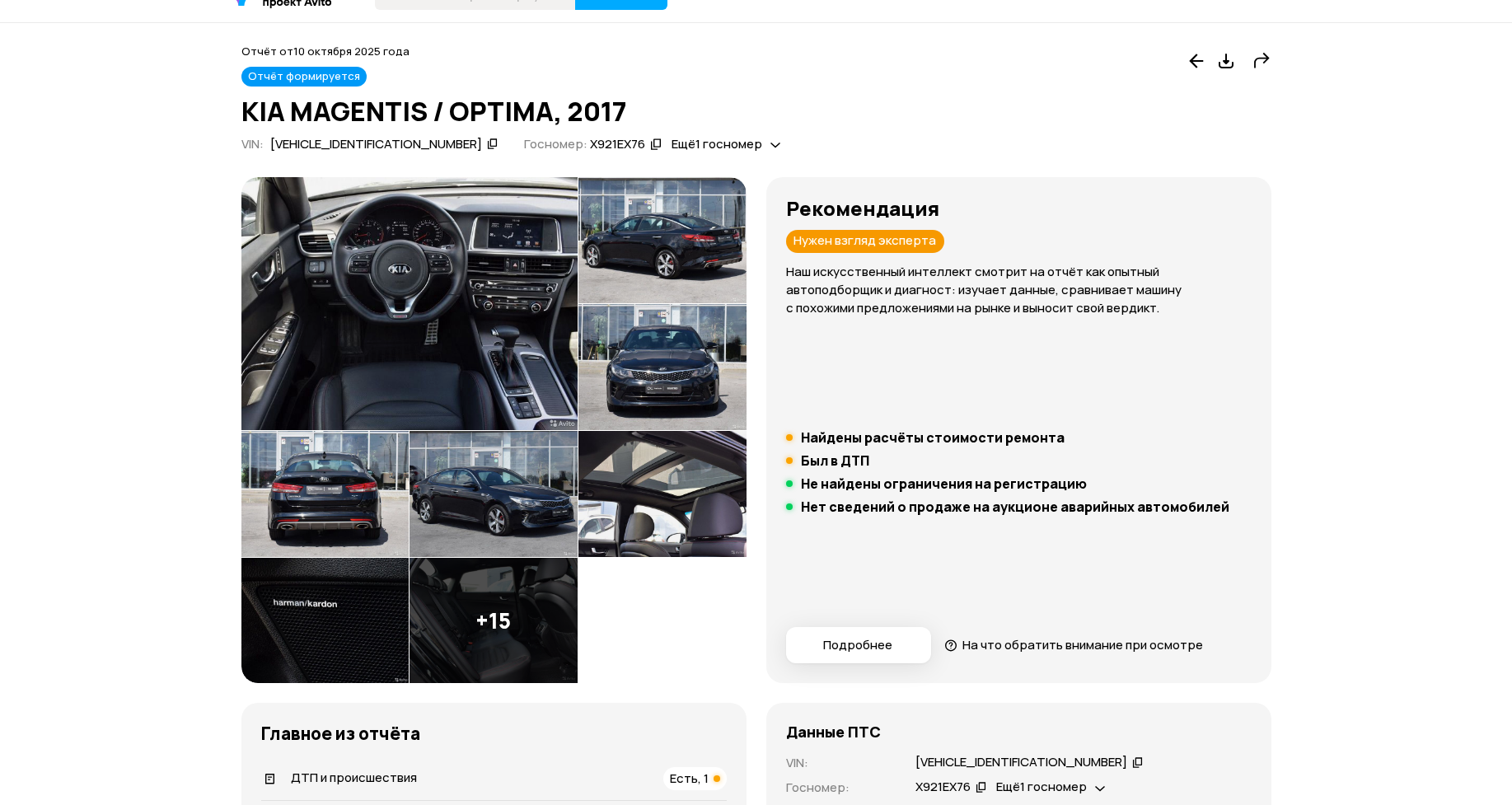
scroll to position [0, 0]
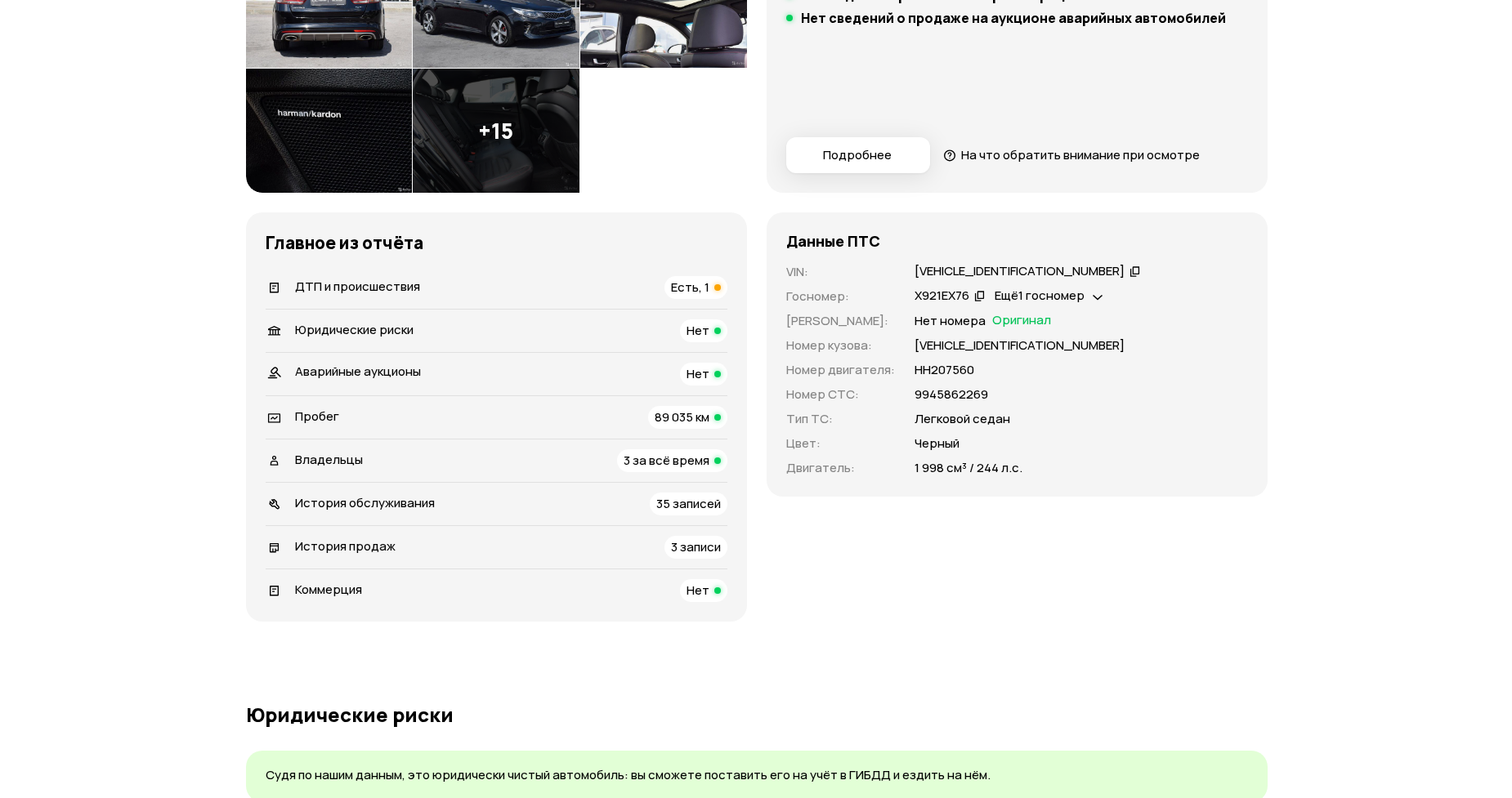
scroll to position [498, 0]
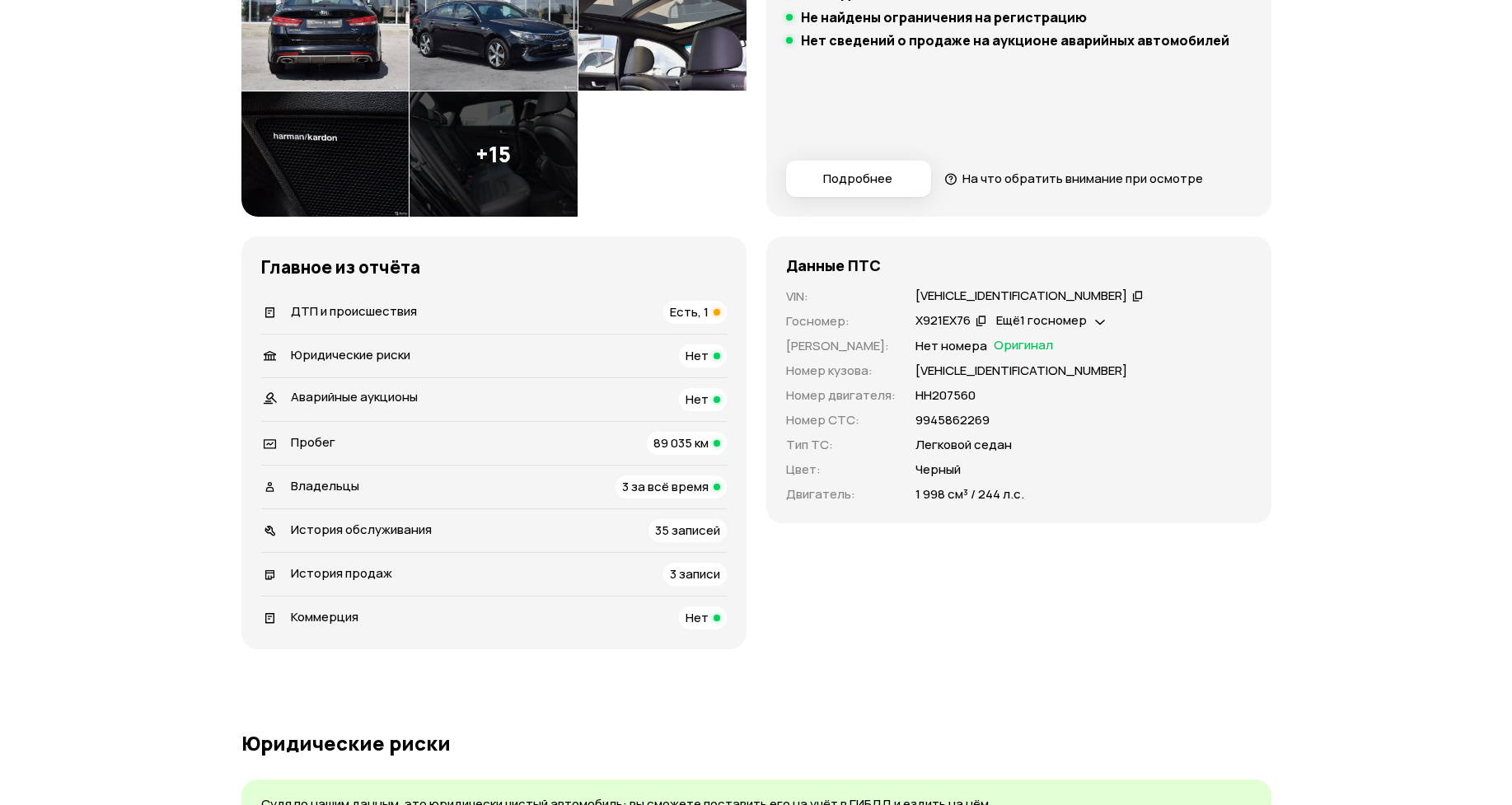
click at [799, 171] on span "Подробнее" at bounding box center [858, 179] width 118 height 17
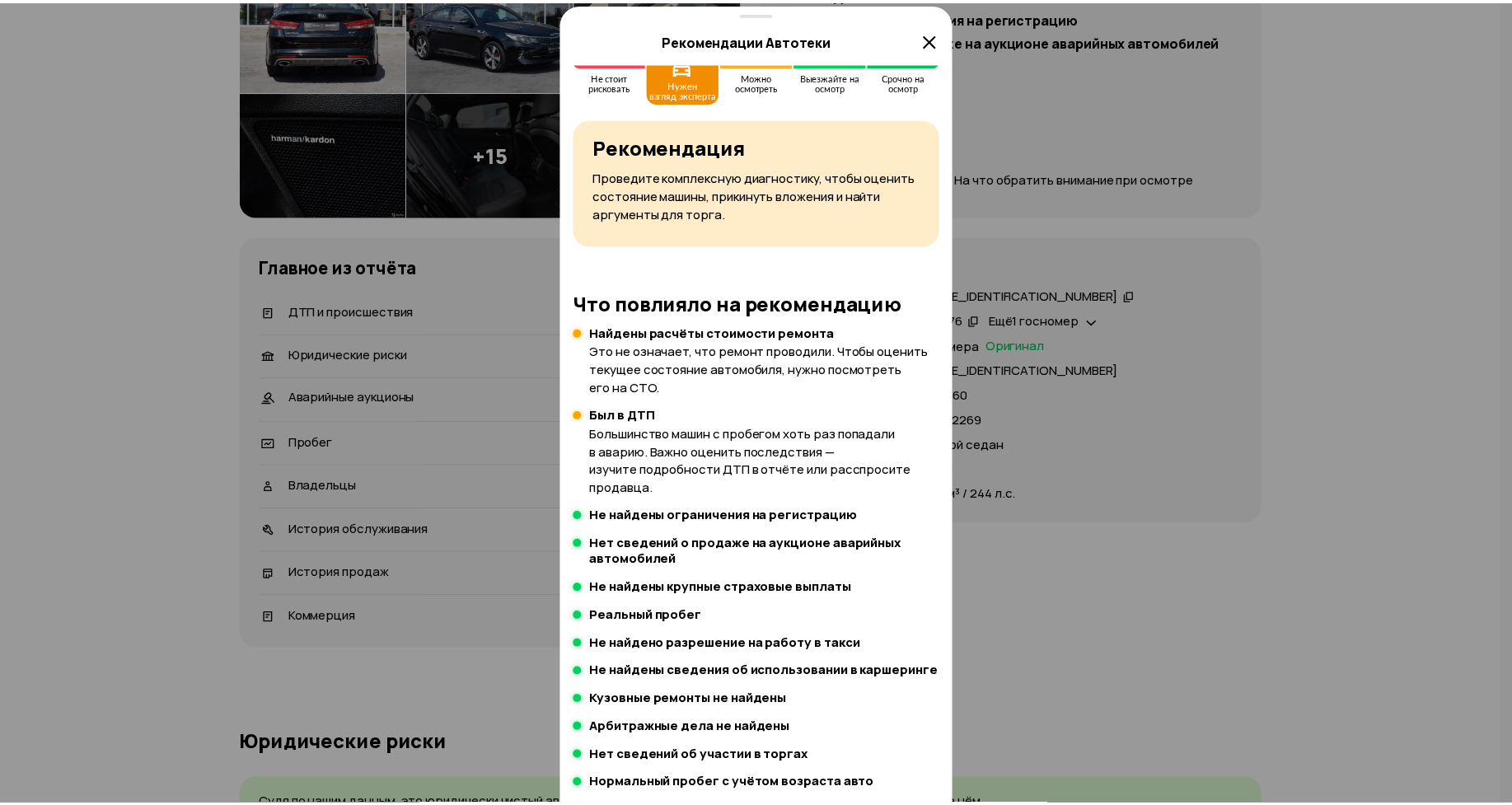
scroll to position [0, 0]
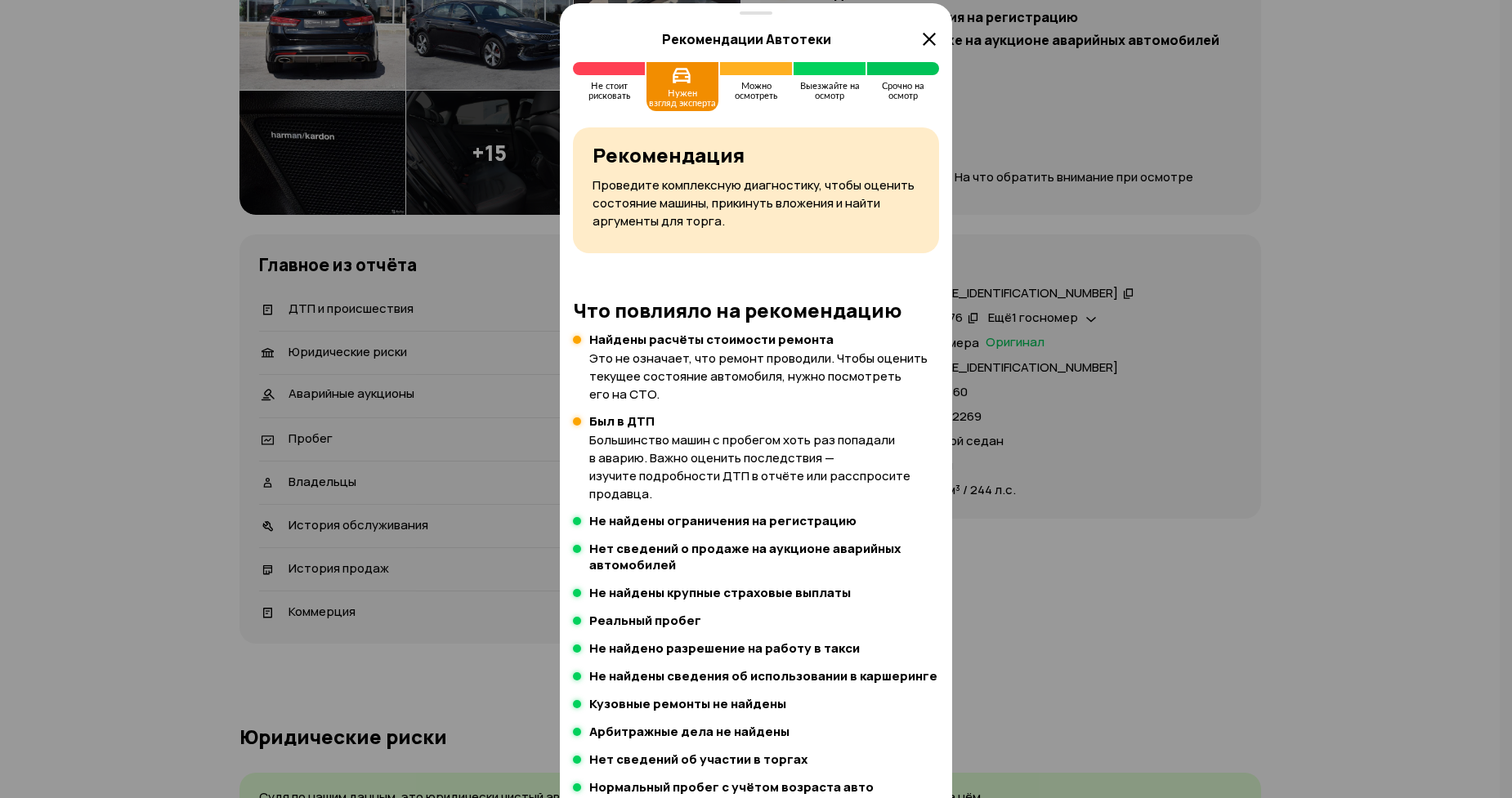
click at [442, 162] on div at bounding box center [756, 0] width 1512 height 1596
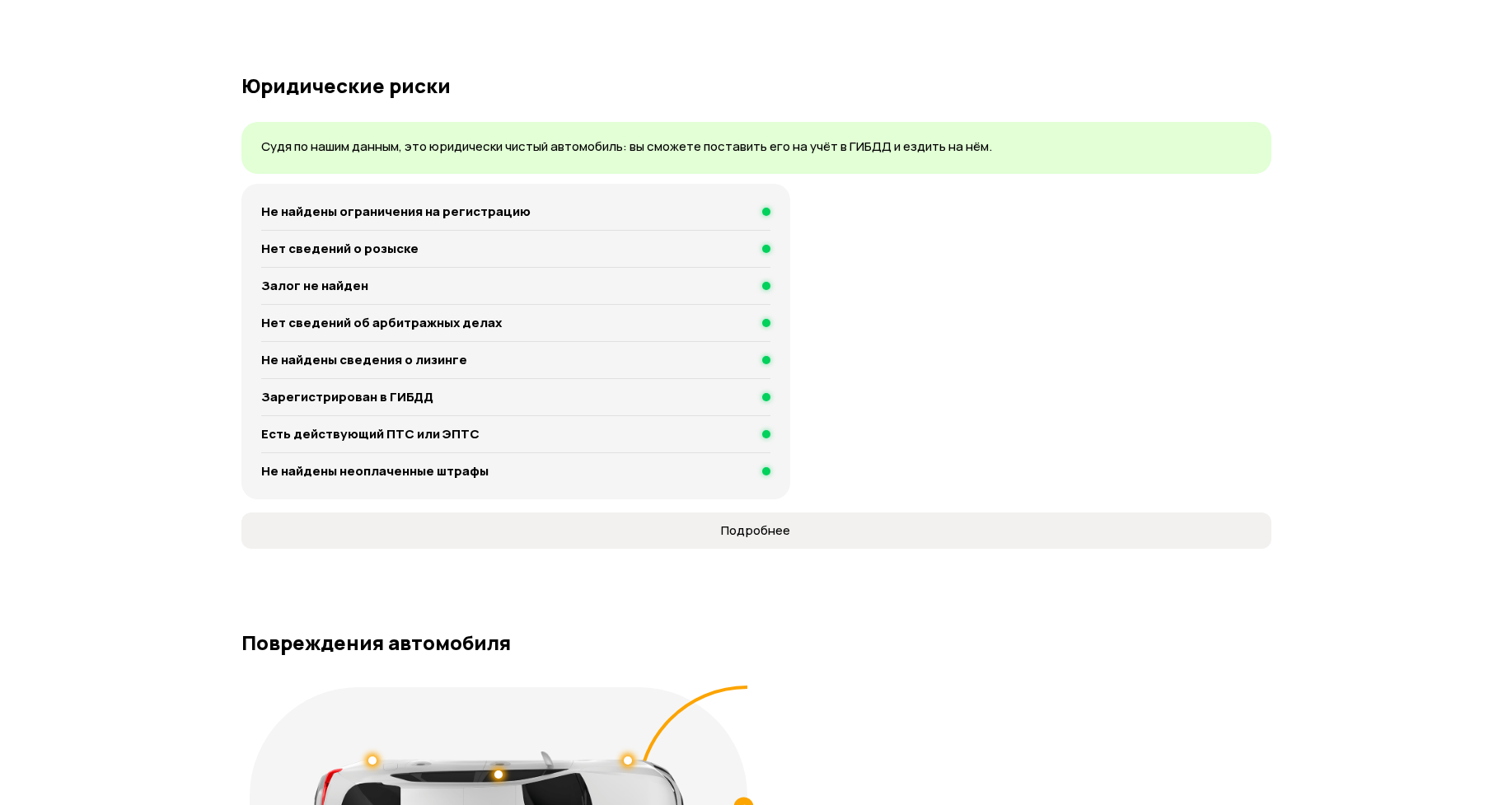
scroll to position [806, 0]
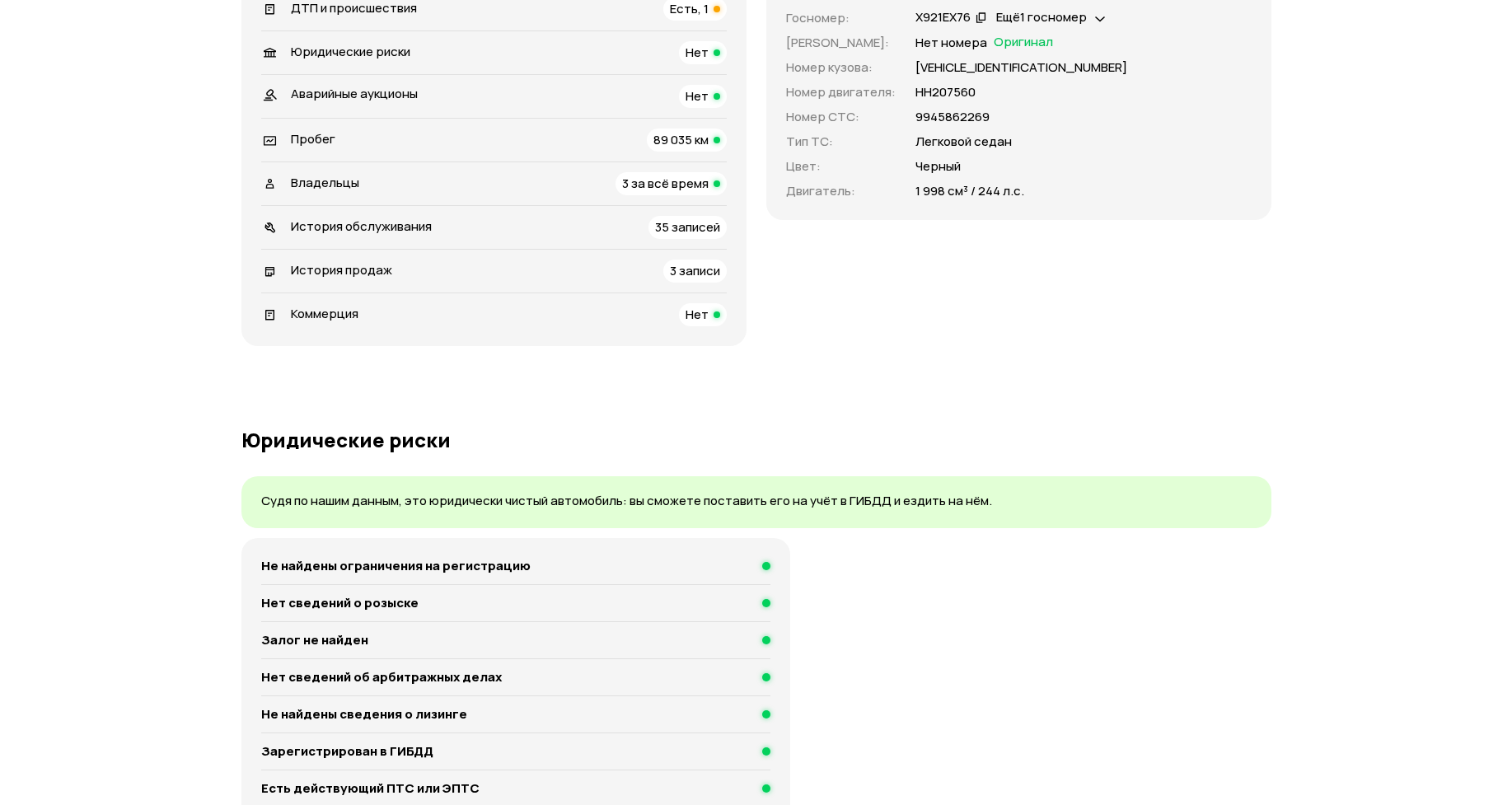
click at [709, 17] on span "Есть, 1" at bounding box center [688, 8] width 38 height 17
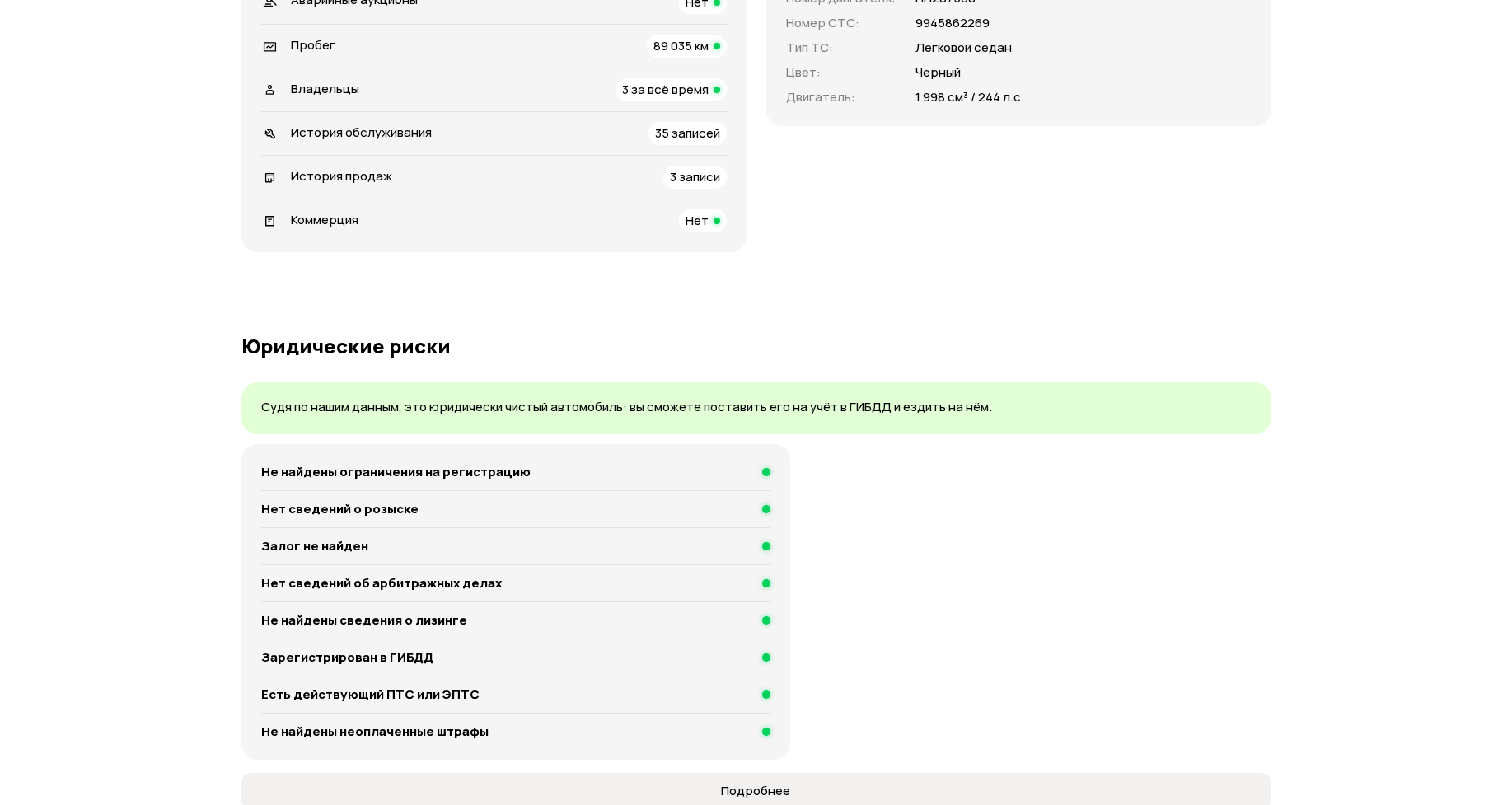
scroll to position [0, 0]
